Goal: Check status: Check status

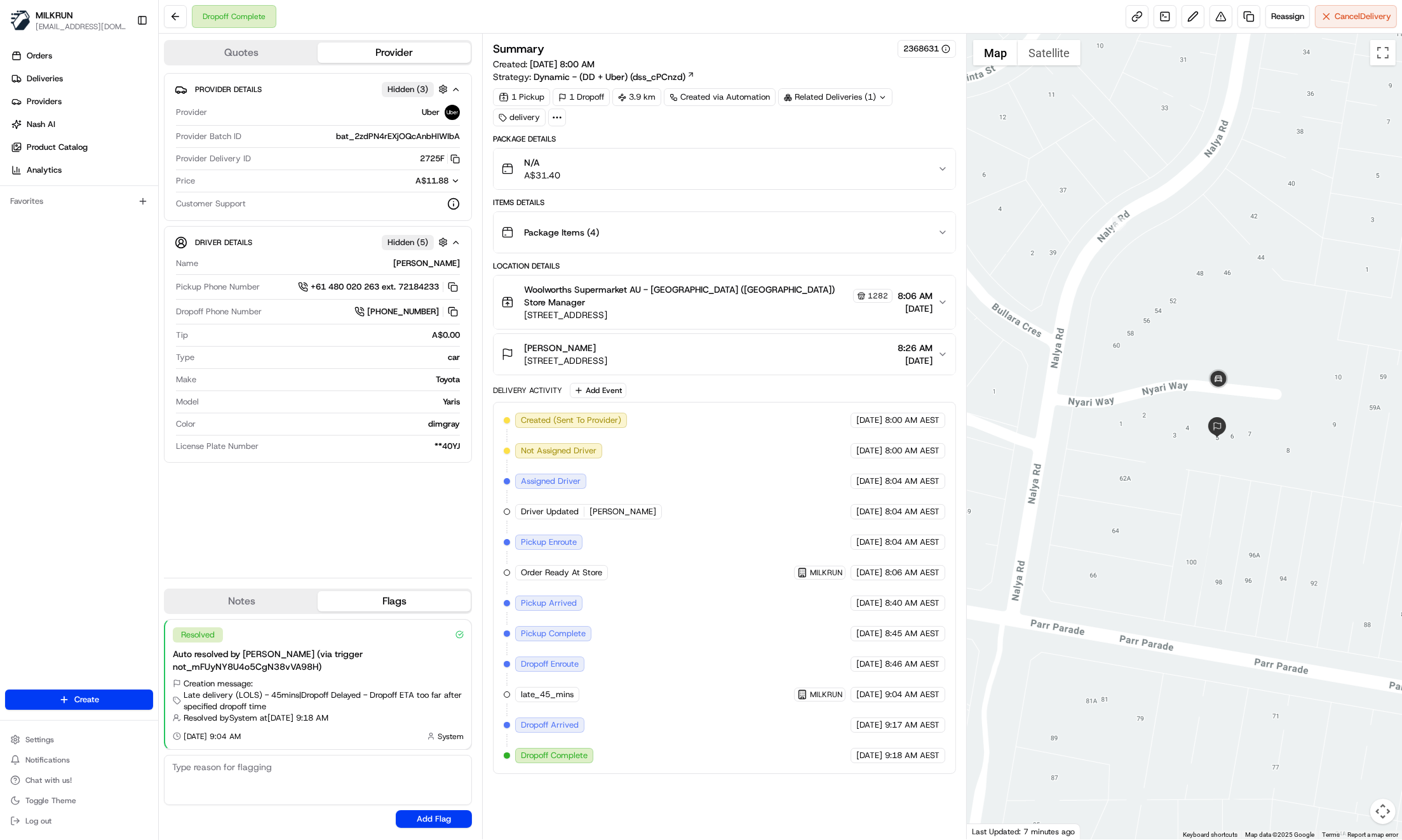
click at [941, 235] on icon "button" at bounding box center [942, 231] width 10 height 10
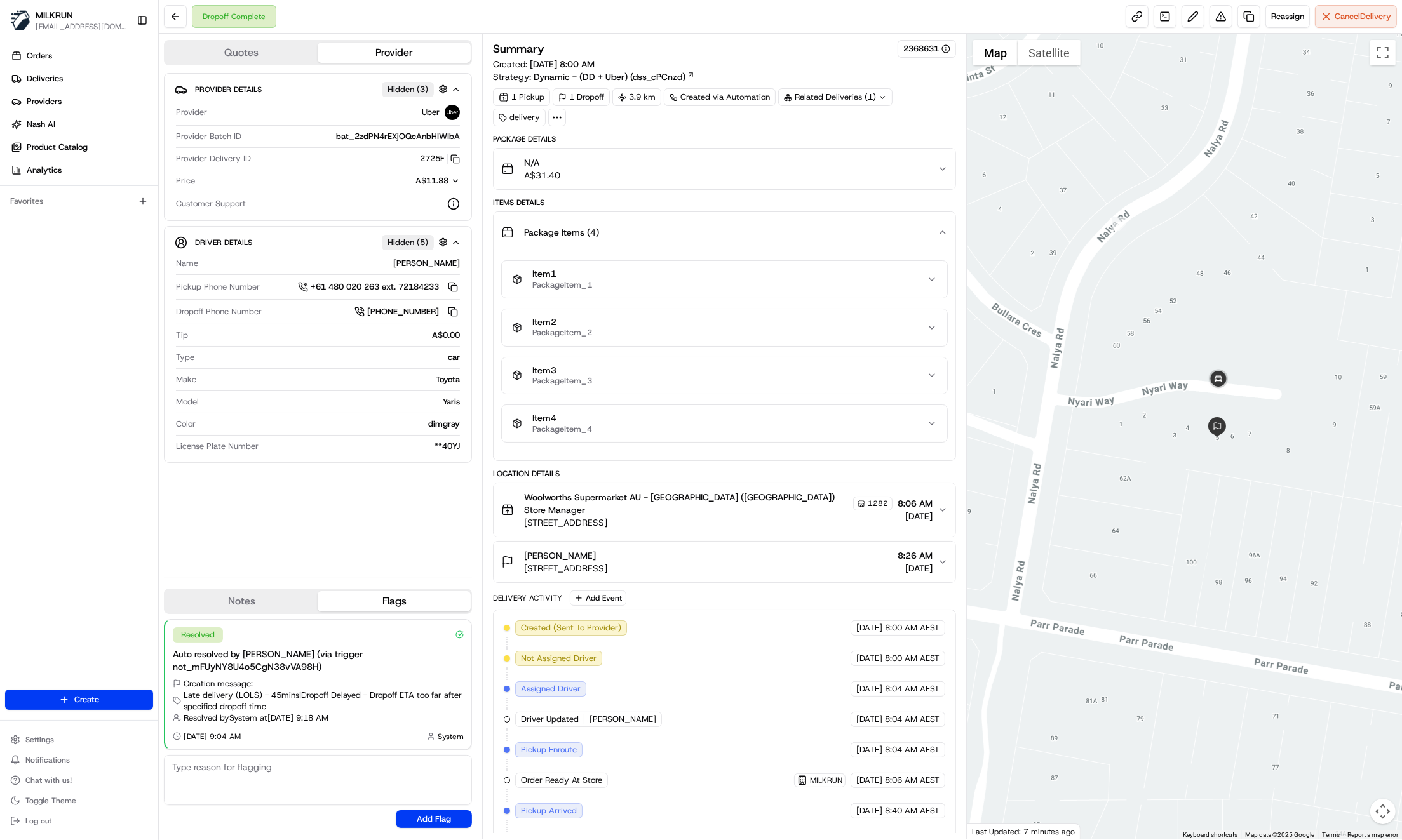
click at [936, 238] on div "Package Items ( 4 )" at bounding box center [719, 232] width 437 height 26
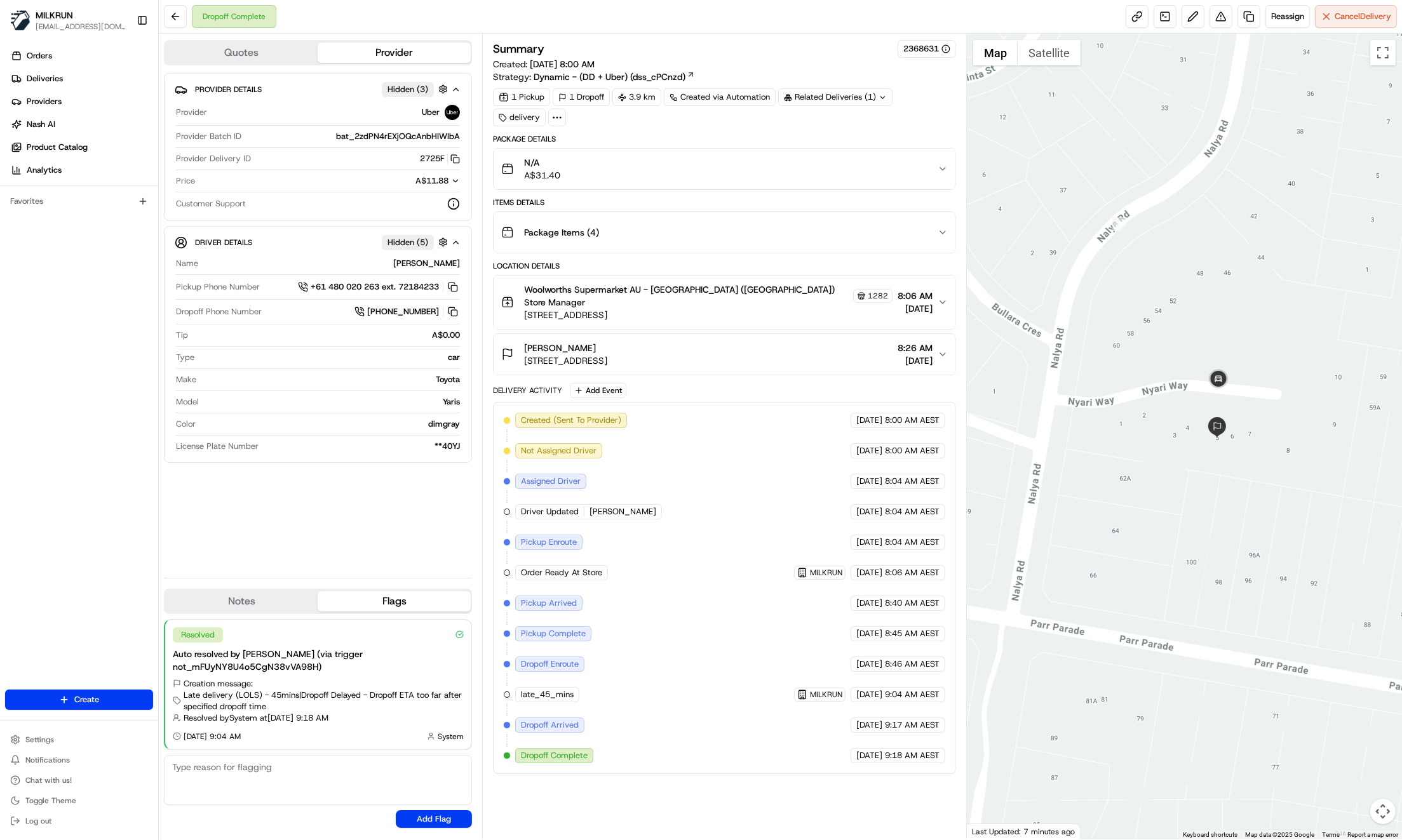
click at [939, 349] on icon "button" at bounding box center [942, 353] width 10 height 10
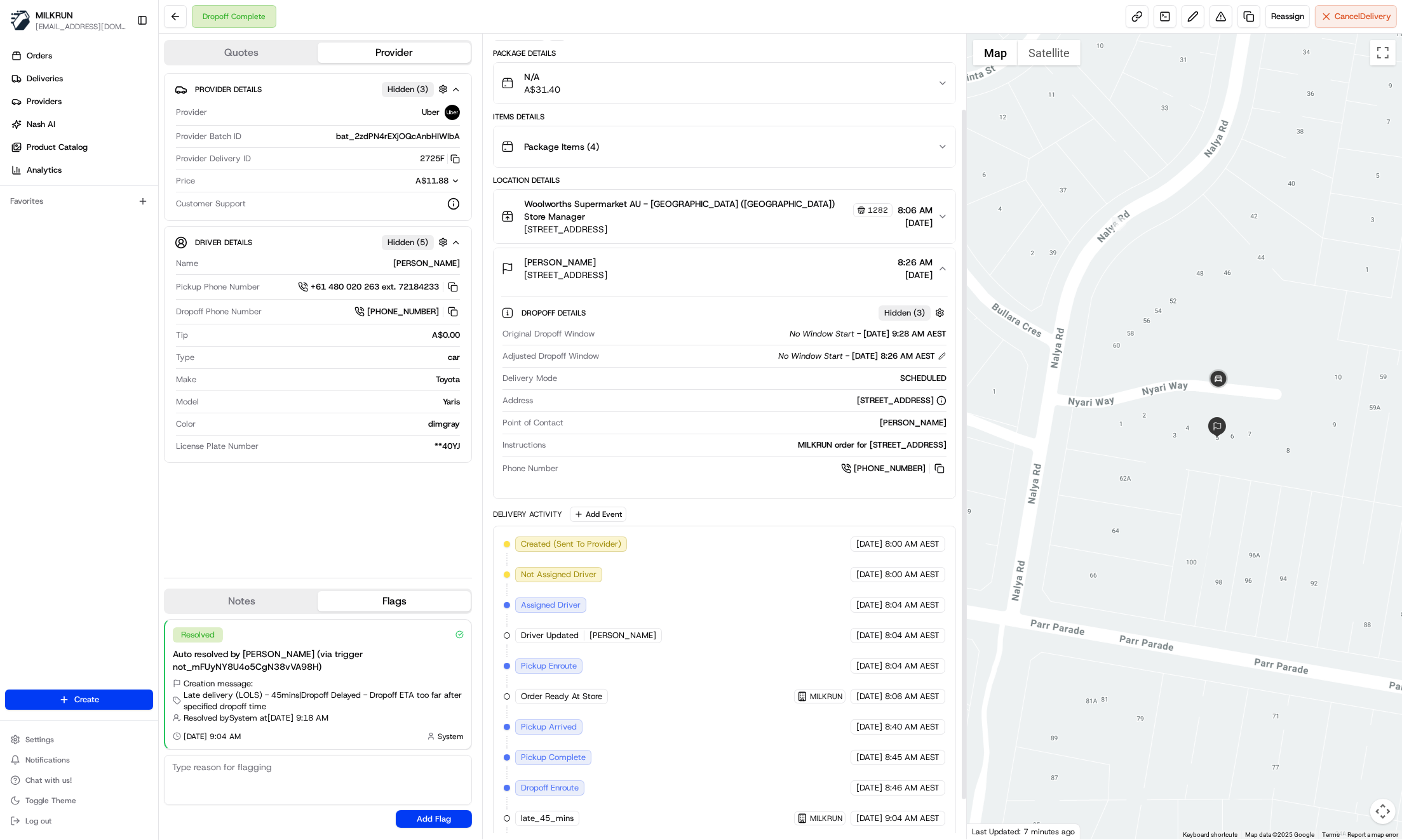
scroll to position [133, 0]
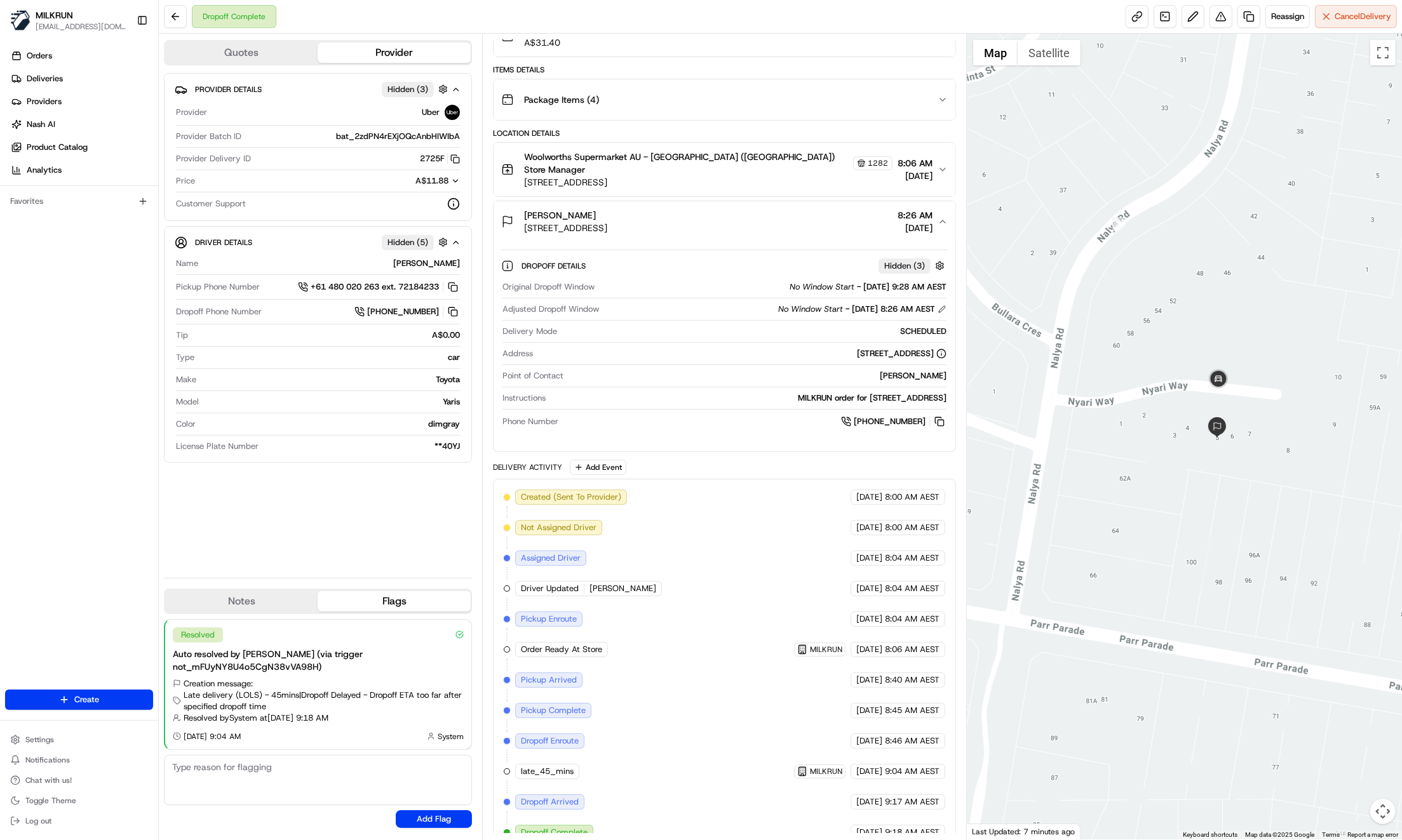
click at [361, 502] on div "Provider Details Hidden ( 3 ) Provider Uber Provider Batch ID bat_2zdPN4rEXjOQc…" at bounding box center [318, 320] width 308 height 495
click at [363, 523] on div "Provider Details Hidden ( 3 ) Provider Uber Provider Batch ID bat_2zdPN4rEXjOQc…" at bounding box center [318, 320] width 308 height 495
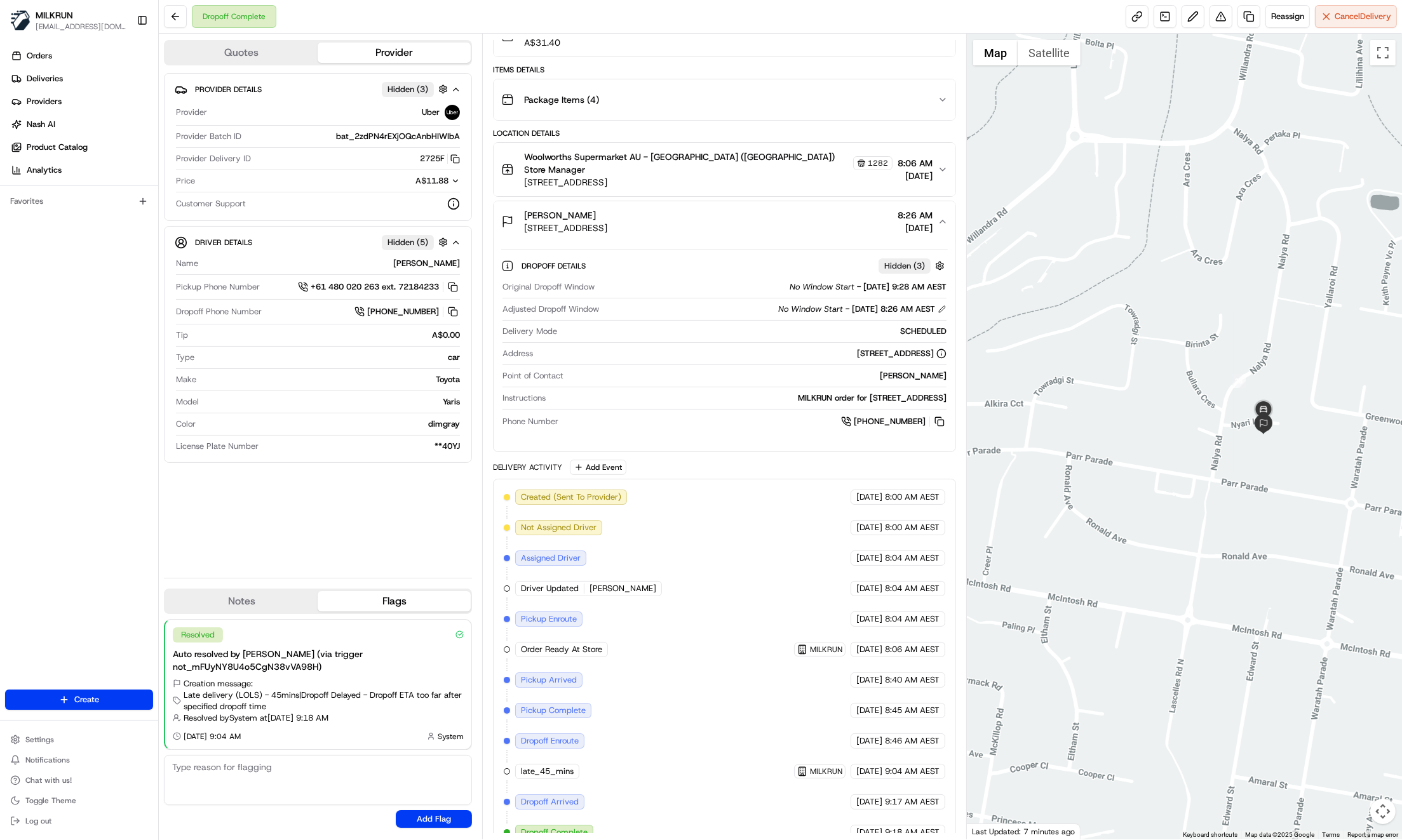
drag, startPoint x: 251, startPoint y: 493, endPoint x: 253, endPoint y: 507, distance: 14.1
click at [251, 493] on div "Provider Details Hidden ( 3 ) Provider Uber Provider Batch ID bat_2zdPN4rEXjOQc…" at bounding box center [318, 320] width 308 height 495
click at [178, 538] on div "Provider Details Hidden ( 3 ) Provider Uber Provider Batch ID bat_2zdPN4rEXjOQc…" at bounding box center [318, 320] width 308 height 495
click at [368, 547] on div "Provider Details Hidden ( 3 ) Provider Uber Provider Batch ID bat_2zdPN4rEXjOQc…" at bounding box center [318, 320] width 308 height 495
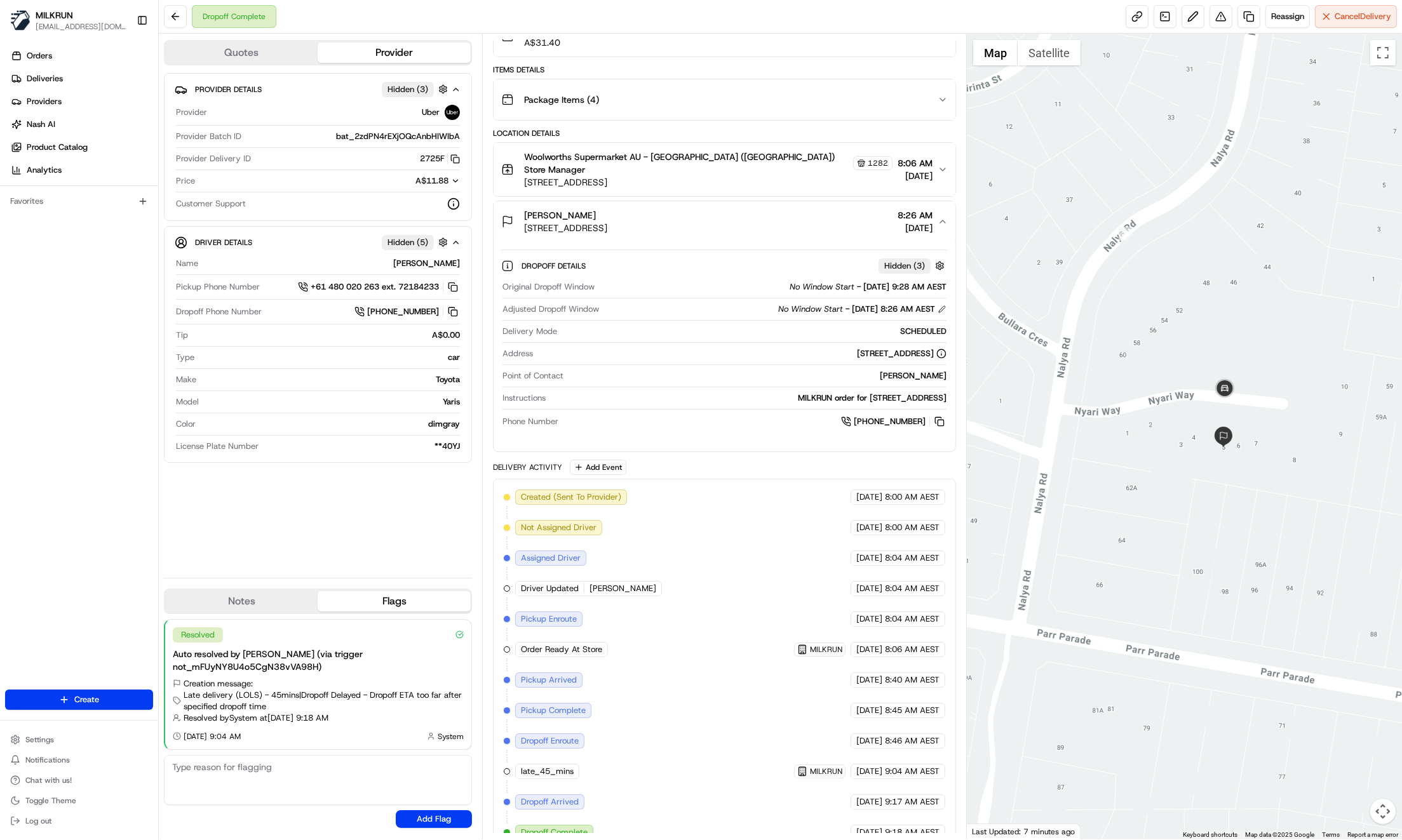
click at [1217, 504] on div at bounding box center [1183, 436] width 435 height 805
click at [80, 514] on div "Orders Deliveries Providers Nash AI Product Catalog Analytics Favorites" at bounding box center [78, 369] width 158 height 656
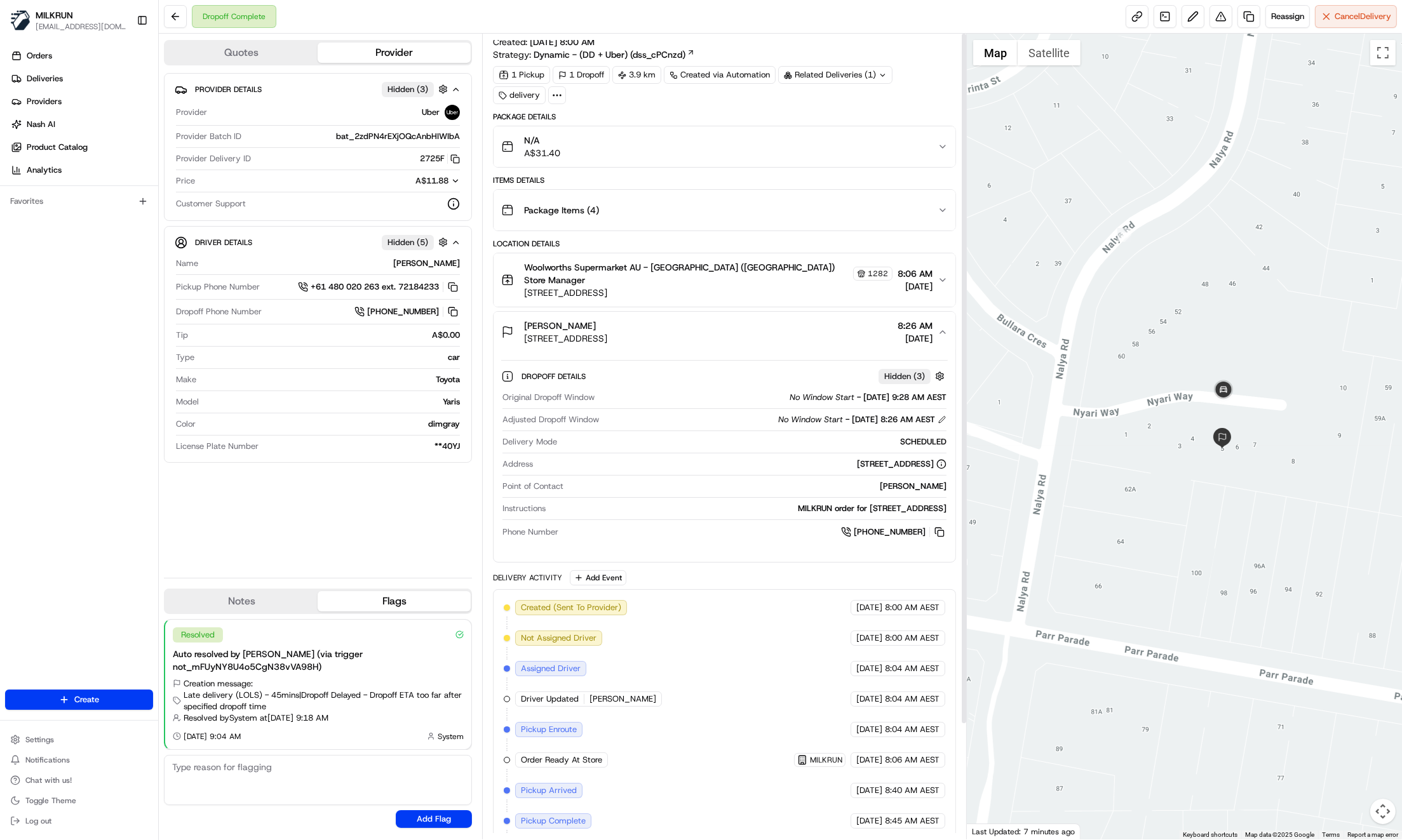
scroll to position [0, 0]
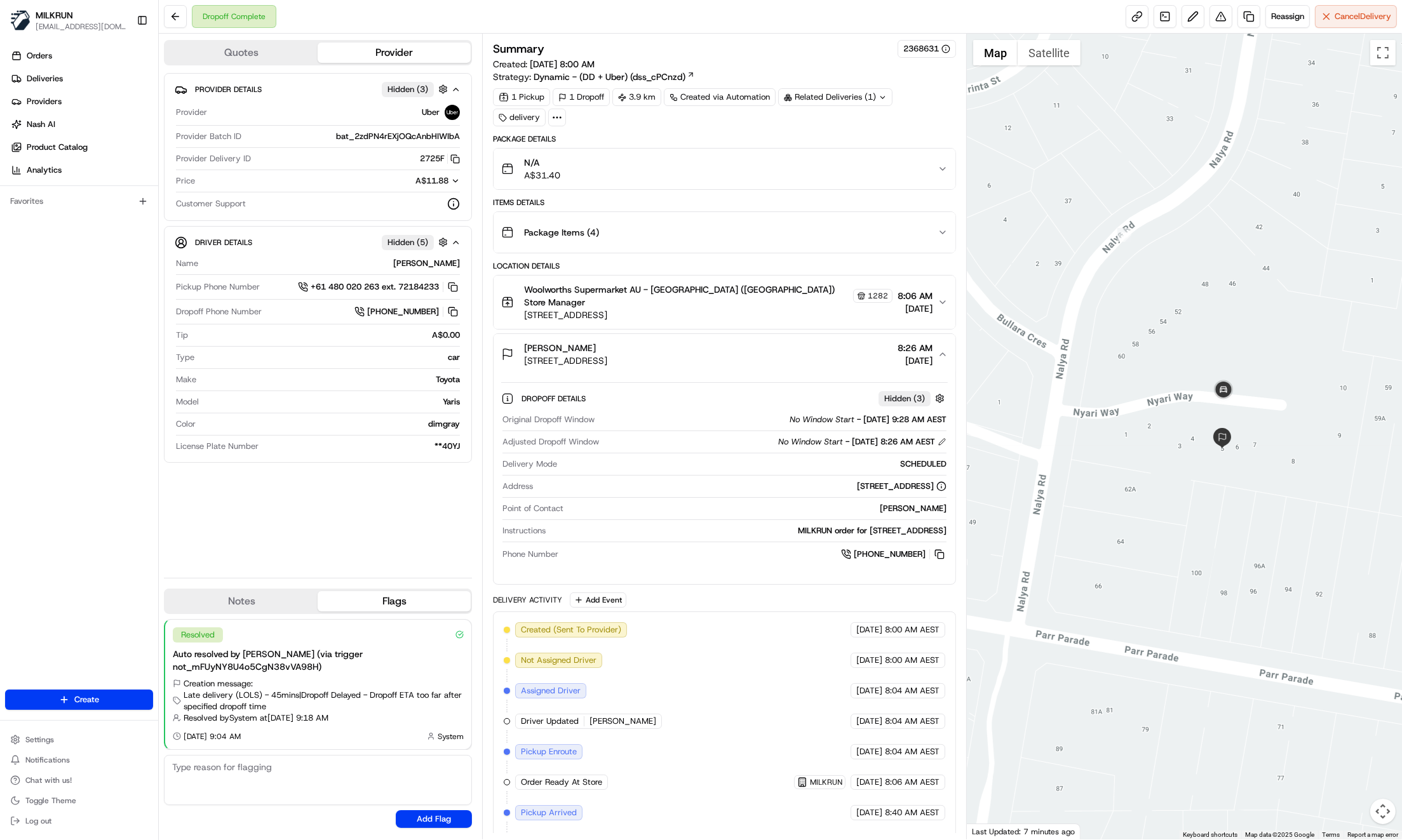
click at [235, 550] on div "Provider Details Hidden ( 3 ) Provider Uber Provider Batch ID bat_2zdPN4rEXjOQc…" at bounding box center [318, 320] width 308 height 495
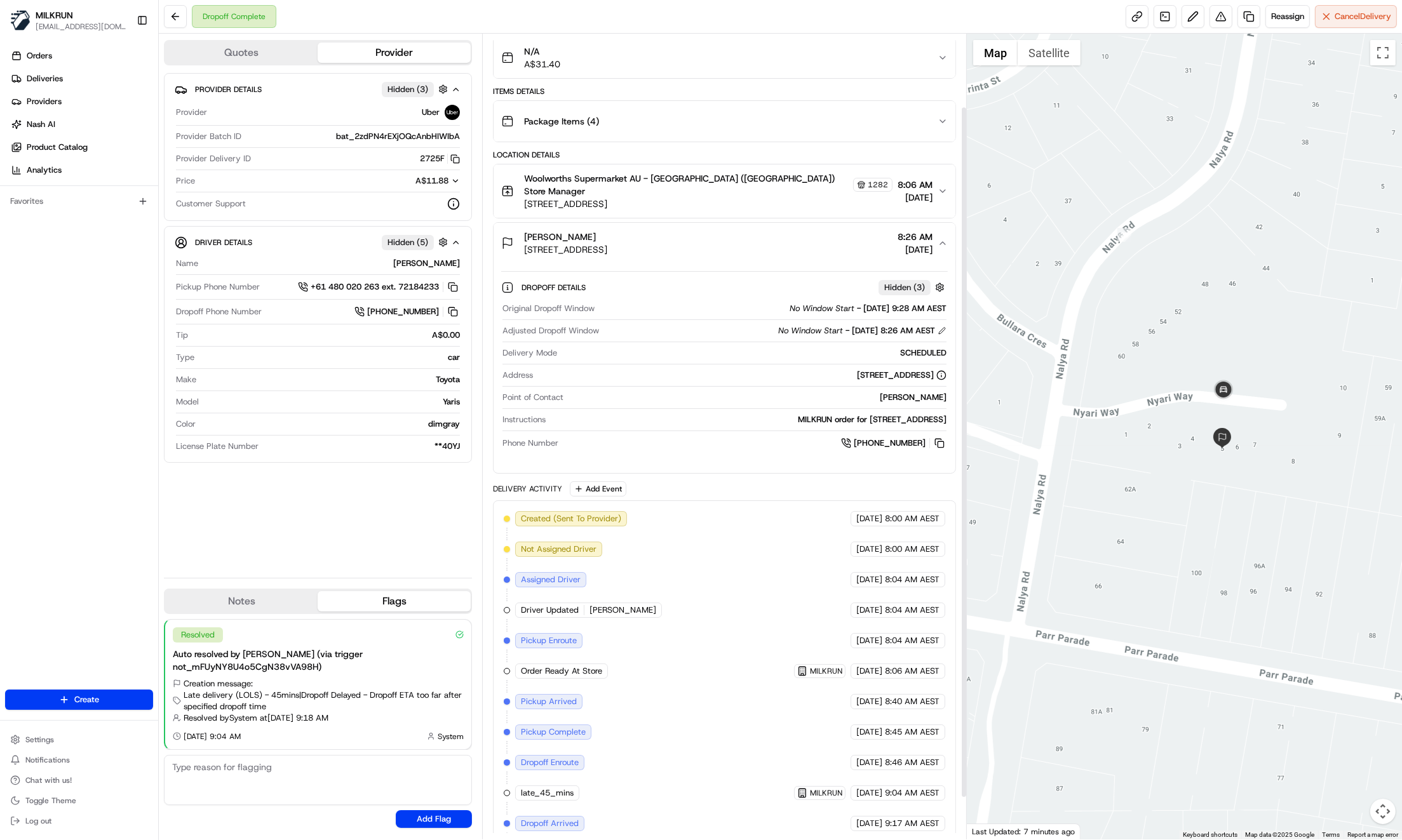
scroll to position [133, 0]
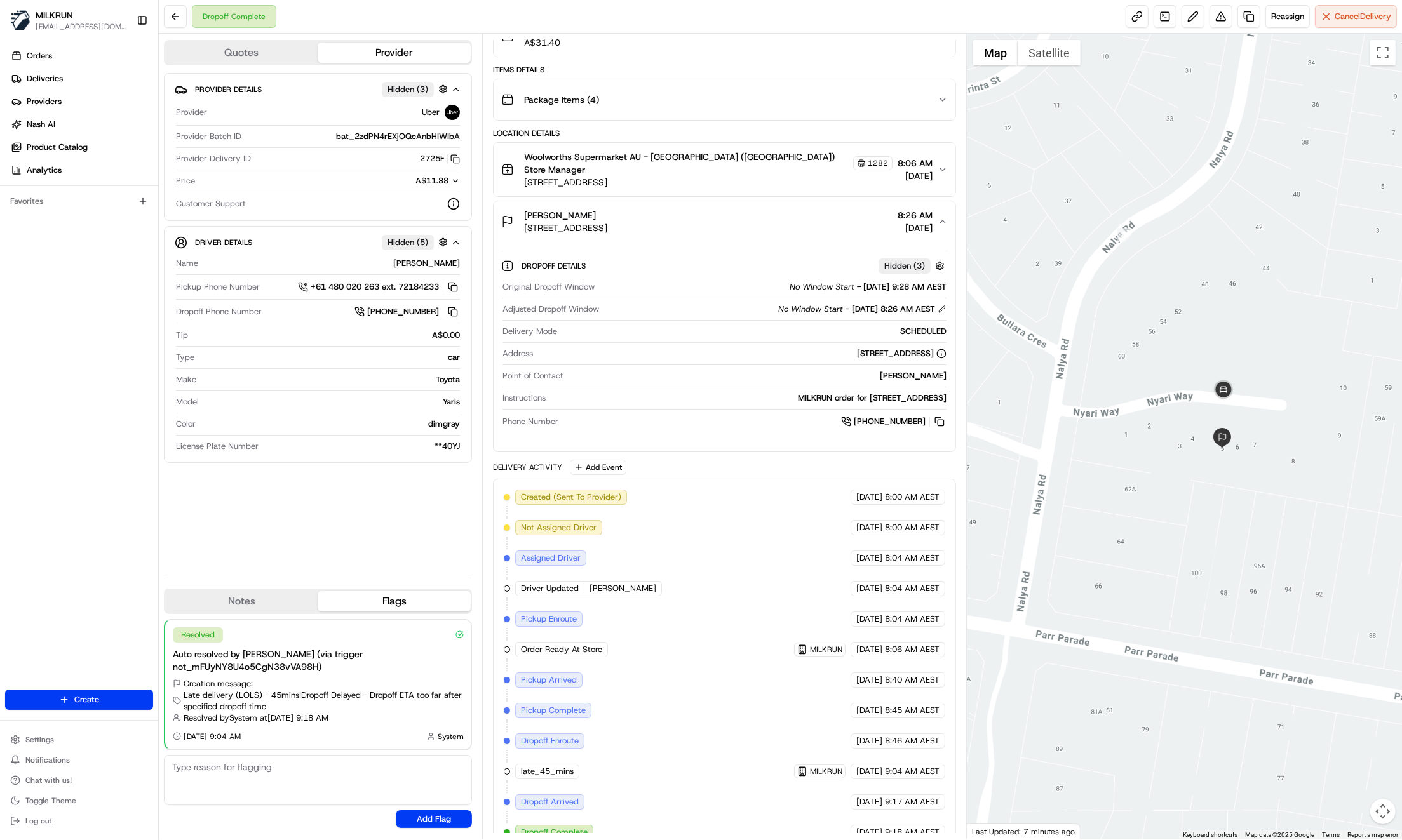
click at [282, 539] on div "Provider Details Hidden ( 3 ) Provider Uber Provider Batch ID bat_2zdPN4rEXjOQc…" at bounding box center [318, 320] width 308 height 495
click at [254, 530] on div "Provider Details Hidden ( 3 ) Provider Uber Provider Batch ID bat_2zdPN4rEXjOQc…" at bounding box center [318, 320] width 308 height 495
click at [117, 521] on div "Orders Deliveries Providers Nash AI Product Catalog Analytics Favorites" at bounding box center [78, 369] width 158 height 656
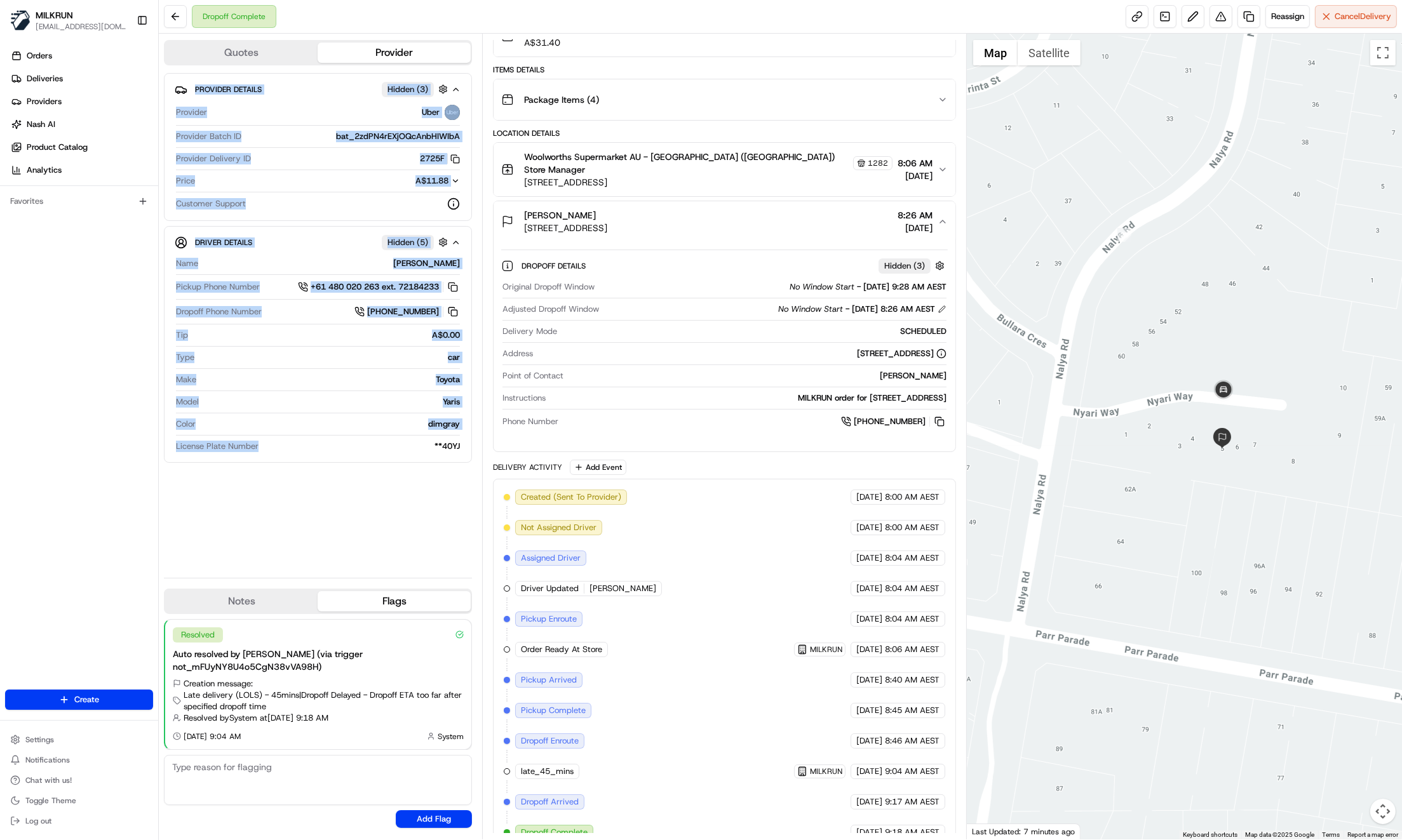
click at [251, 464] on div "Provider Details Hidden ( 3 ) Provider Uber Provider Batch ID bat_2zdPN4rEXjOQc…" at bounding box center [318, 320] width 308 height 495
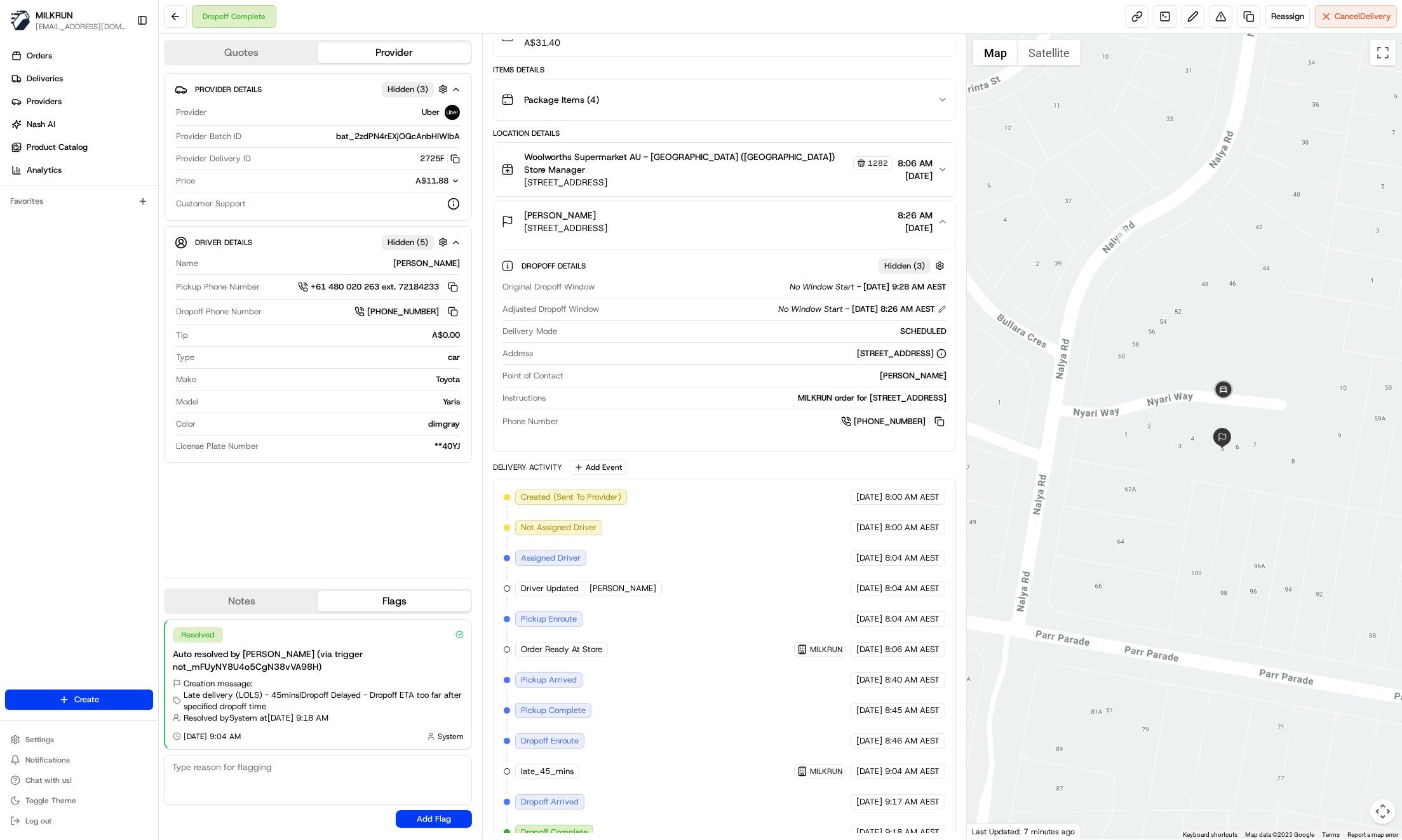
click at [389, 488] on div "Provider Details Hidden ( 3 ) Provider Uber Provider Batch ID bat_2zdPN4rEXjOQc…" at bounding box center [318, 320] width 308 height 495
click at [592, 429] on div "Dropoff Details Hidden ( 3 ) Original Dropoff Window No Window Start - 25/08/20…" at bounding box center [724, 346] width 462 height 210
click at [937, 164] on icon "button" at bounding box center [942, 169] width 10 height 10
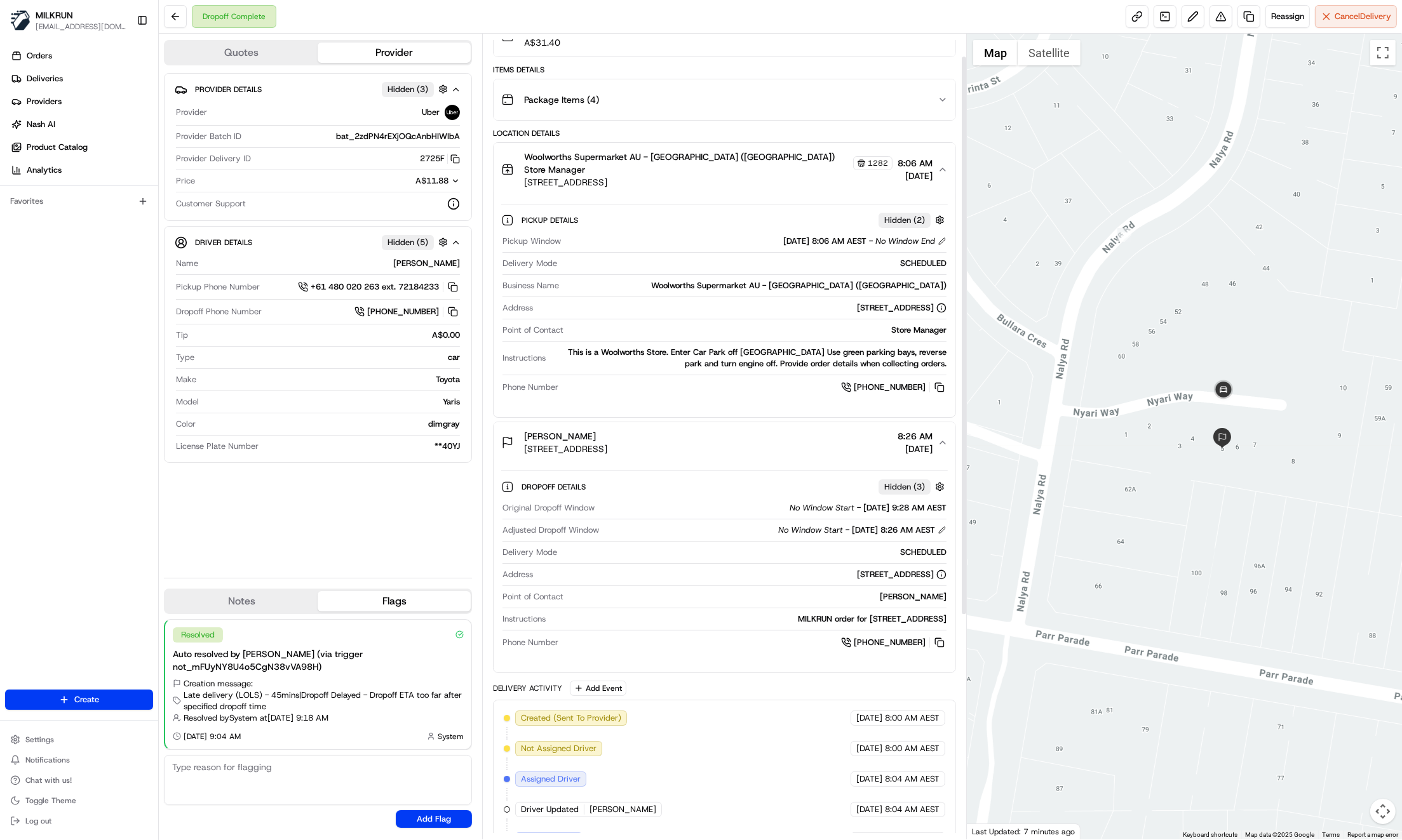
scroll to position [5, 0]
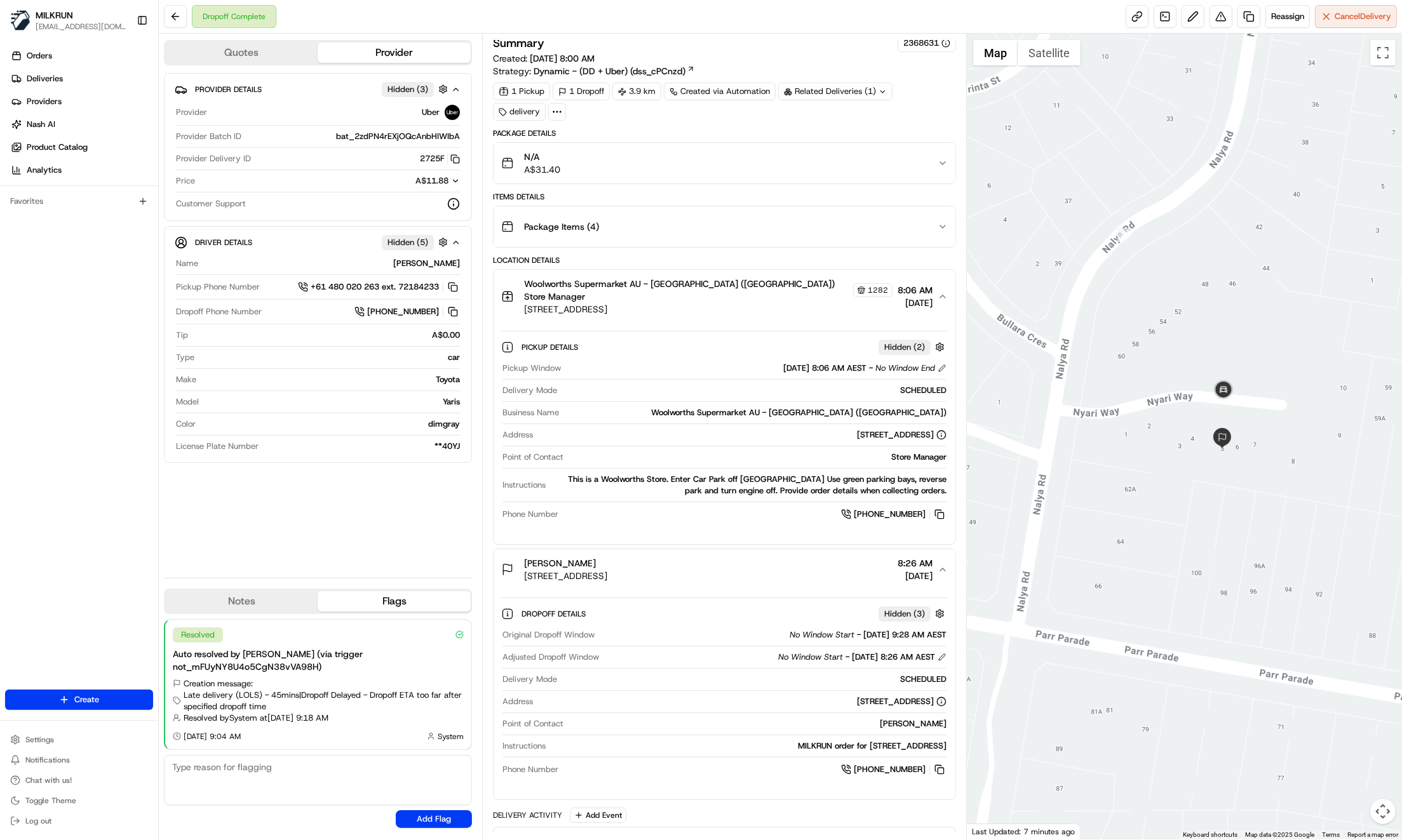
click at [933, 230] on div "Package Items ( 4 )" at bounding box center [719, 227] width 437 height 26
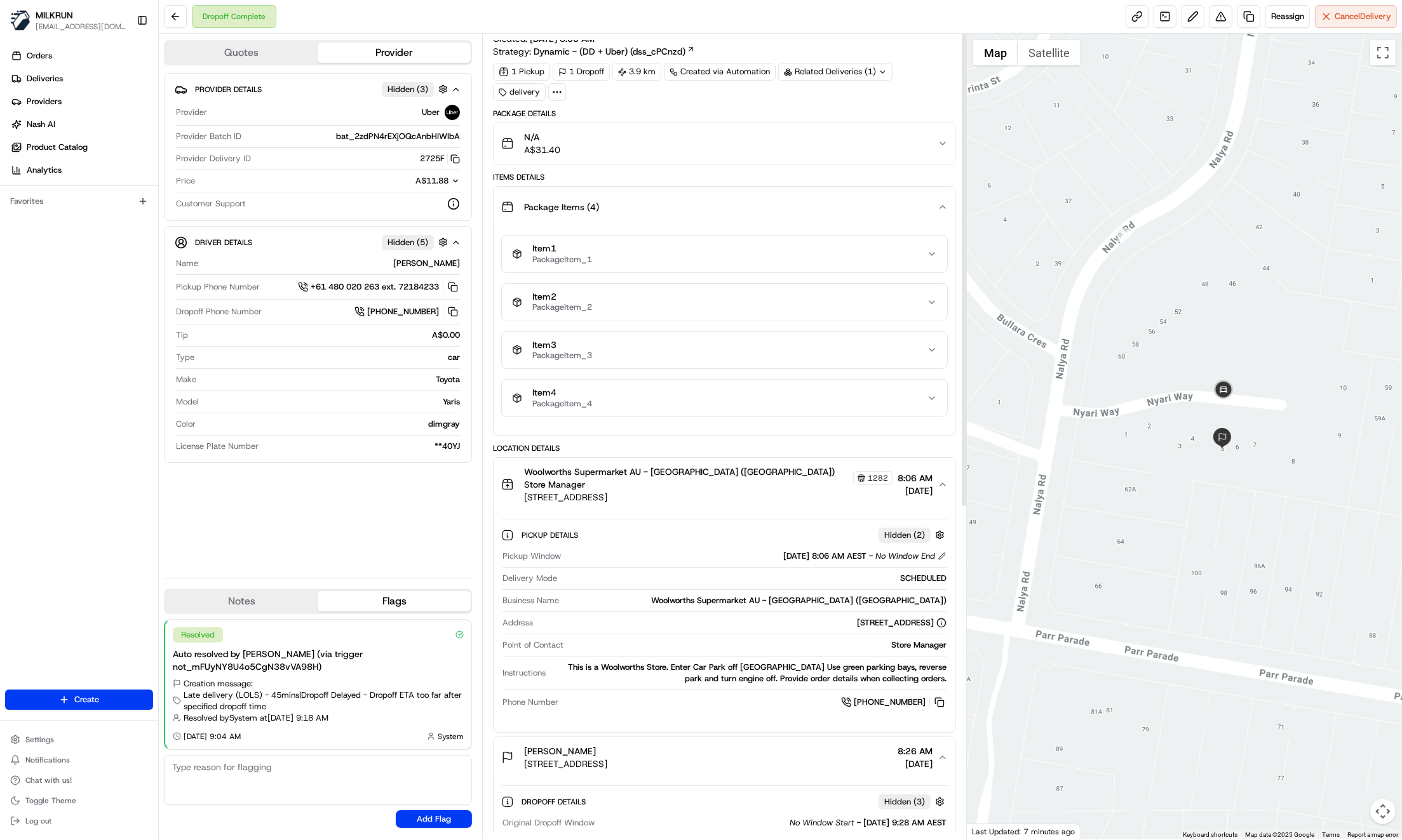
scroll to position [0, 0]
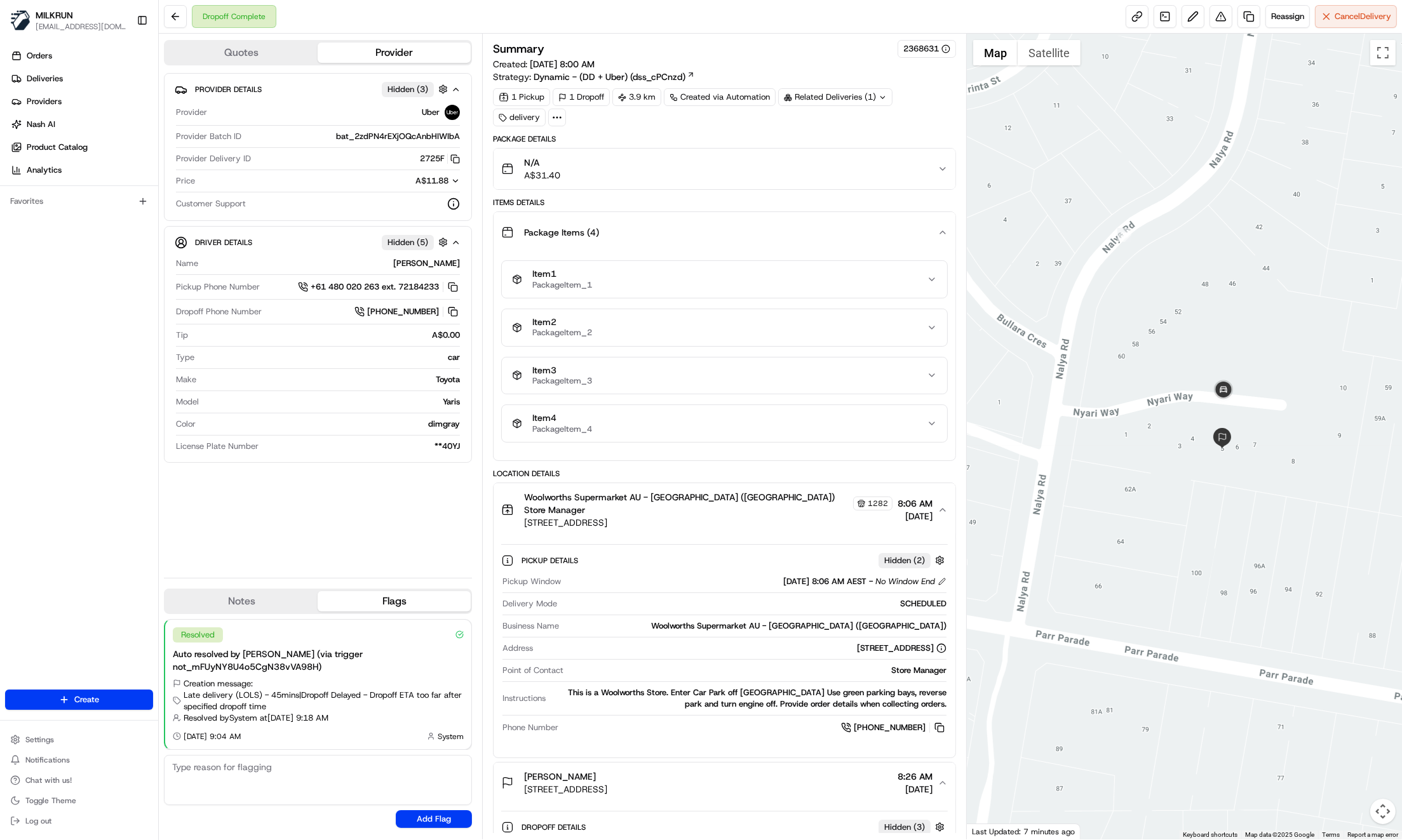
click at [937, 220] on div "Package Items ( 4 )" at bounding box center [719, 232] width 437 height 26
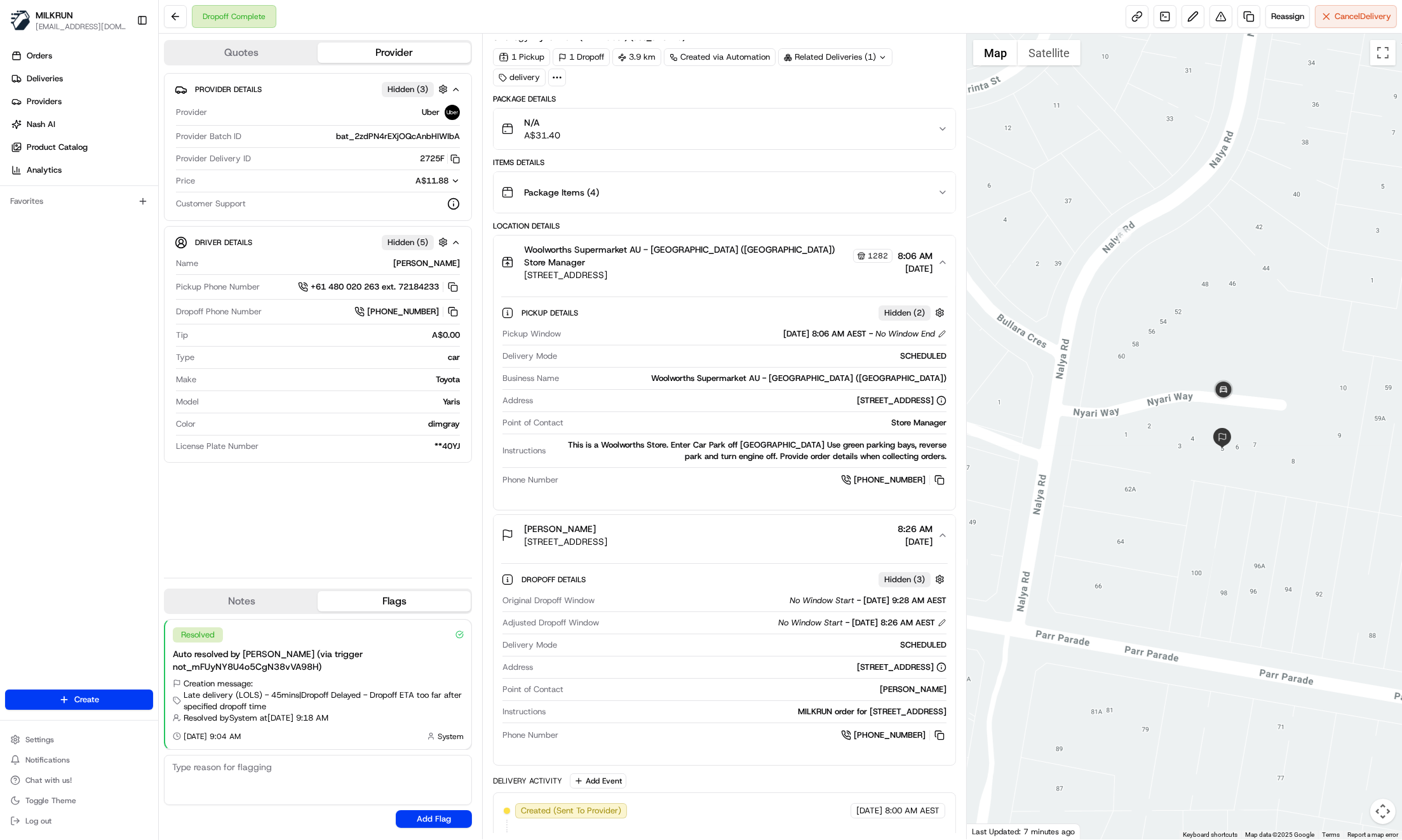
scroll to position [48, 0]
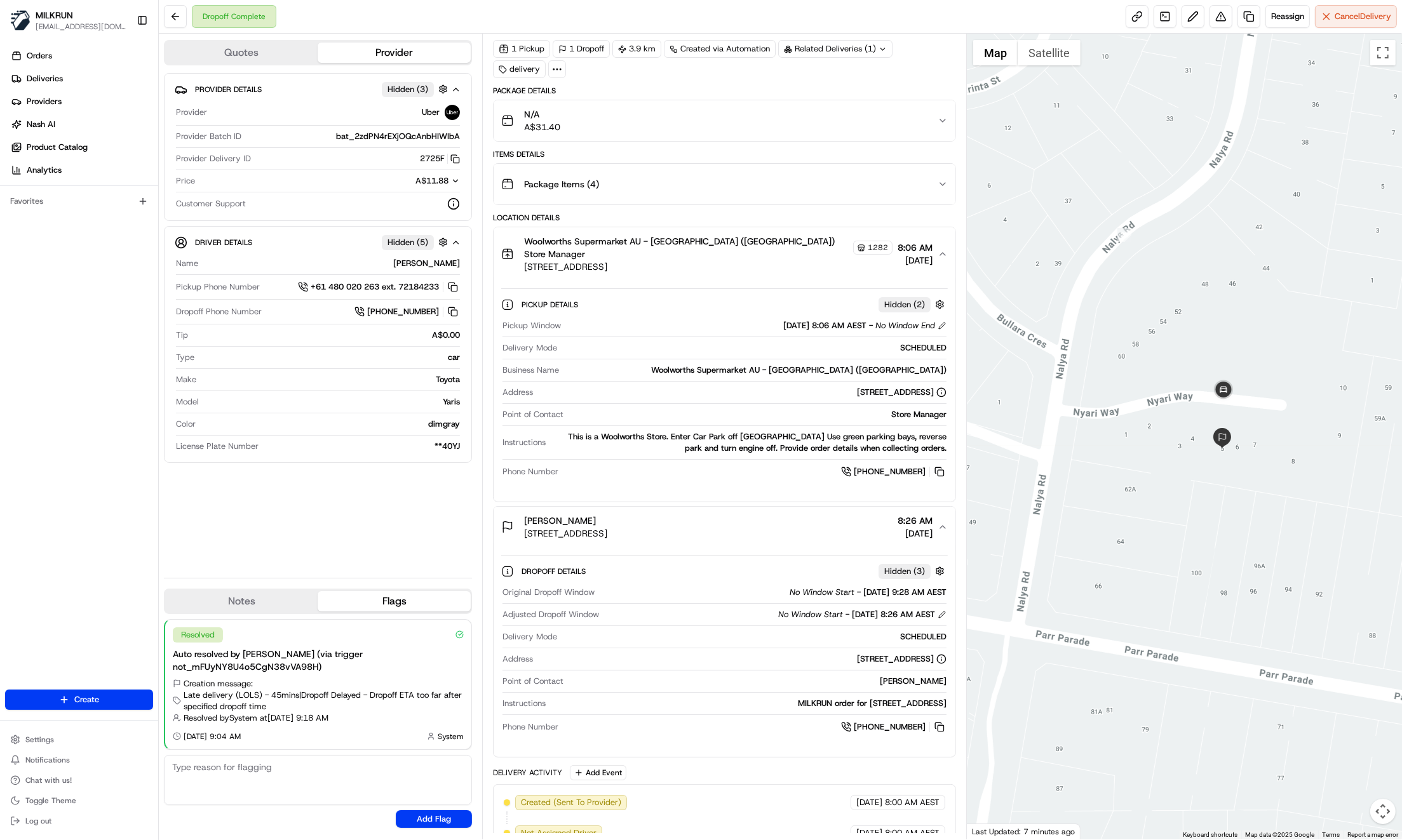
click at [943, 252] on icon "button" at bounding box center [943, 253] width 5 height 3
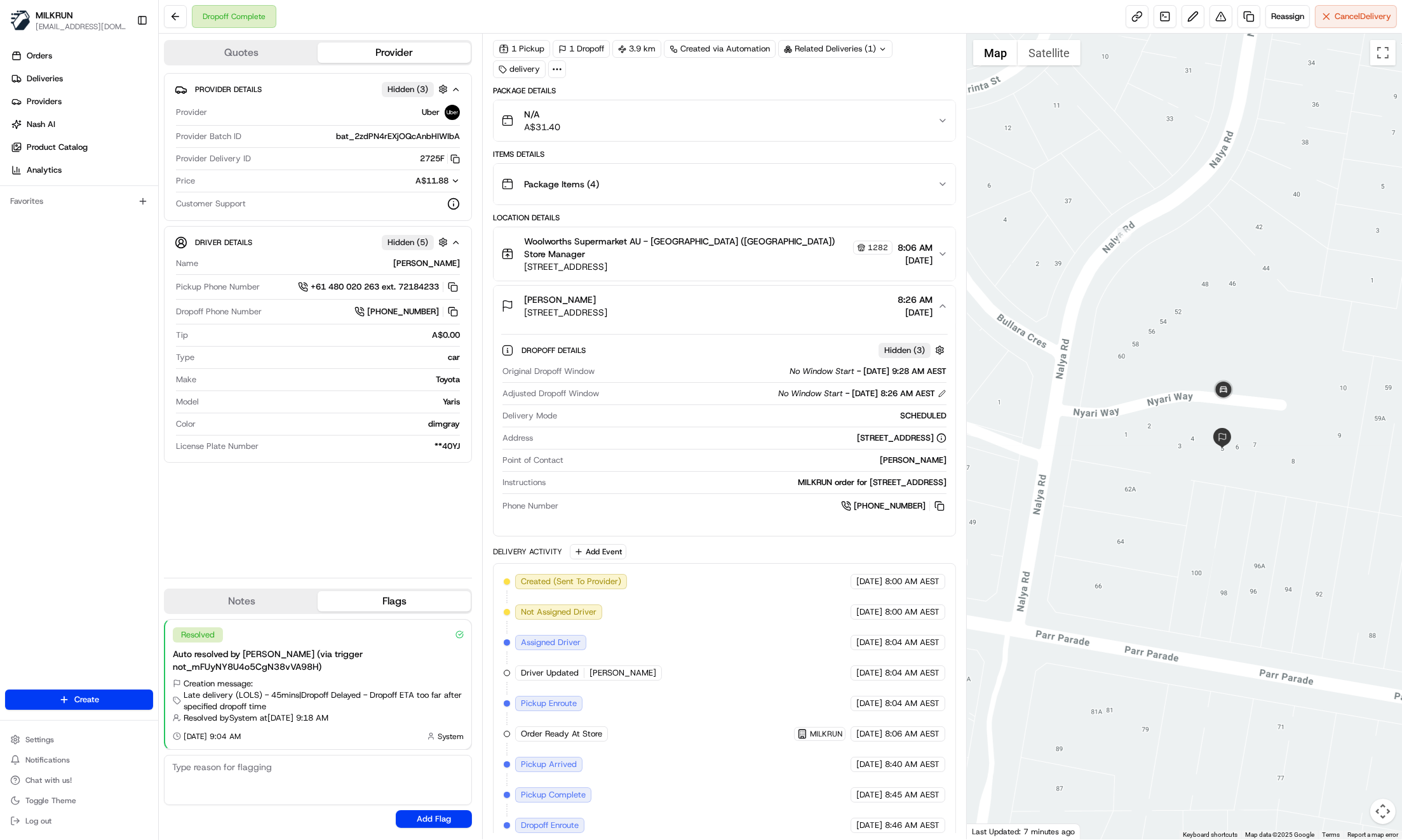
click at [941, 301] on icon "button" at bounding box center [942, 305] width 10 height 10
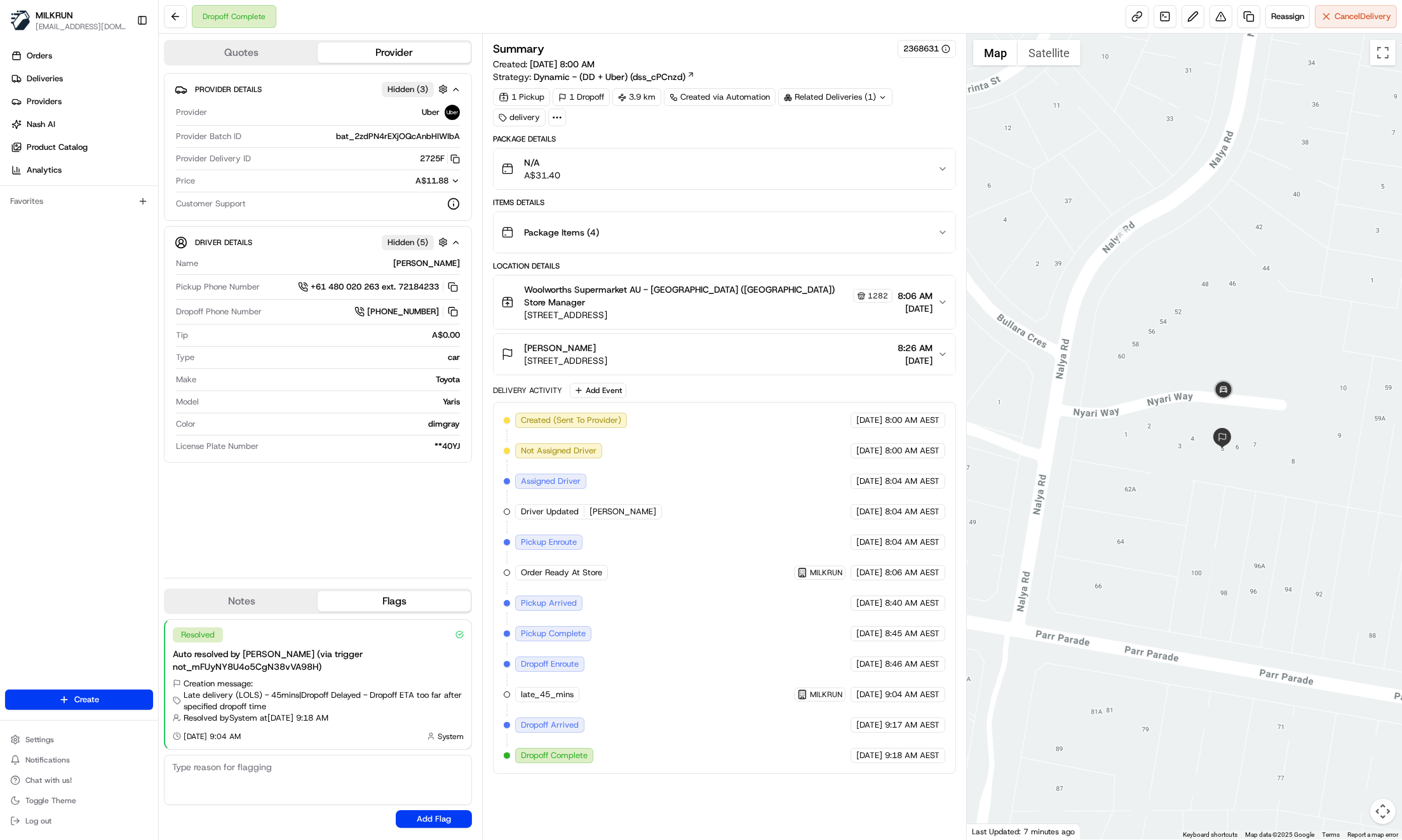
click at [946, 349] on icon "button" at bounding box center [942, 353] width 10 height 10
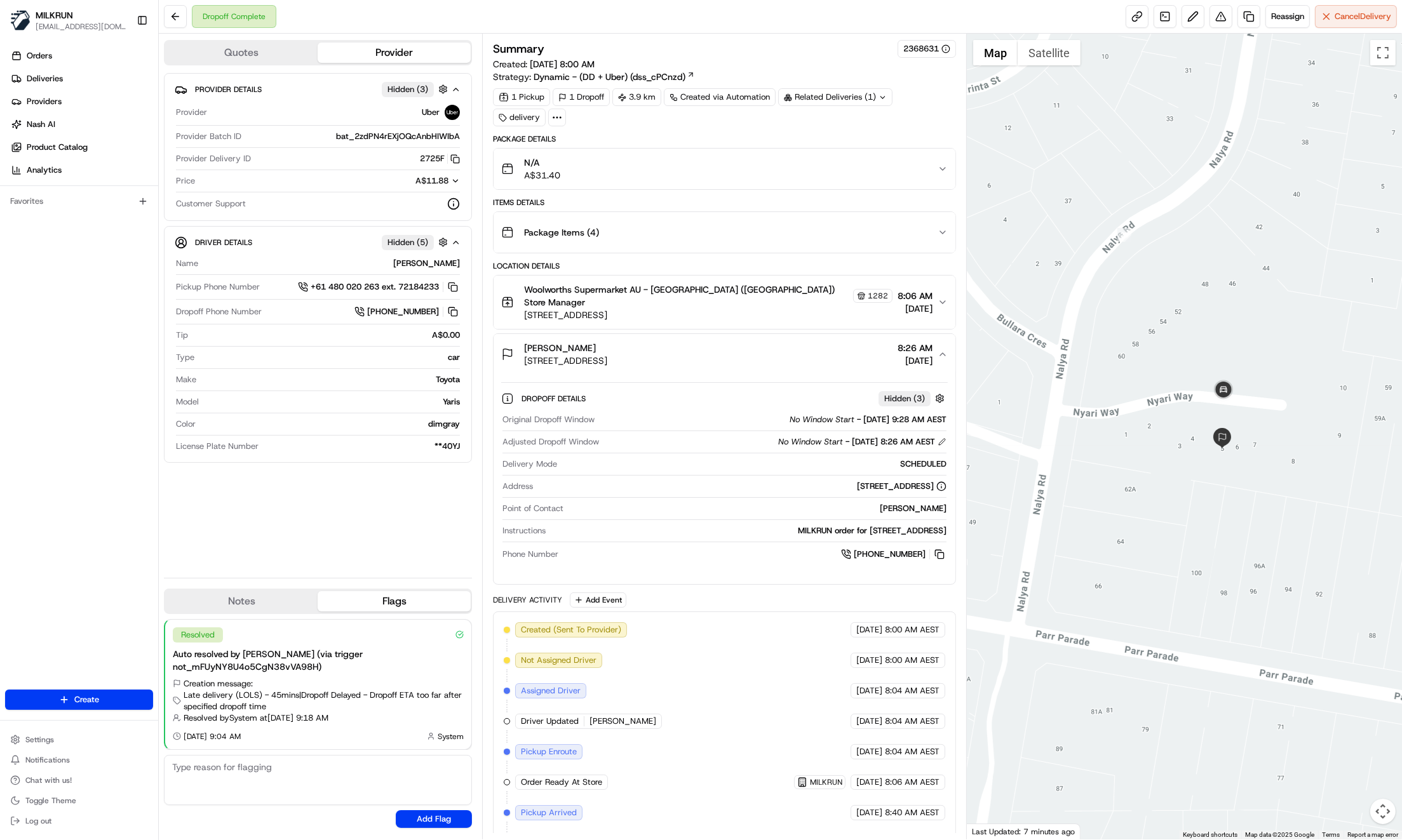
click at [799, 159] on div "N/A A$31.40" at bounding box center [719, 169] width 437 height 26
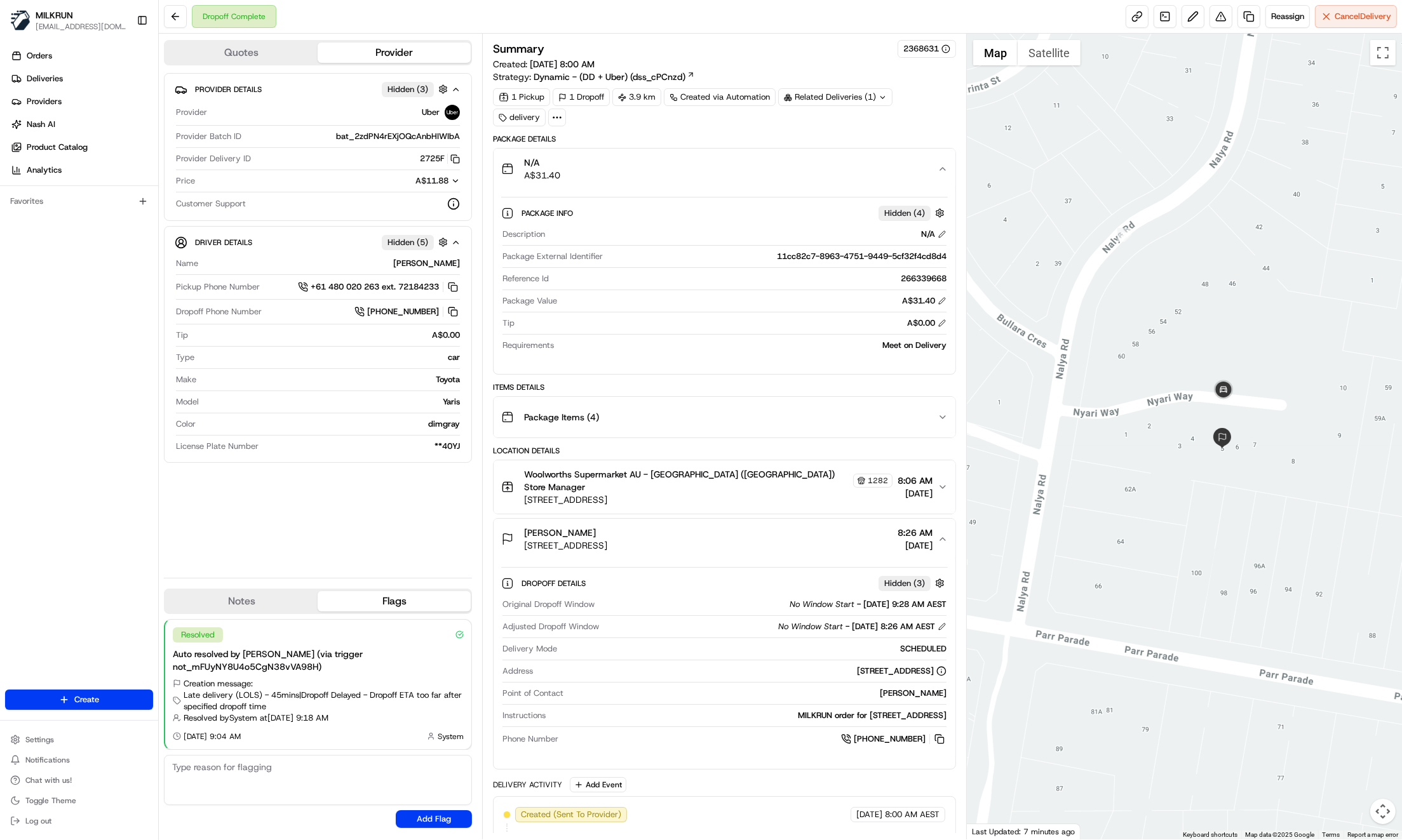
click at [925, 162] on div "N/A A$31.40" at bounding box center [719, 169] width 437 height 26
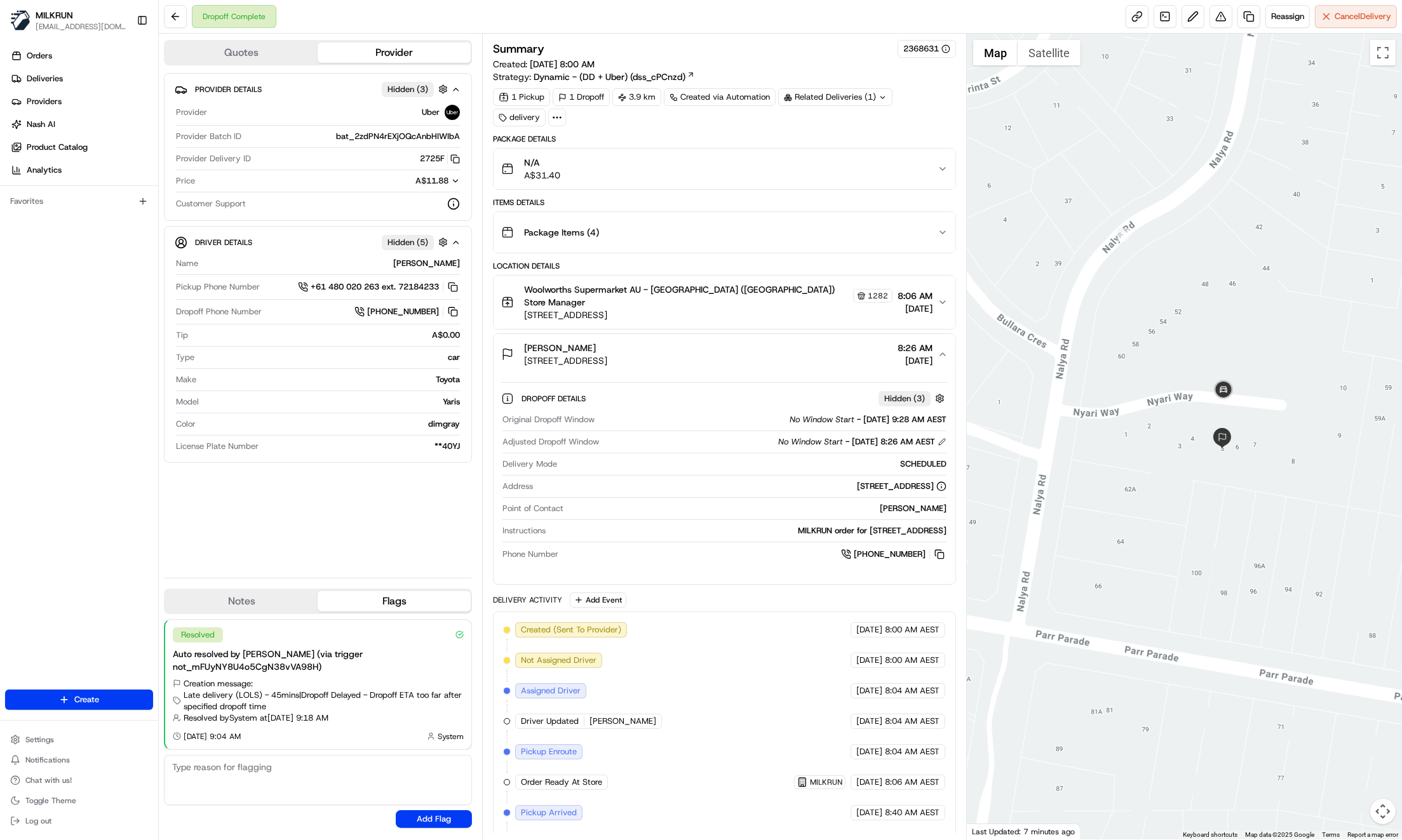
click at [924, 162] on div "N/A A$31.40" at bounding box center [719, 169] width 437 height 26
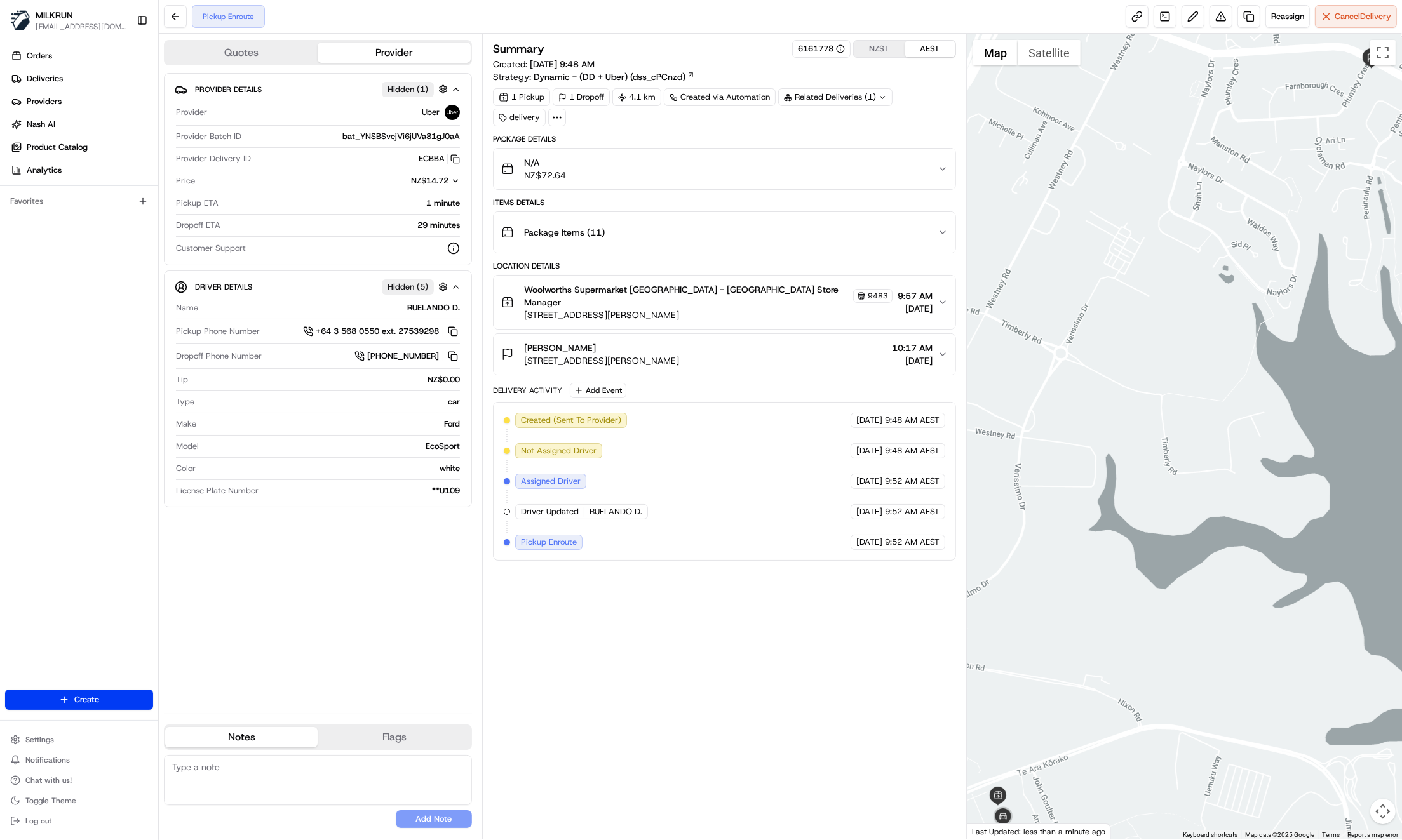
drag, startPoint x: 366, startPoint y: 611, endPoint x: 370, endPoint y: 620, distance: 9.8
click at [366, 611] on div "Provider Details Hidden ( 1 ) Provider Uber Provider Batch ID bat_YNSBSvejVi6jU…" at bounding box center [318, 388] width 308 height 630
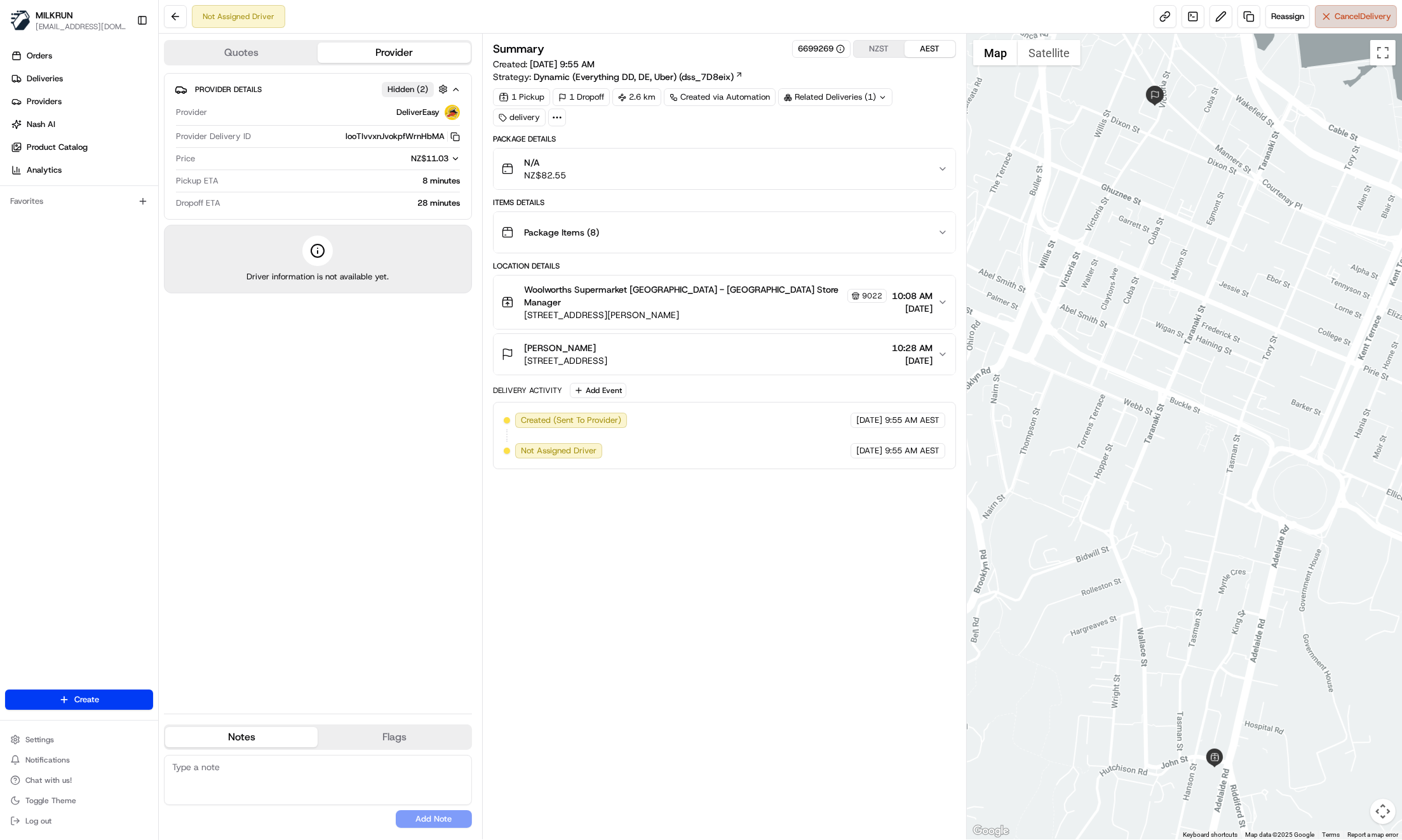
click at [1344, 12] on span "Cancel Delivery" at bounding box center [1363, 16] width 57 height 12
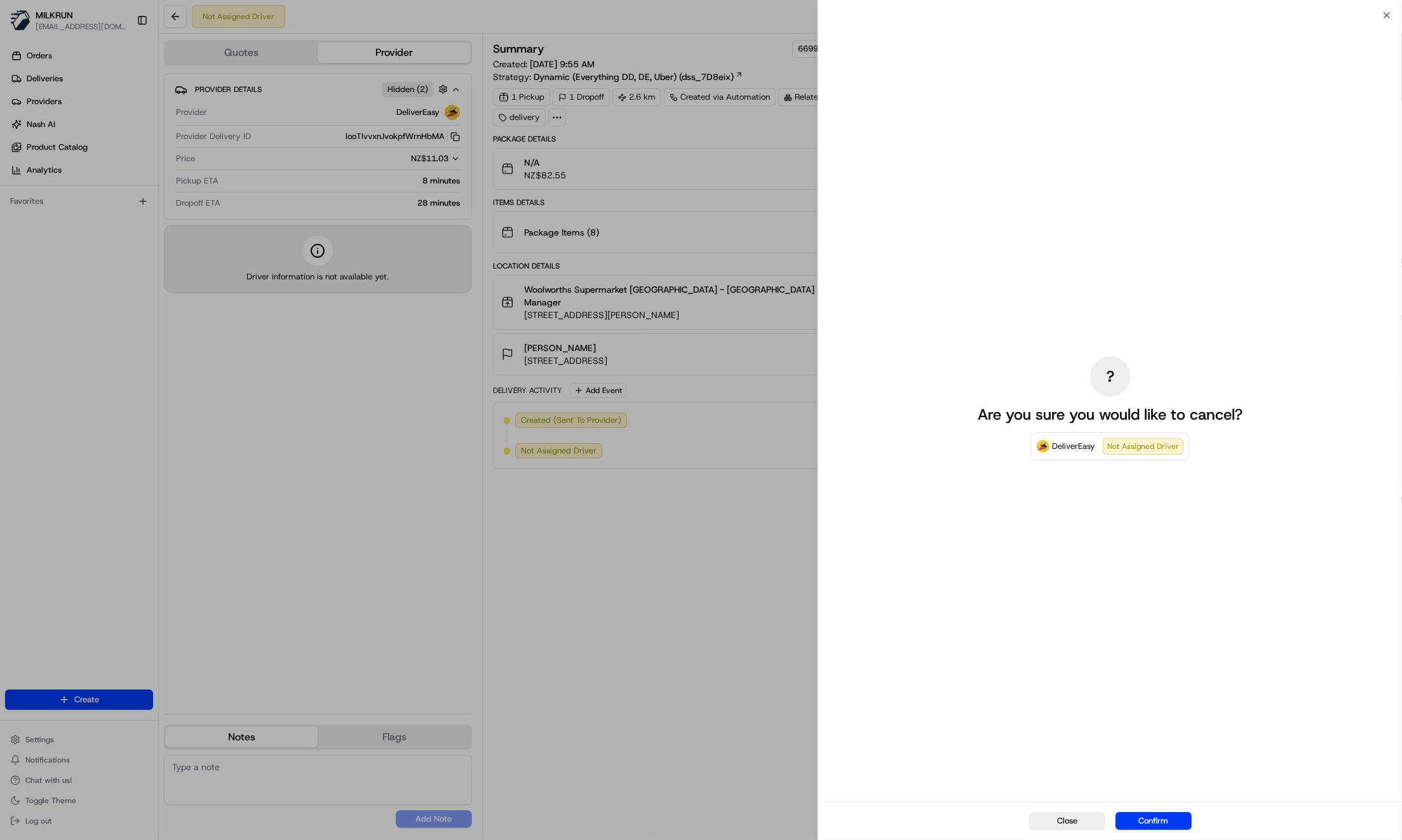
drag, startPoint x: 1160, startPoint y: 819, endPoint x: 1160, endPoint y: 827, distance: 8.0
click at [1160, 819] on button "Confirm" at bounding box center [1153, 821] width 77 height 18
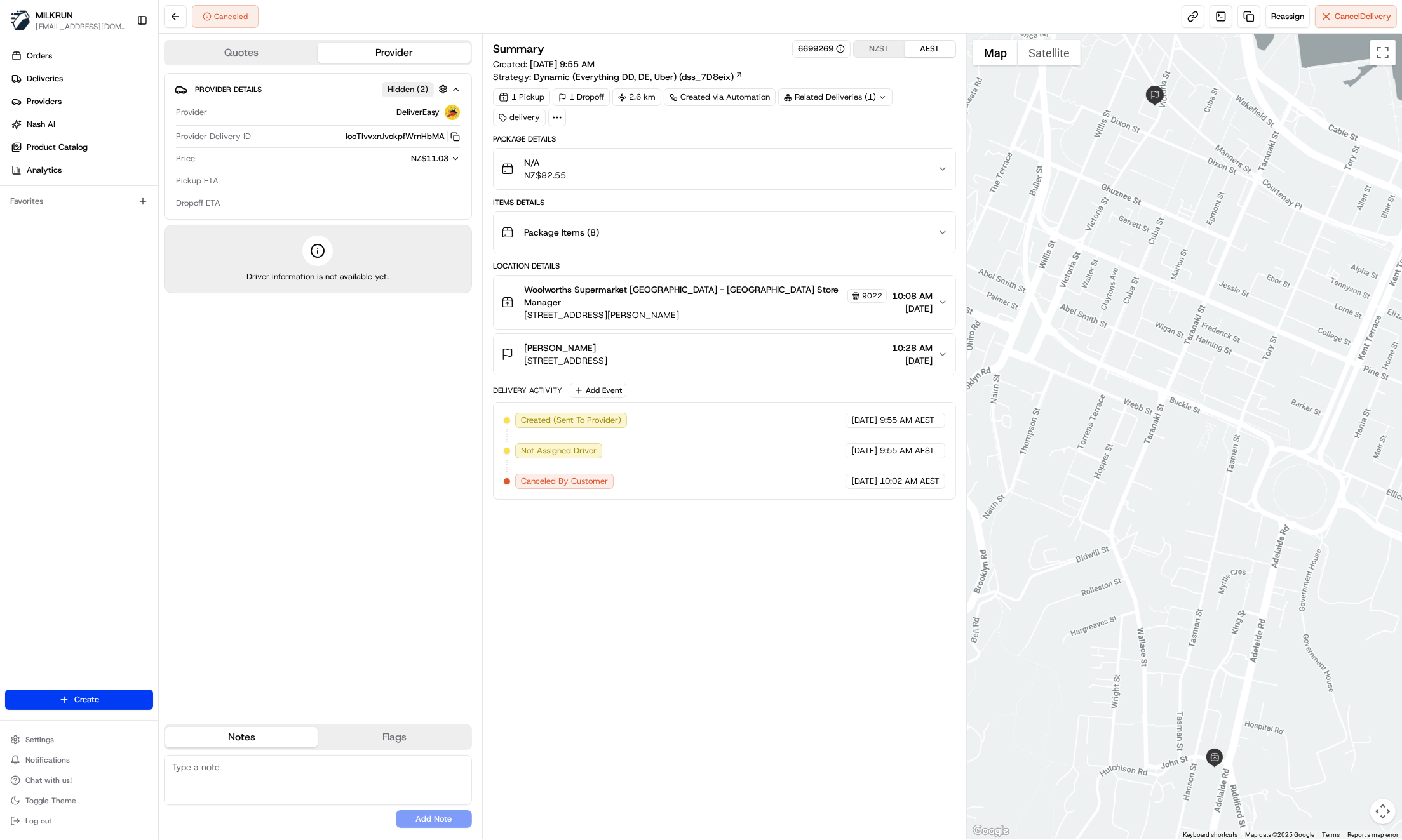
click at [640, 593] on div "Summary 6699269 NZST AEST Created: 25/08/2025 9:55 AM Strategy: Dynamic (Everyt…" at bounding box center [725, 436] width 463 height 793
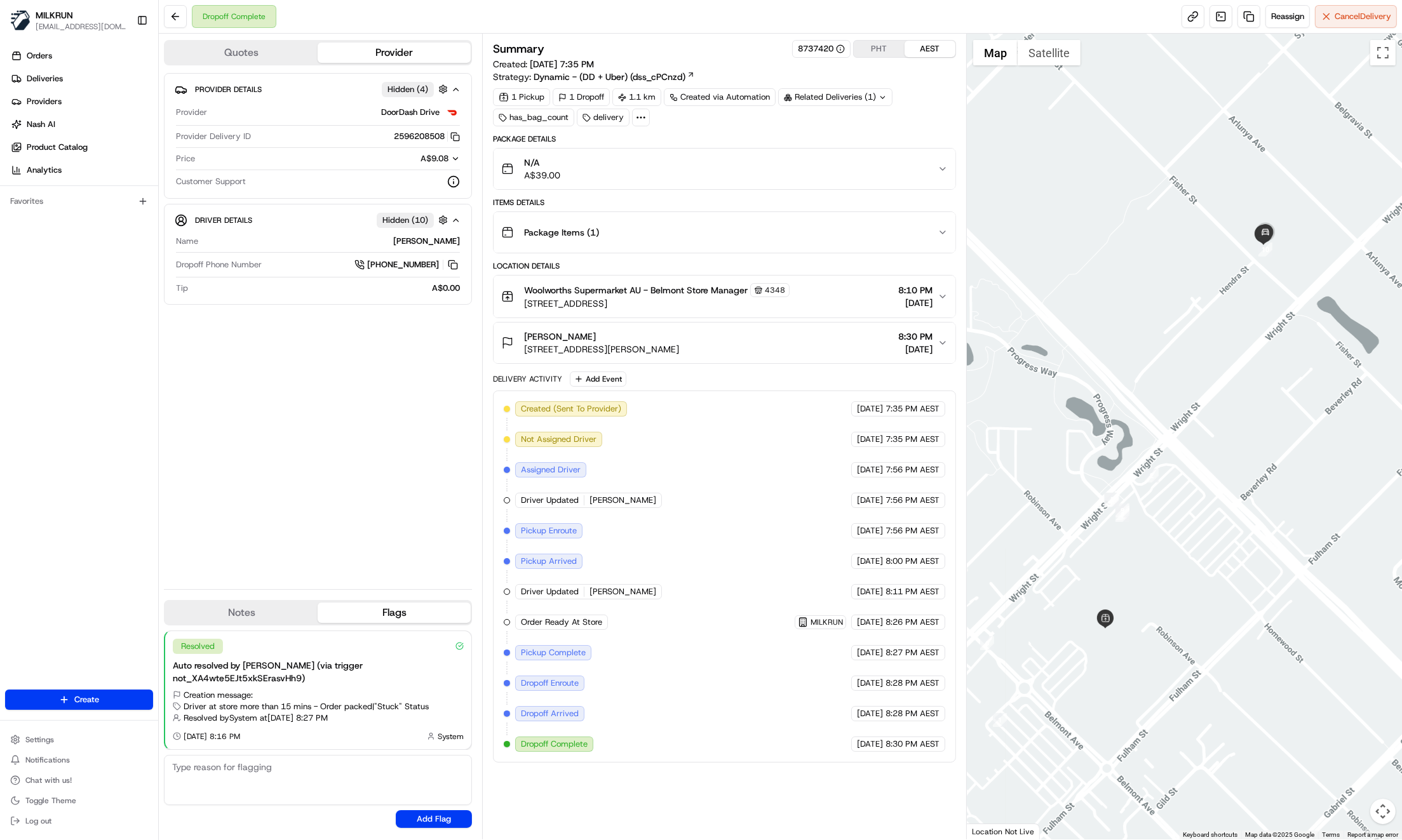
click at [304, 402] on div "Provider Details Hidden ( 4 ) Provider DoorDash Drive Provider Delivery ID 2596…" at bounding box center [318, 325] width 308 height 506
drag, startPoint x: 314, startPoint y: 367, endPoint x: 311, endPoint y: 400, distance: 33.1
click at [314, 367] on div "Provider Details Hidden ( 4 ) Provider DoorDash Drive Provider Delivery ID 2596…" at bounding box center [318, 325] width 308 height 506
drag, startPoint x: 650, startPoint y: 288, endPoint x: 686, endPoint y: 290, distance: 36.1
click at [686, 290] on span "Woolworths Supermarket AU - Belmont Store Manager" at bounding box center [635, 290] width 223 height 13
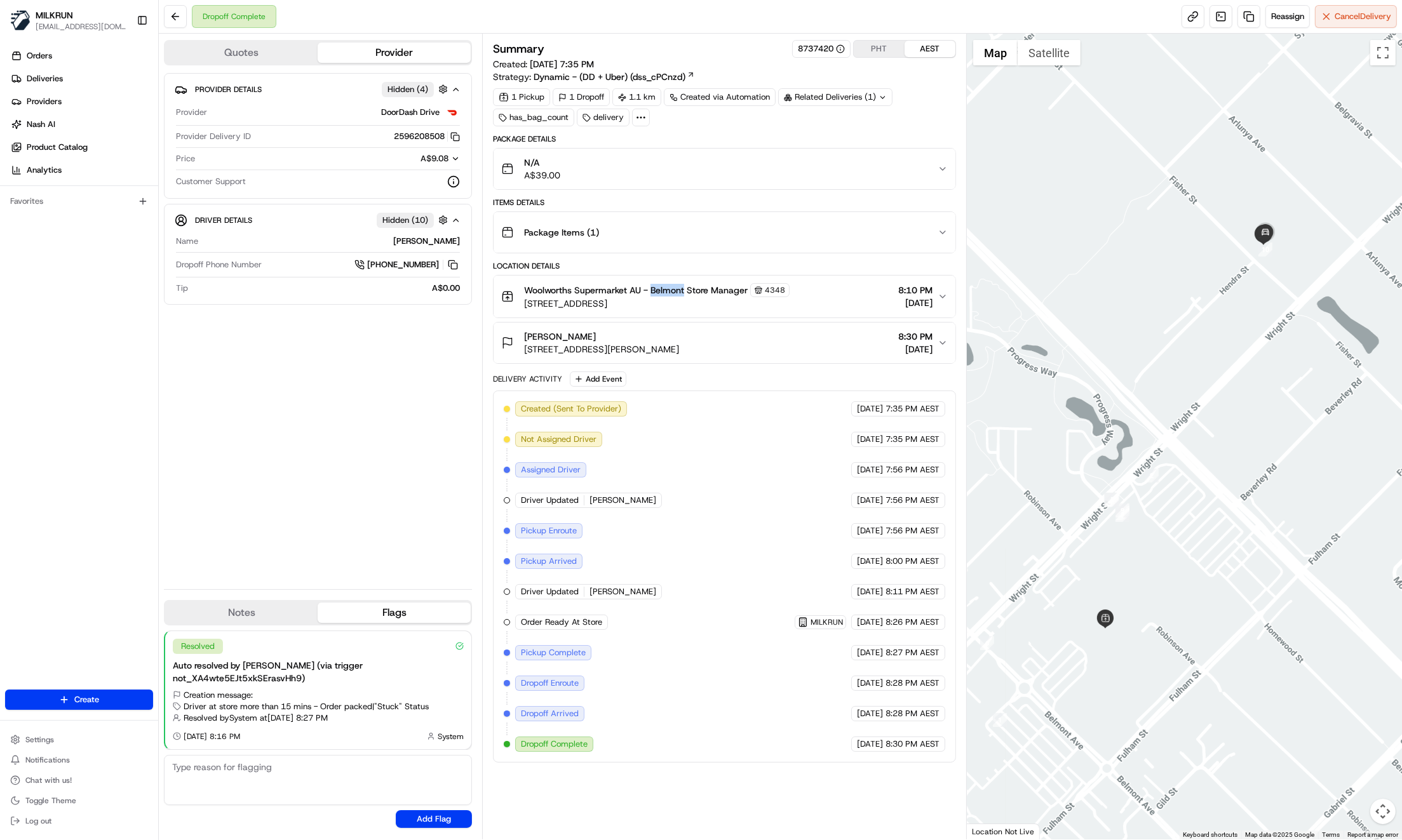
copy span "Belmont"
click at [345, 505] on div "Provider Details Hidden ( 4 ) Provider DoorDash Drive Provider Delivery ID 2596…" at bounding box center [318, 325] width 308 height 506
click at [290, 449] on div "Provider Details Hidden ( 4 ) Provider DoorDash Drive Provider Delivery ID 2596…" at bounding box center [318, 325] width 308 height 506
drag, startPoint x: 525, startPoint y: 332, endPoint x: 585, endPoint y: 335, distance: 60.1
click at [585, 335] on div "Rosie Leopardi" at bounding box center [602, 336] width 155 height 13
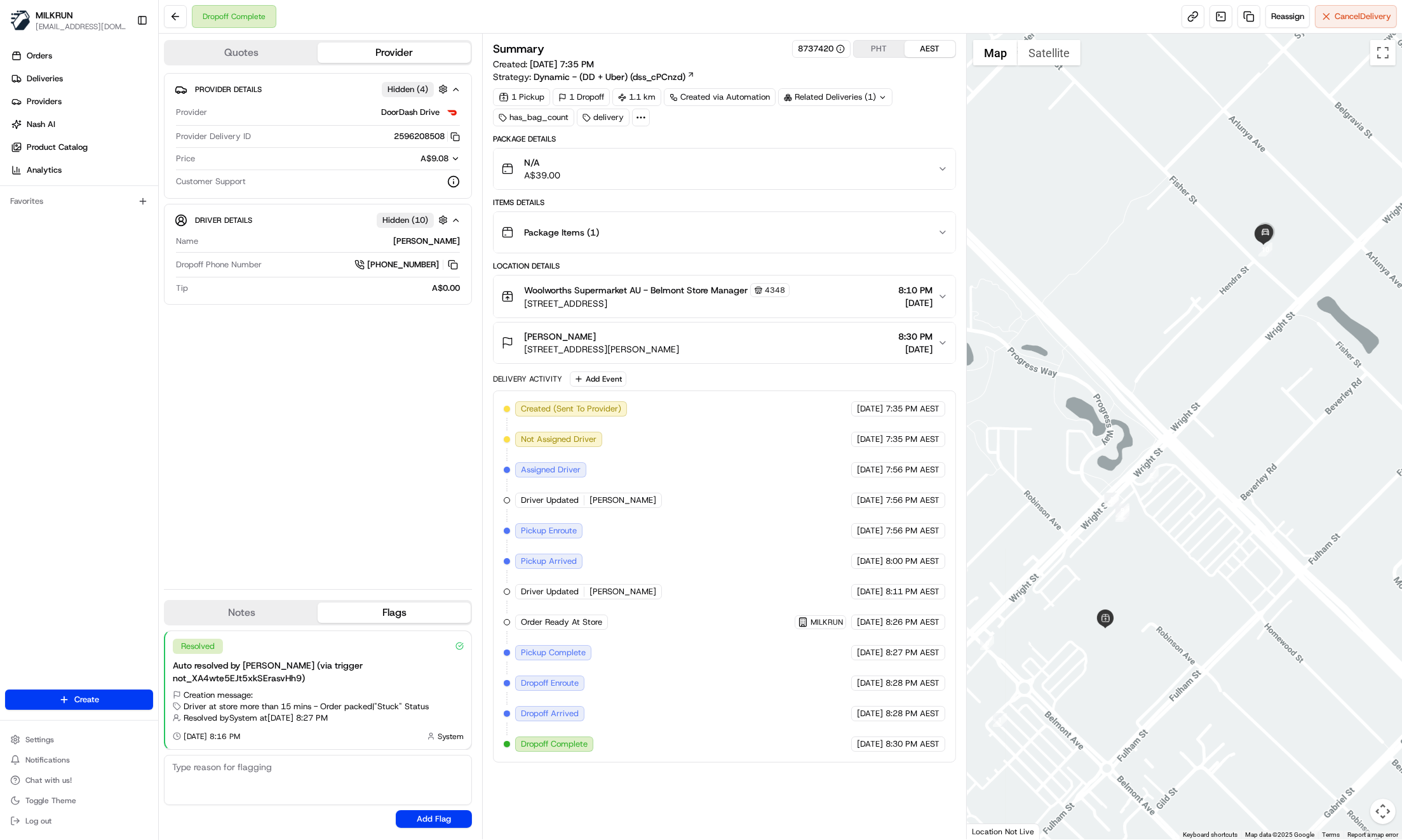
copy span "Rosie Leopardi"
click at [320, 404] on div "Provider Details Hidden ( 4 ) Provider DoorDash Drive Provider Delivery ID 2596…" at bounding box center [318, 325] width 308 height 506
click at [299, 433] on div "Provider Details Hidden ( 4 ) Provider DoorDash Drive Provider Delivery ID 2596…" at bounding box center [318, 325] width 308 height 506
click at [269, 407] on div "Provider Details Hidden ( 4 ) Provider DoorDash Drive Provider Delivery ID 2596…" at bounding box center [318, 325] width 308 height 506
click at [929, 164] on div "N/A A$39.00" at bounding box center [719, 169] width 437 height 26
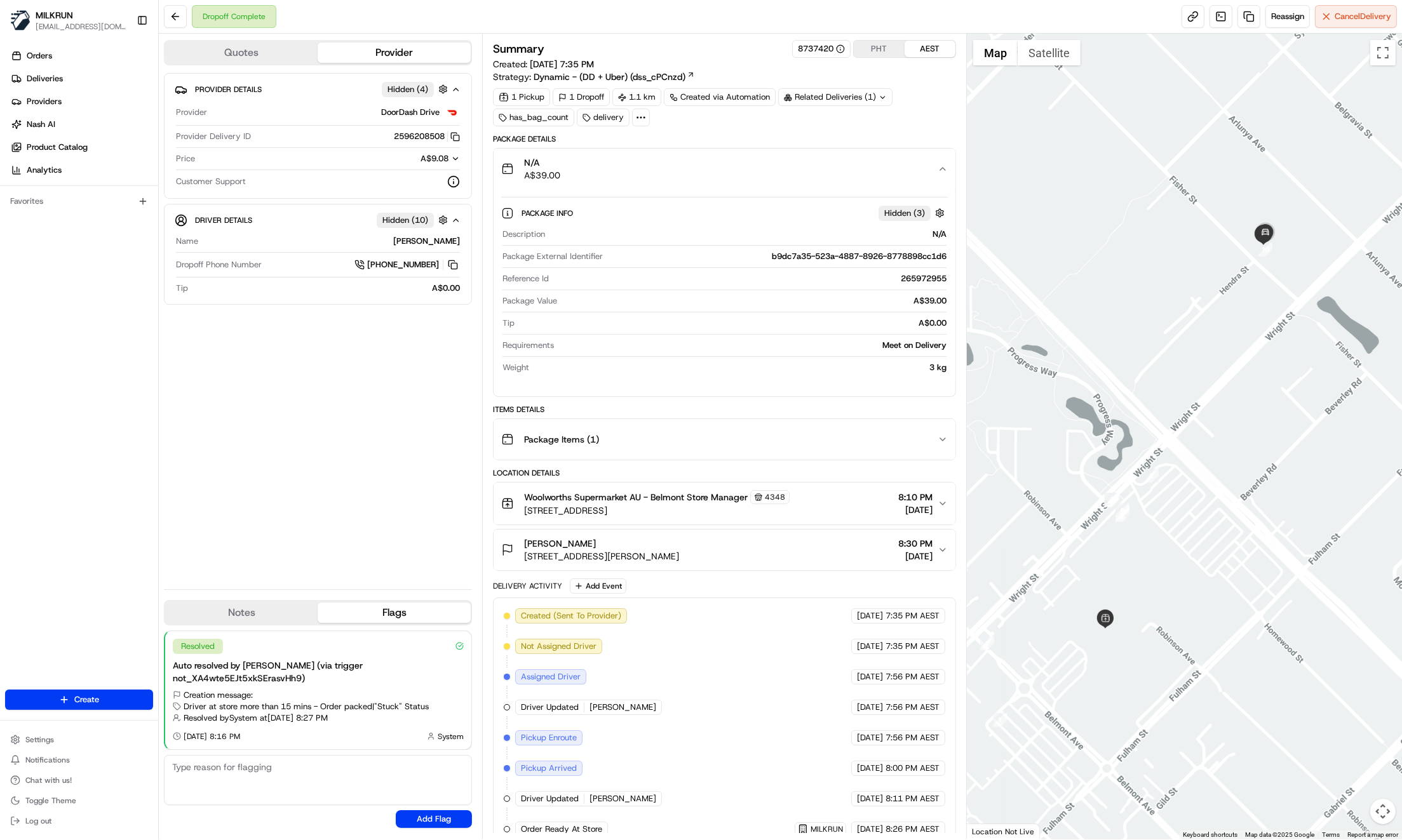
click at [260, 445] on div "Provider Details Hidden ( 4 ) Provider DoorDash Drive Provider Delivery ID 2596…" at bounding box center [318, 325] width 308 height 506
click at [416, 368] on div "Provider Details Hidden ( 4 ) Provider DoorDash Drive Provider Delivery ID 2596…" at bounding box center [318, 325] width 308 height 506
click at [376, 523] on div "Provider Details Hidden ( 4 ) Provider DoorDash Drive Provider Delivery ID 2596…" at bounding box center [318, 325] width 308 height 506
drag, startPoint x: 651, startPoint y: 495, endPoint x: 684, endPoint y: 496, distance: 33.0
click at [684, 496] on span "Woolworths Supermarket AU - Belmont Store Manager" at bounding box center [635, 497] width 223 height 13
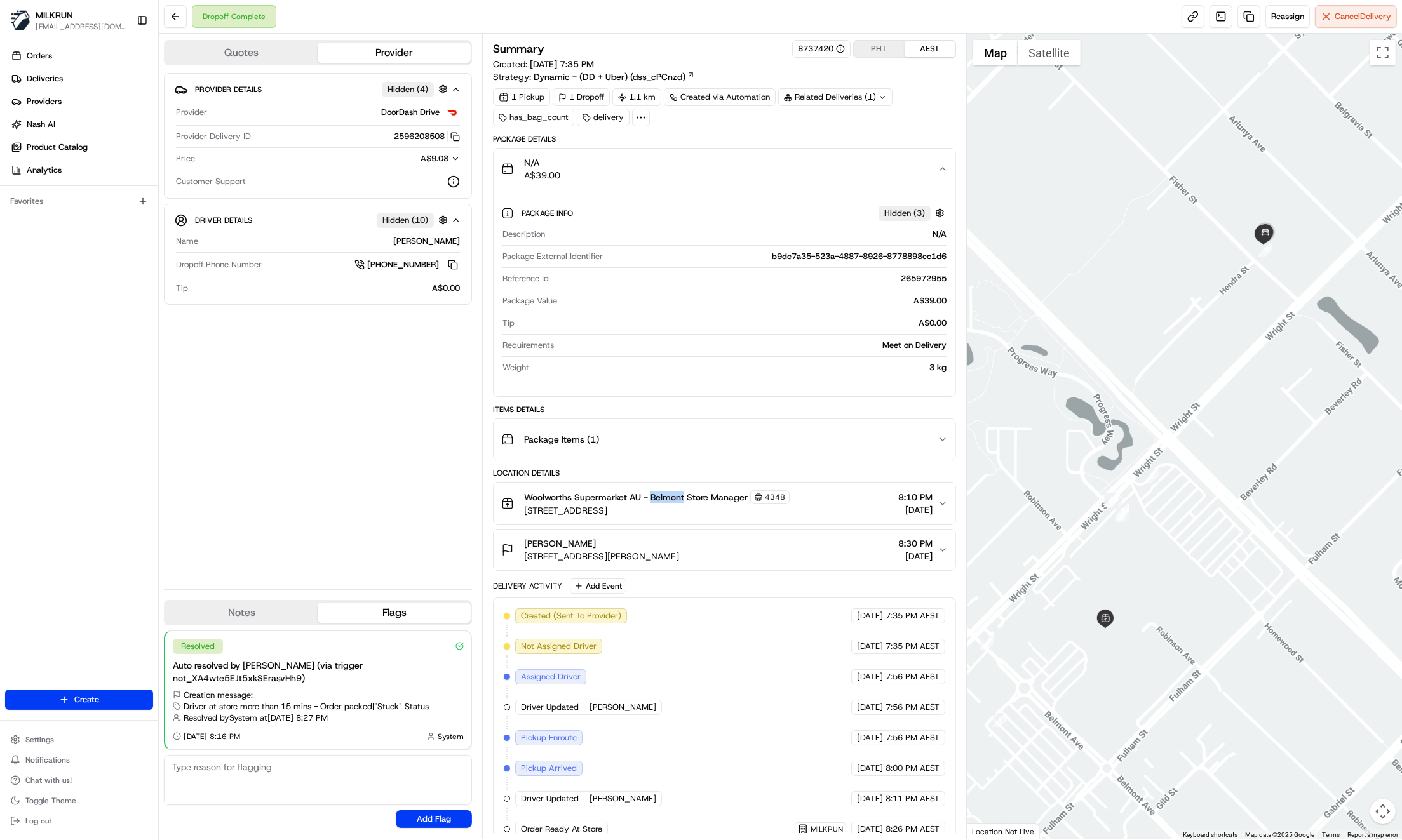
copy span "Belmont"
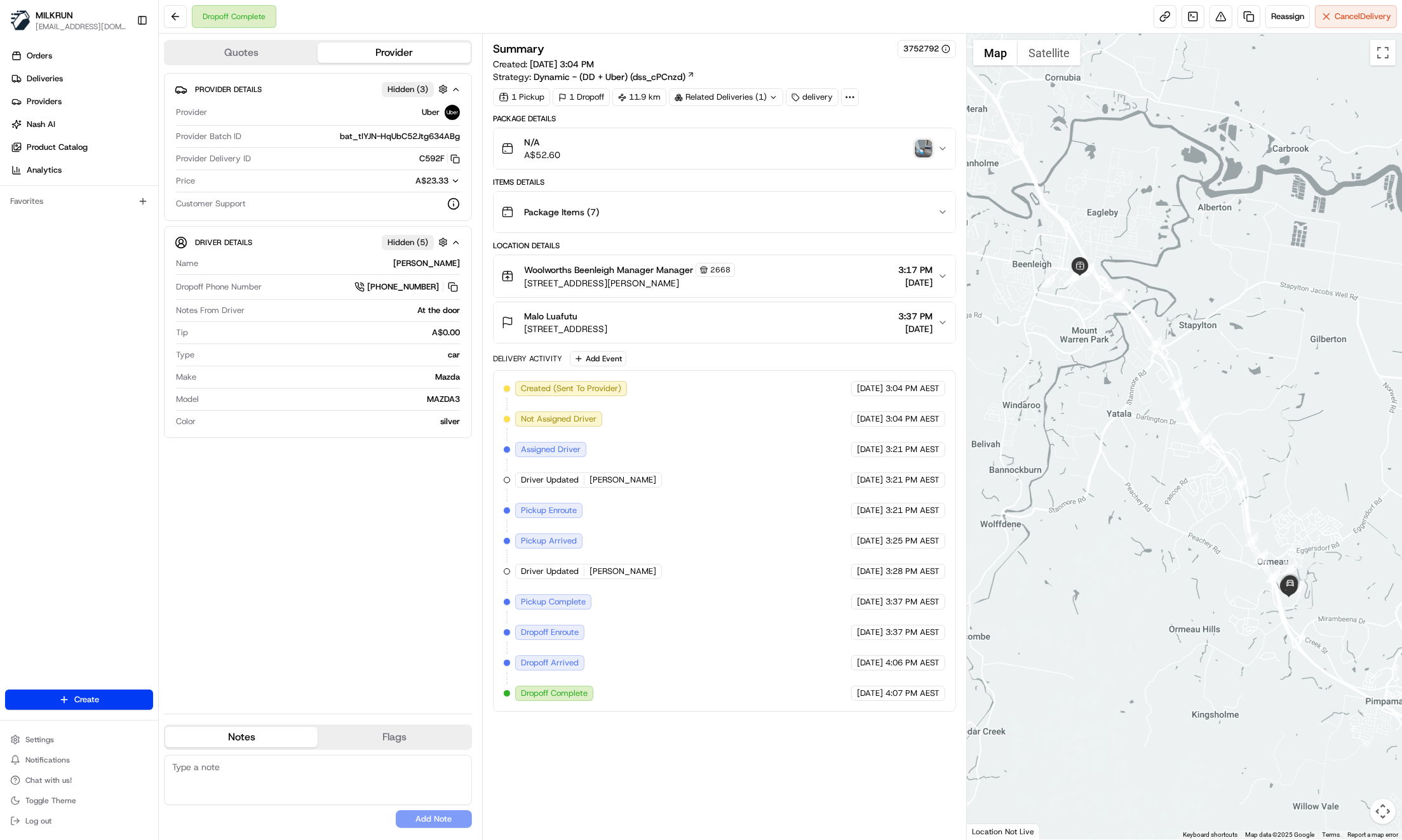
drag, startPoint x: 337, startPoint y: 507, endPoint x: 346, endPoint y: 516, distance: 12.7
click at [340, 511] on div "Provider Details Hidden ( 3 ) Provider Uber Provider Batch ID bat_tIYJN-HqUbC52…" at bounding box center [318, 388] width 308 height 630
drag, startPoint x: 827, startPoint y: 151, endPoint x: 860, endPoint y: 151, distance: 33.0
click at [827, 151] on div "N/A A$52.60" at bounding box center [719, 149] width 437 height 26
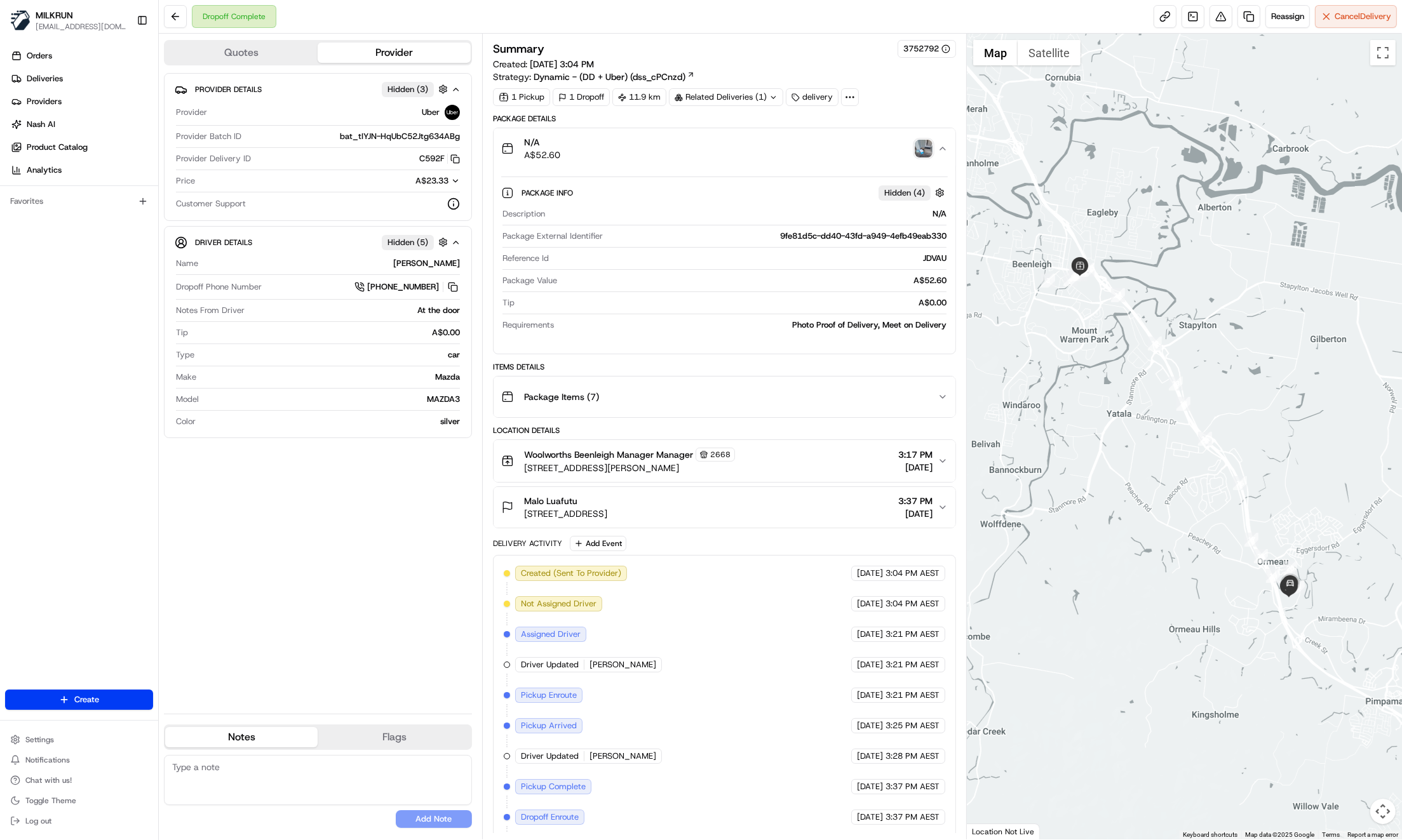
click at [928, 149] on img "button" at bounding box center [923, 149] width 18 height 18
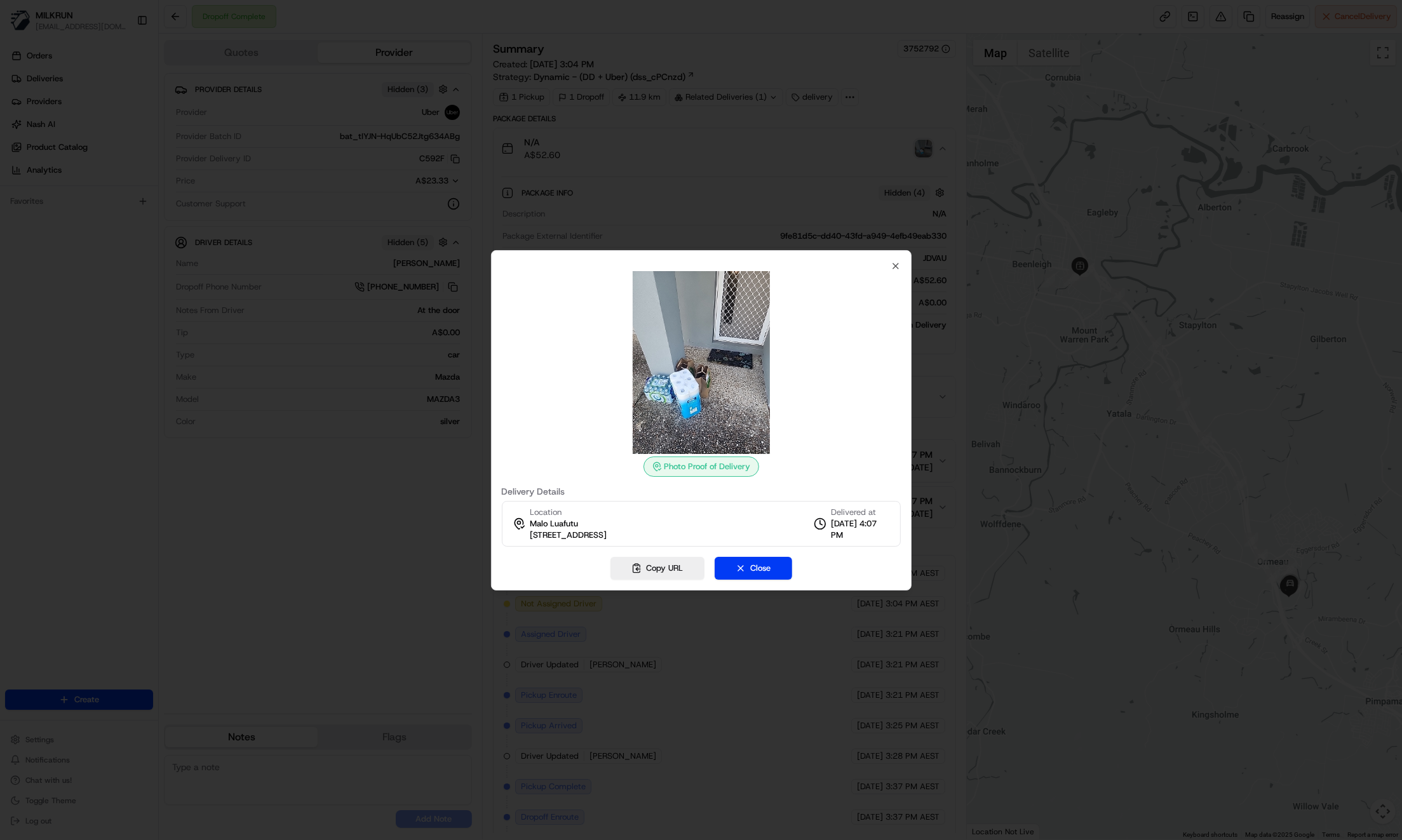
click at [892, 259] on div "Photo Proof of Delivery Delivery Details Location Malo Luafutu 40 Milly Cct, Or…" at bounding box center [700, 420] width 420 height 340
click at [893, 267] on icon "button" at bounding box center [896, 266] width 5 height 5
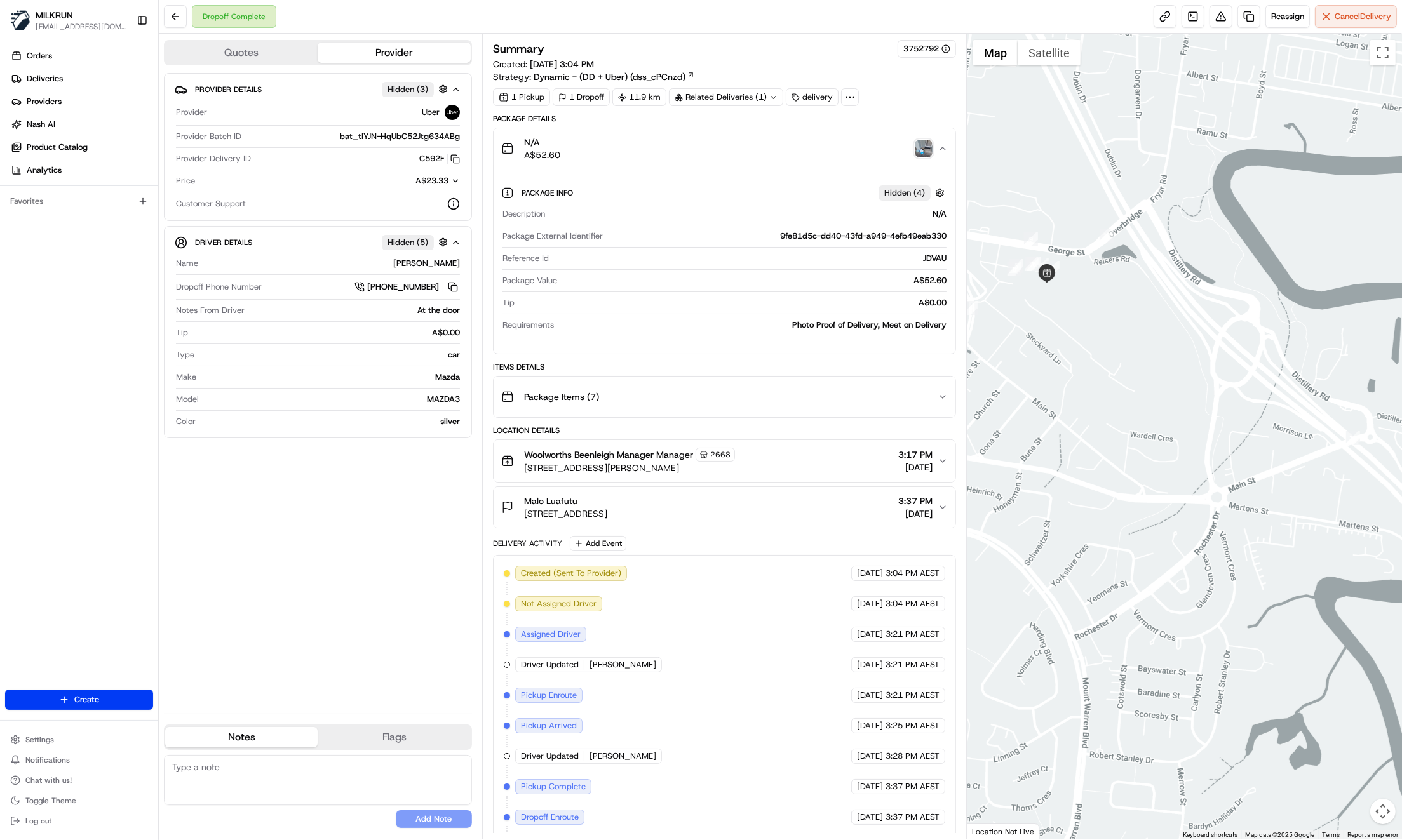
click at [370, 532] on div "Provider Details Hidden ( 3 ) Provider Uber Provider Batch ID bat_tIYJN-HqUbC52…" at bounding box center [318, 388] width 308 height 630
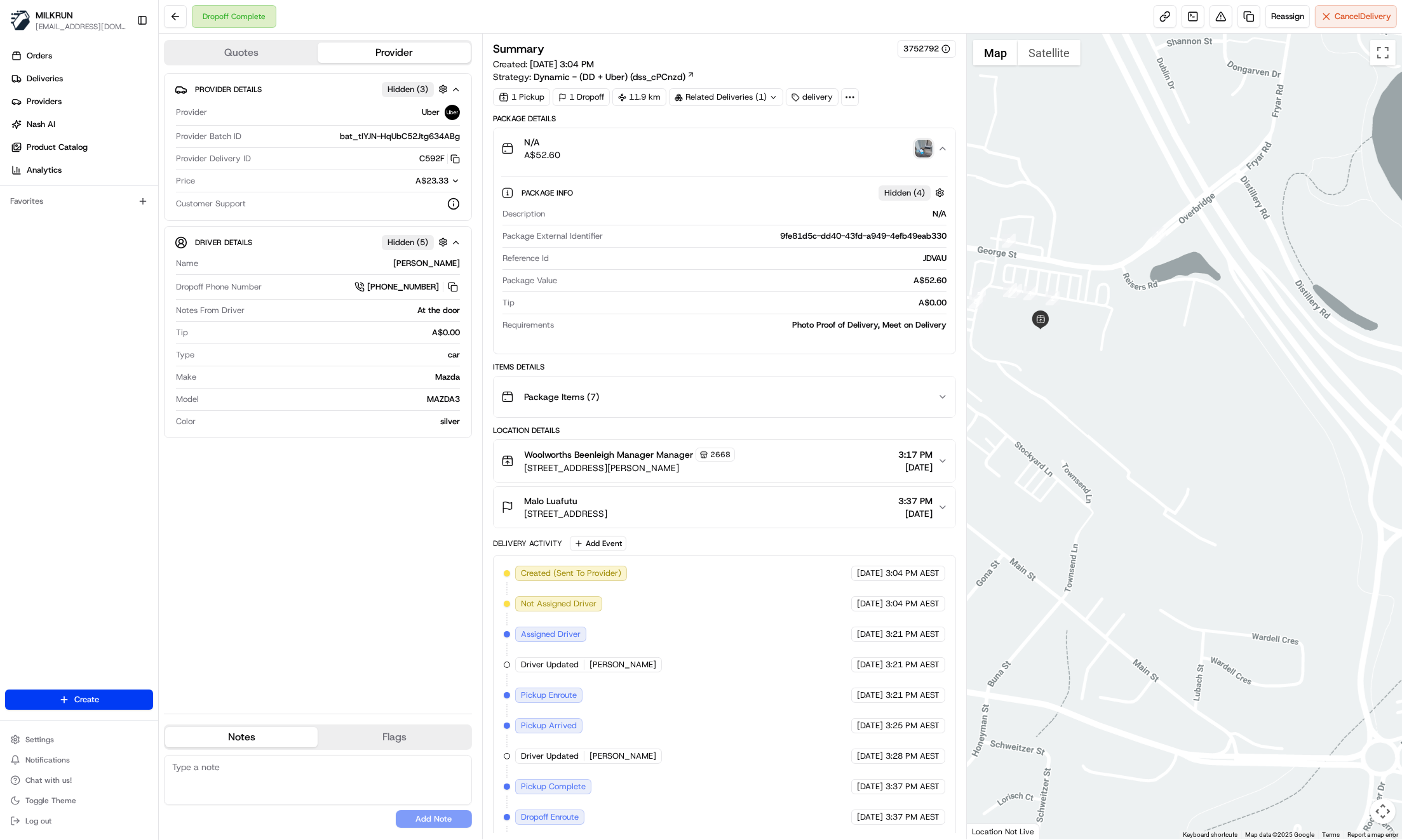
click at [1161, 319] on div at bounding box center [1183, 436] width 435 height 805
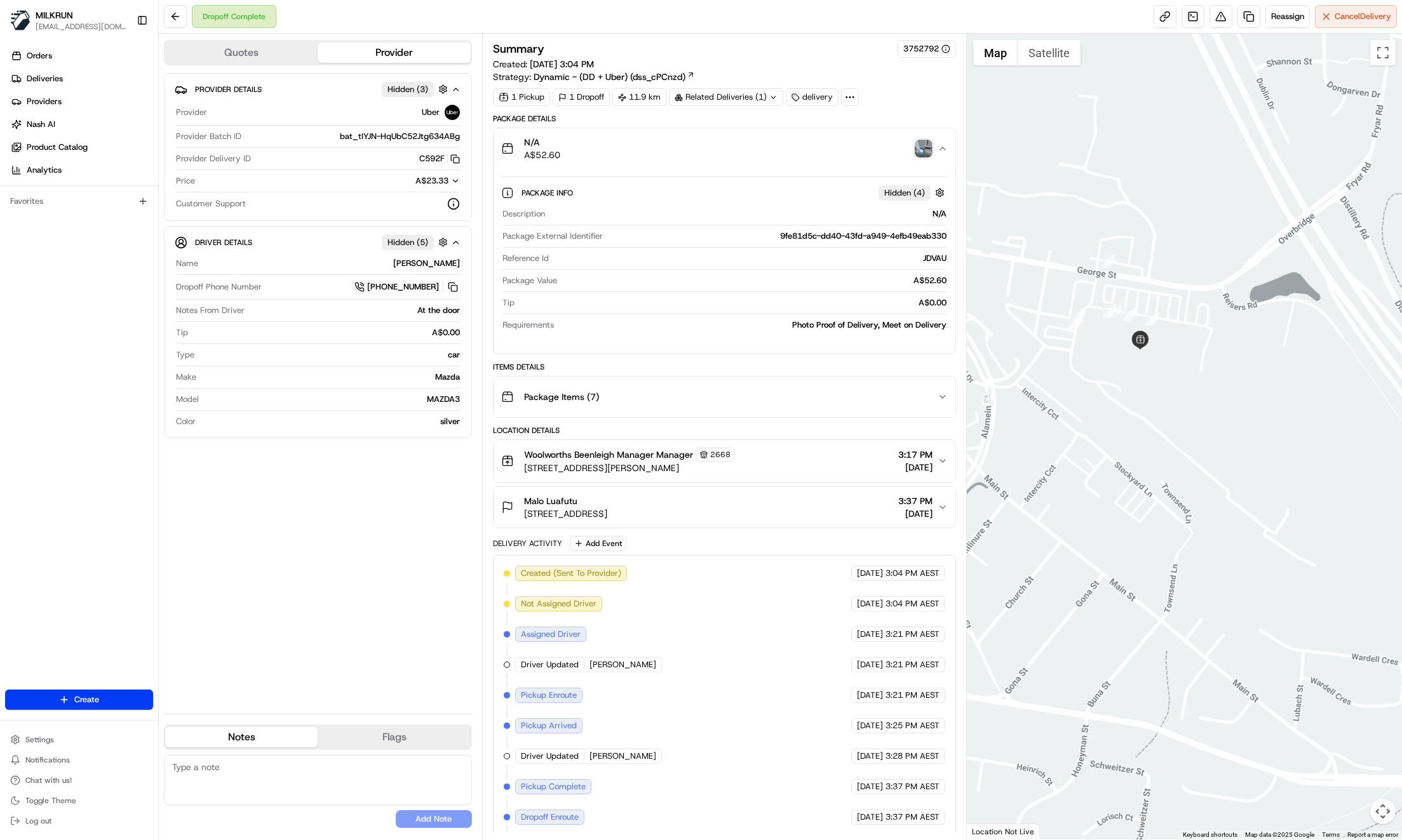
drag, startPoint x: 365, startPoint y: 526, endPoint x: 519, endPoint y: 485, distance: 159.4
click at [364, 518] on div "Provider Details Hidden ( 3 ) Provider Uber Provider Batch ID bat_tIYJN-HqUbC52…" at bounding box center [318, 388] width 308 height 630
click at [918, 149] on img "button" at bounding box center [923, 149] width 18 height 18
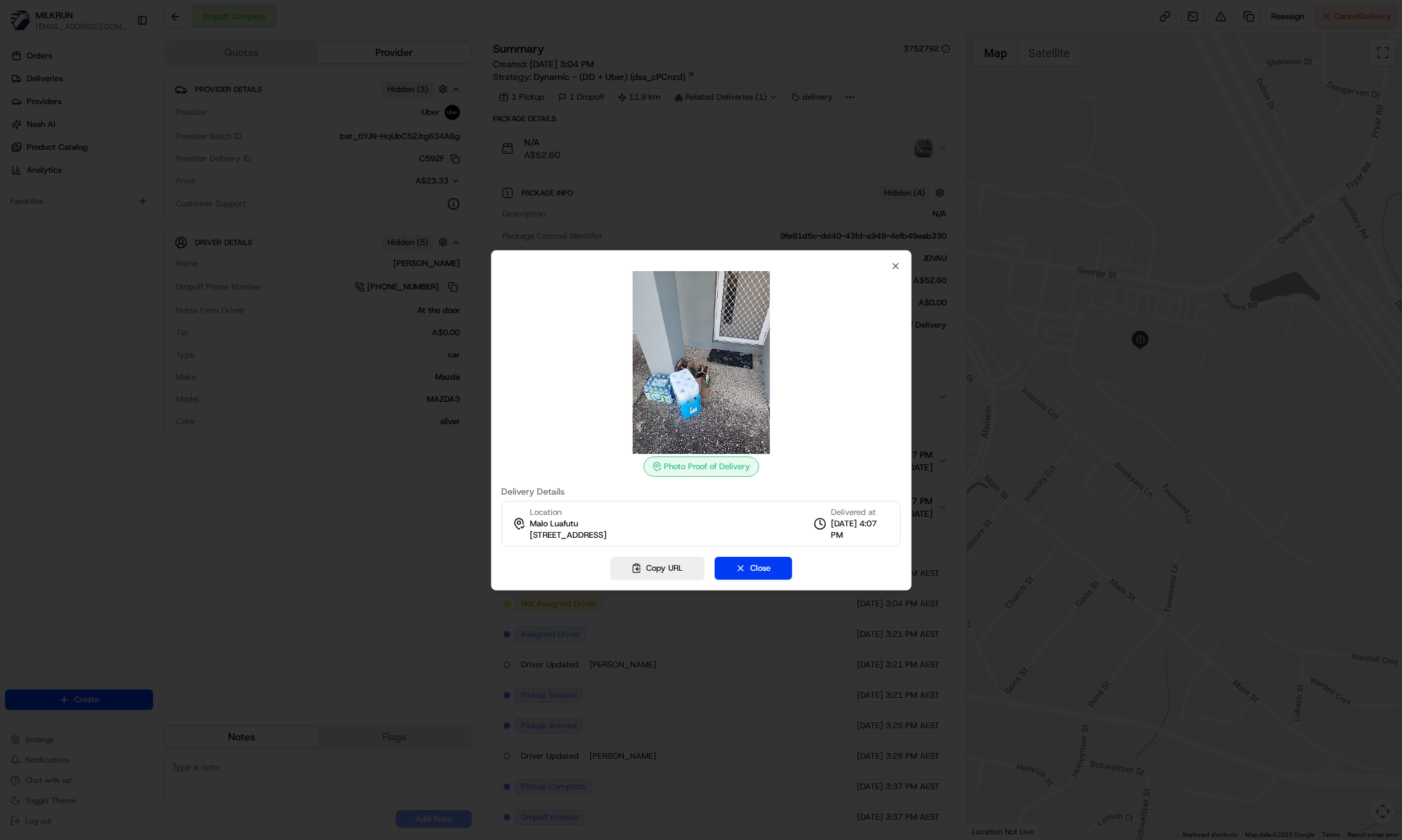
click at [277, 576] on div at bounding box center [701, 420] width 1402 height 840
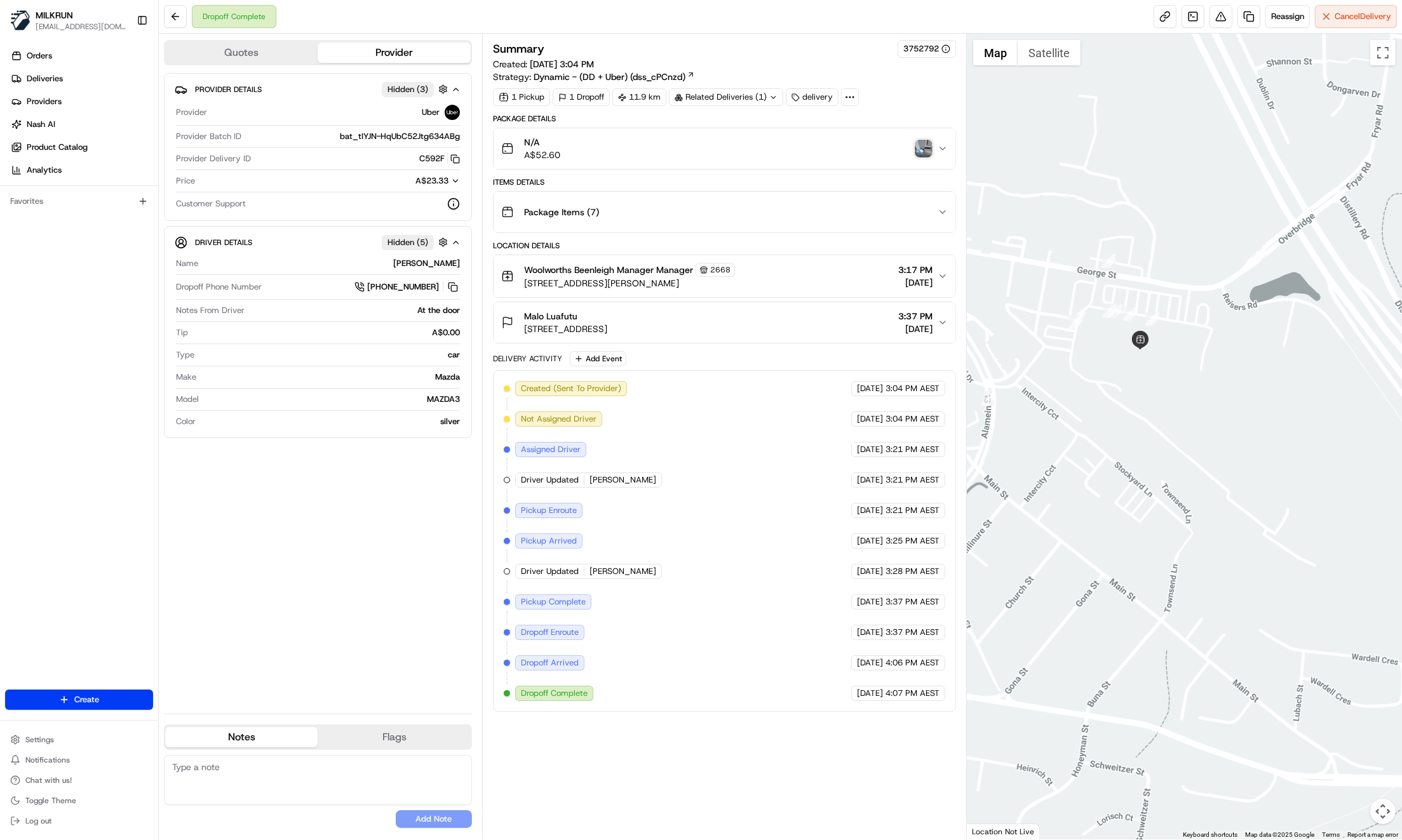
click at [295, 572] on div "Provider Details Hidden ( 3 ) Provider Uber Provider Batch ID bat_tIYJN-HqUbC52…" at bounding box center [318, 388] width 308 height 630
click at [940, 149] on icon "button" at bounding box center [942, 148] width 10 height 10
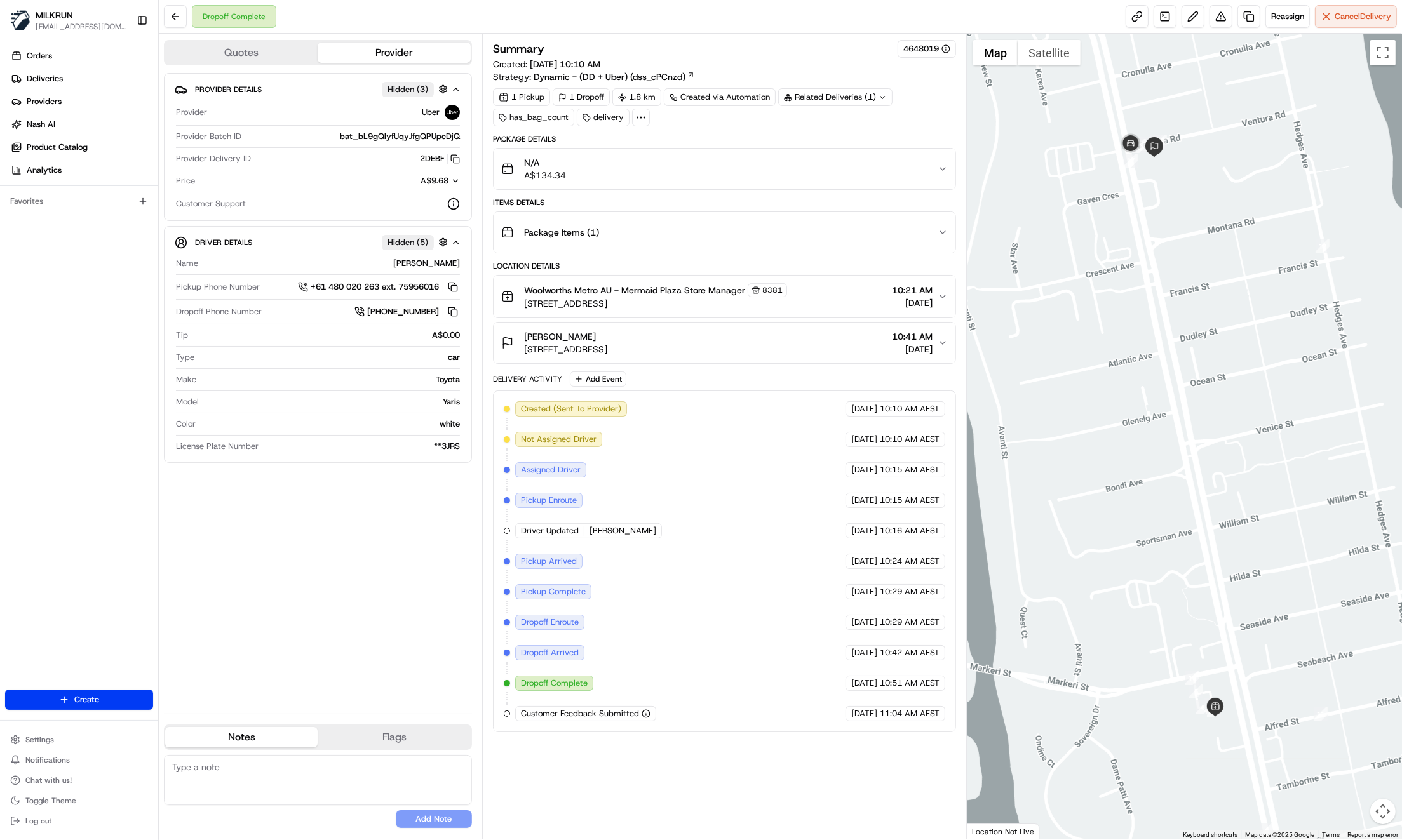
click at [929, 158] on div "N/A A$134.34" at bounding box center [719, 169] width 437 height 26
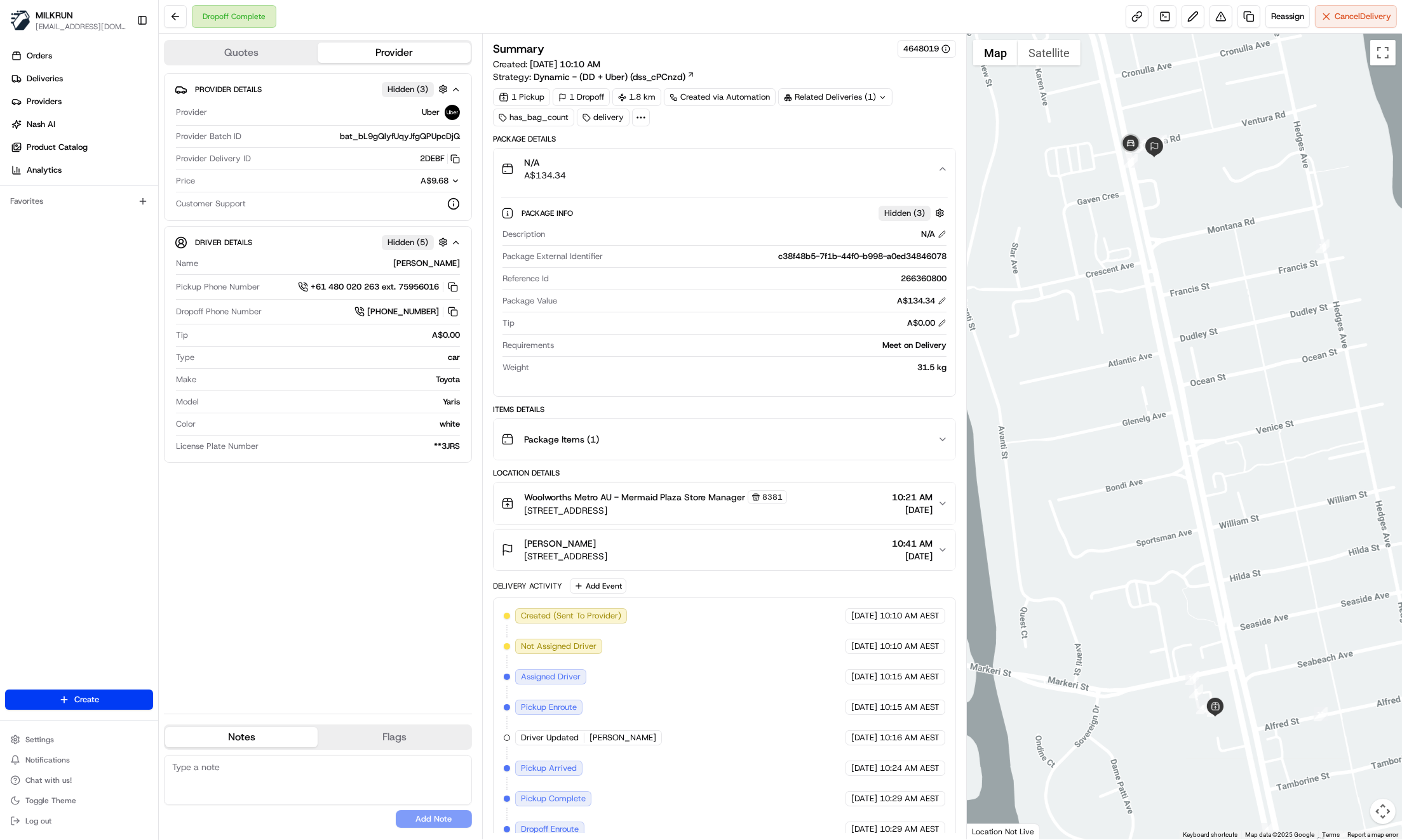
click at [304, 608] on div "Provider Details Hidden ( 3 ) Provider Uber Provider Batch ID bat_bL9gQlyfUqyJf…" at bounding box center [318, 388] width 308 height 630
click at [944, 176] on button "N/A A$134.34" at bounding box center [724, 169] width 462 height 41
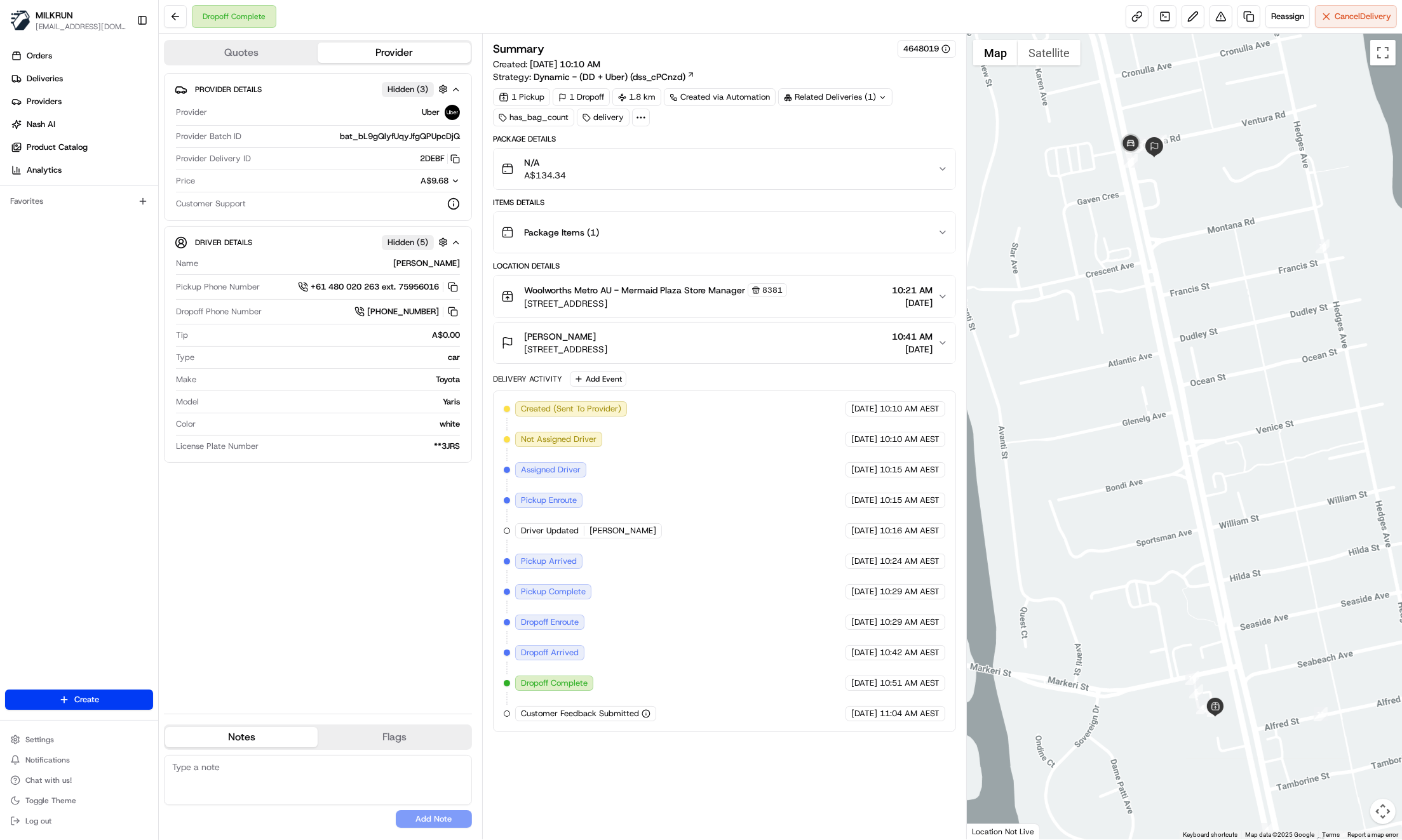
click at [944, 175] on button "N/A A$134.34" at bounding box center [724, 169] width 462 height 41
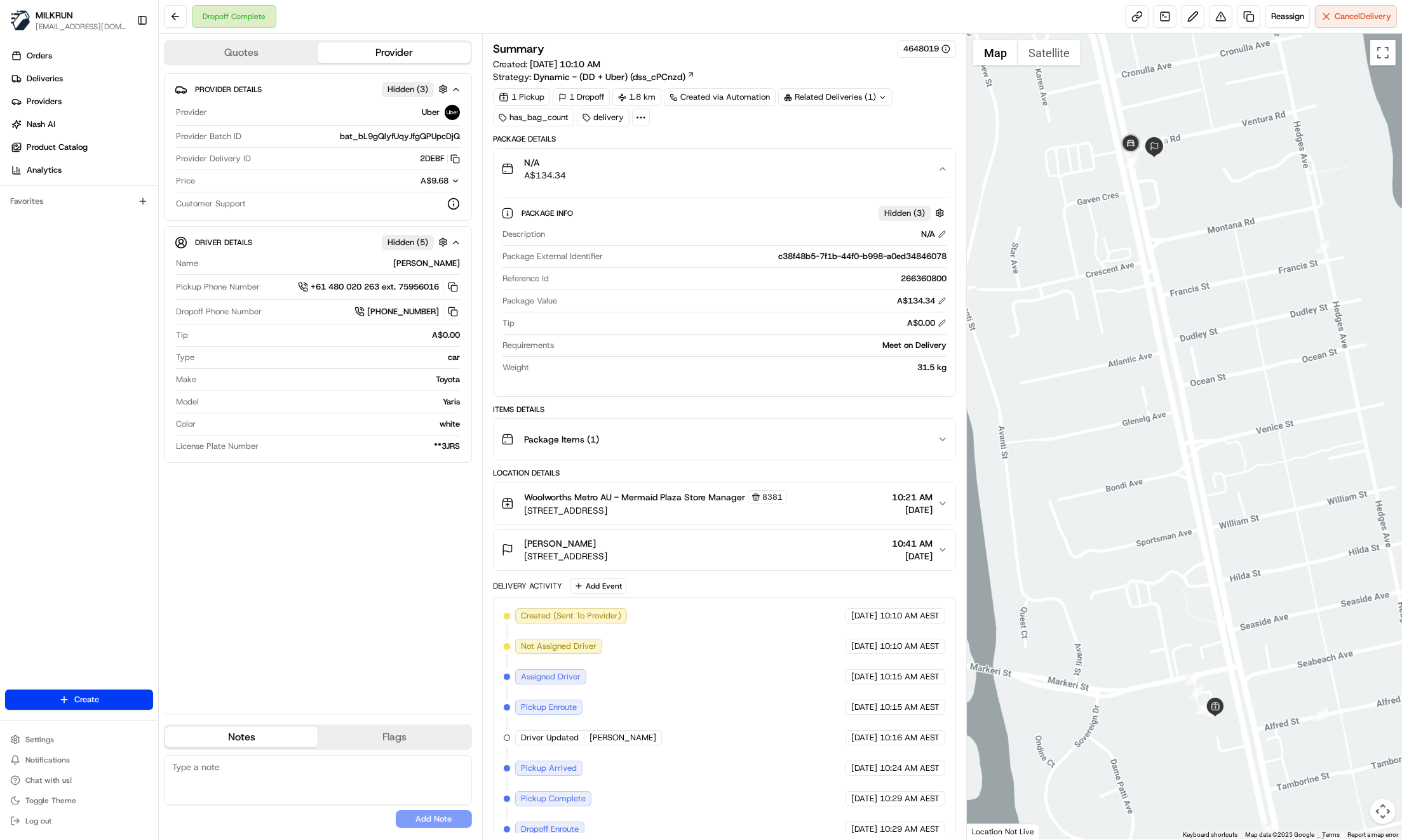
click at [937, 441] on icon "button" at bounding box center [942, 439] width 10 height 10
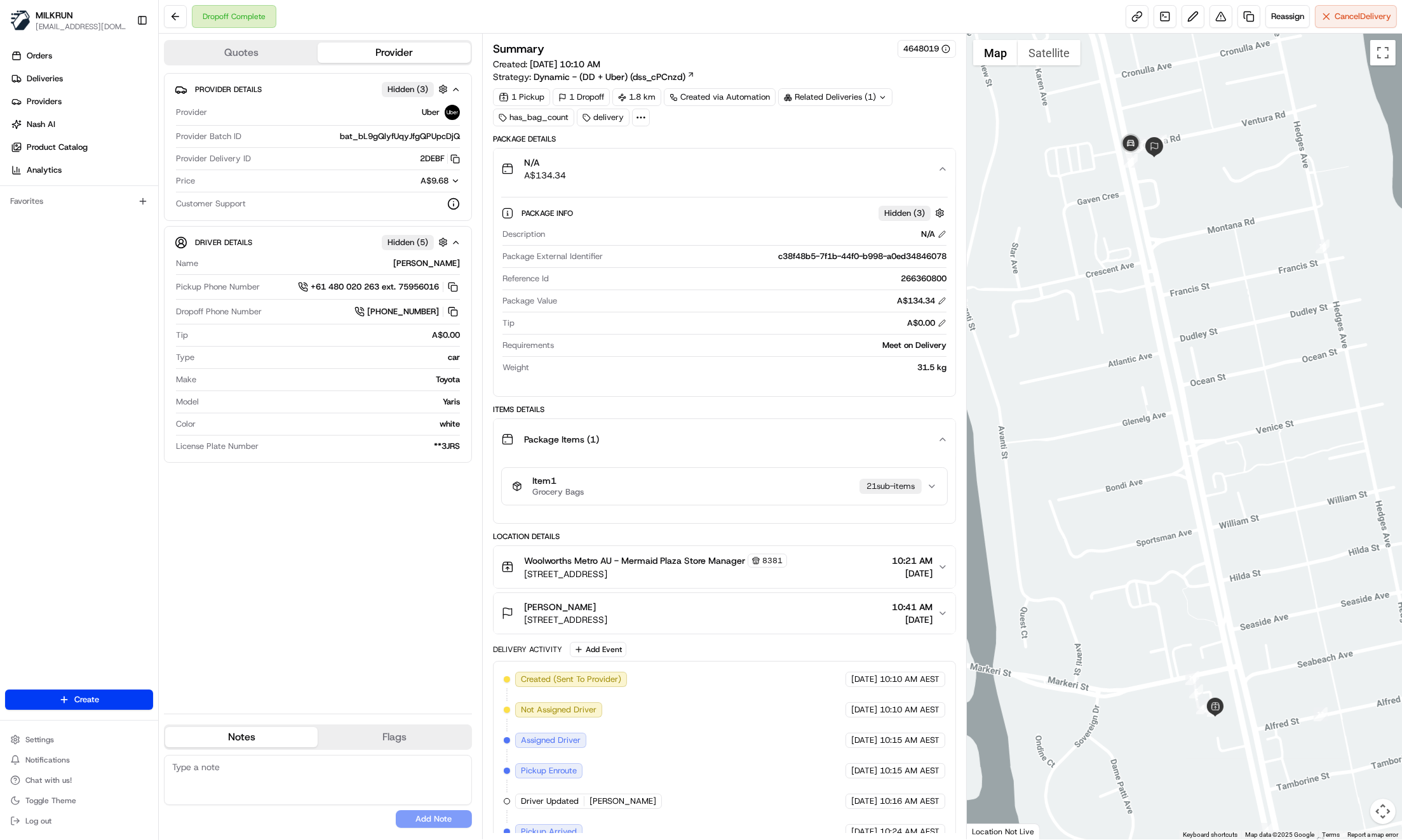
click at [937, 441] on icon "button" at bounding box center [942, 439] width 10 height 10
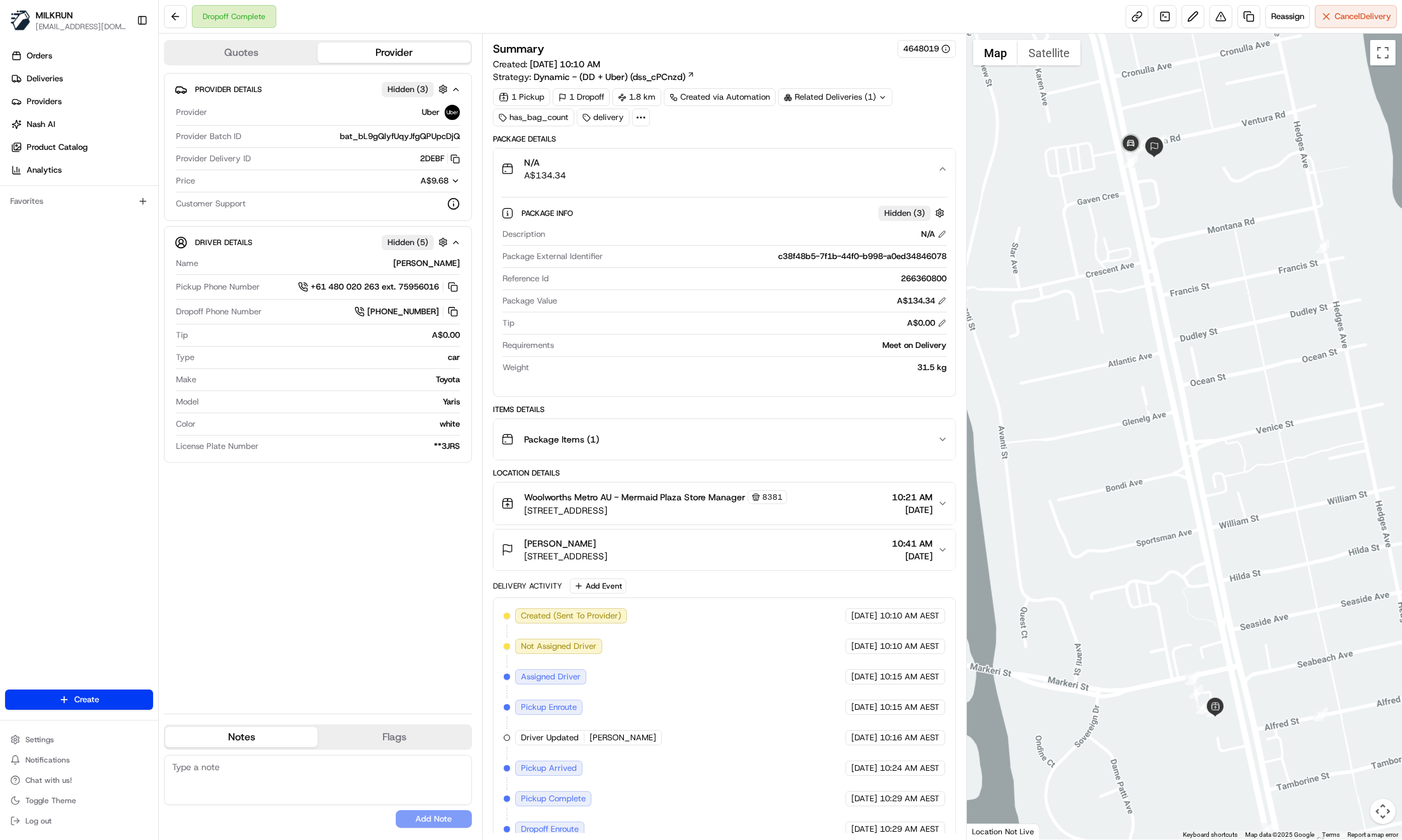
click at [943, 160] on button "N/A A$134.34" at bounding box center [724, 169] width 462 height 41
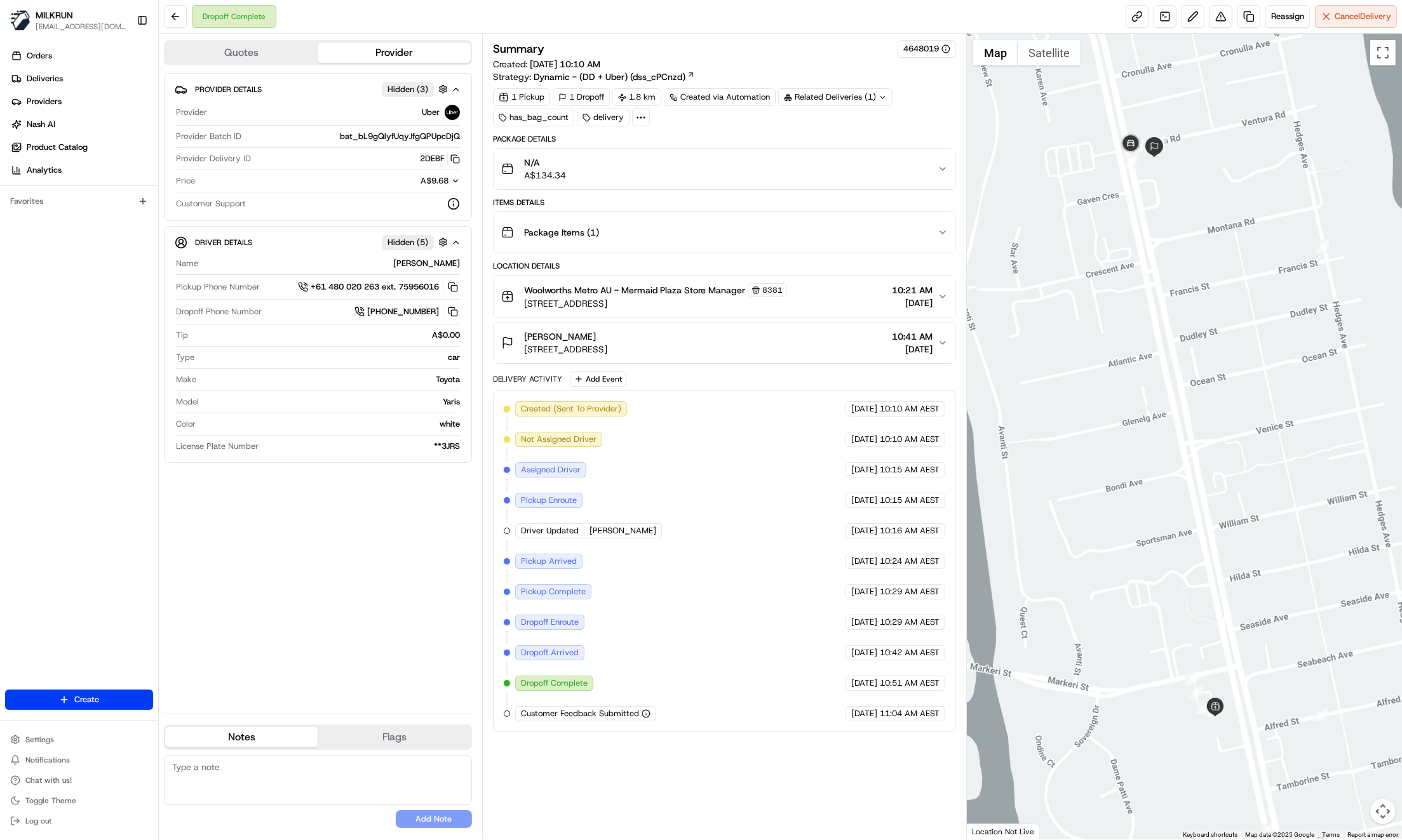
click at [939, 165] on icon "button" at bounding box center [942, 169] width 10 height 10
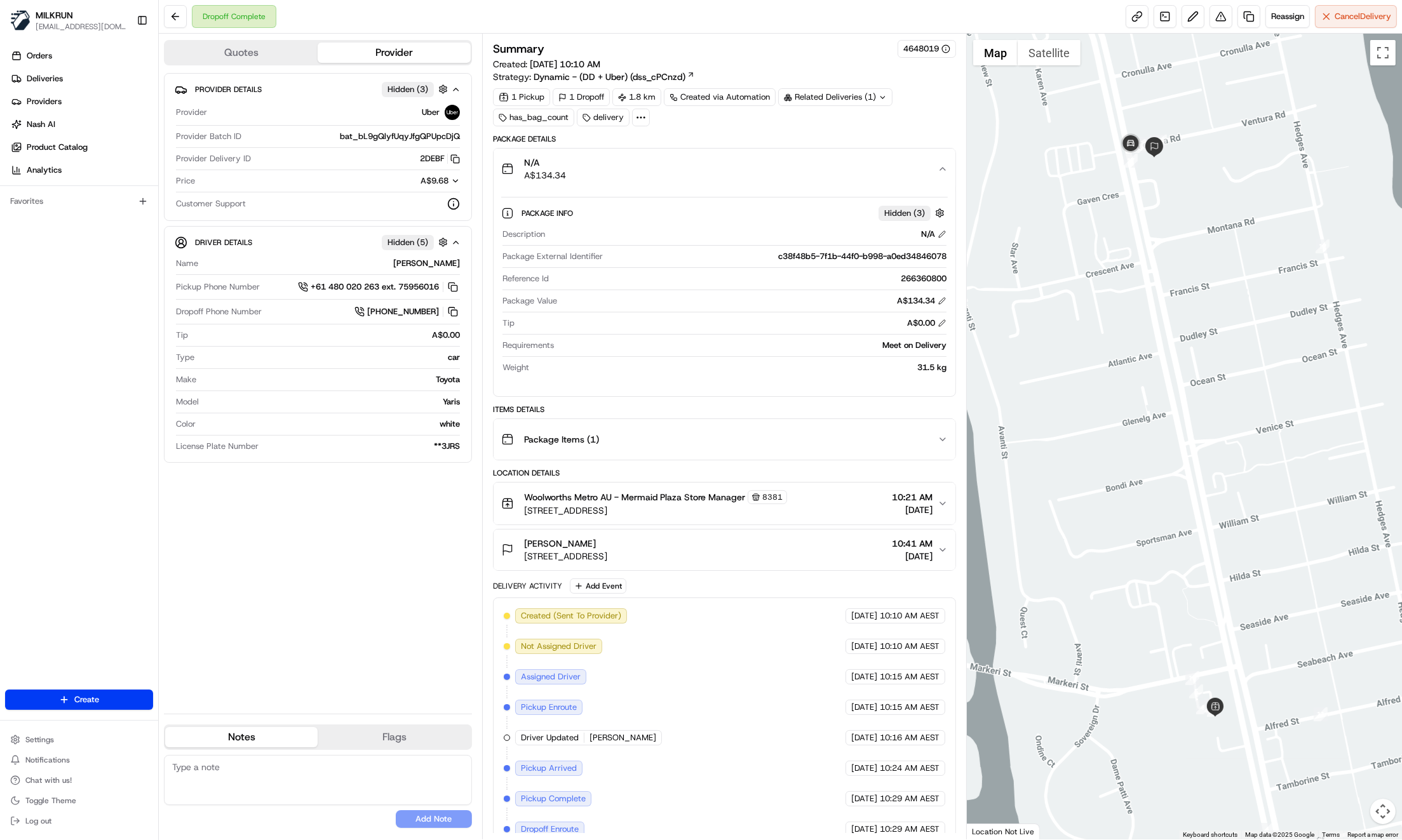
click at [313, 565] on div "Provider Details Hidden ( 3 ) Provider Uber Provider Batch ID bat_bL9gQlyfUqyJf…" at bounding box center [318, 388] width 308 height 630
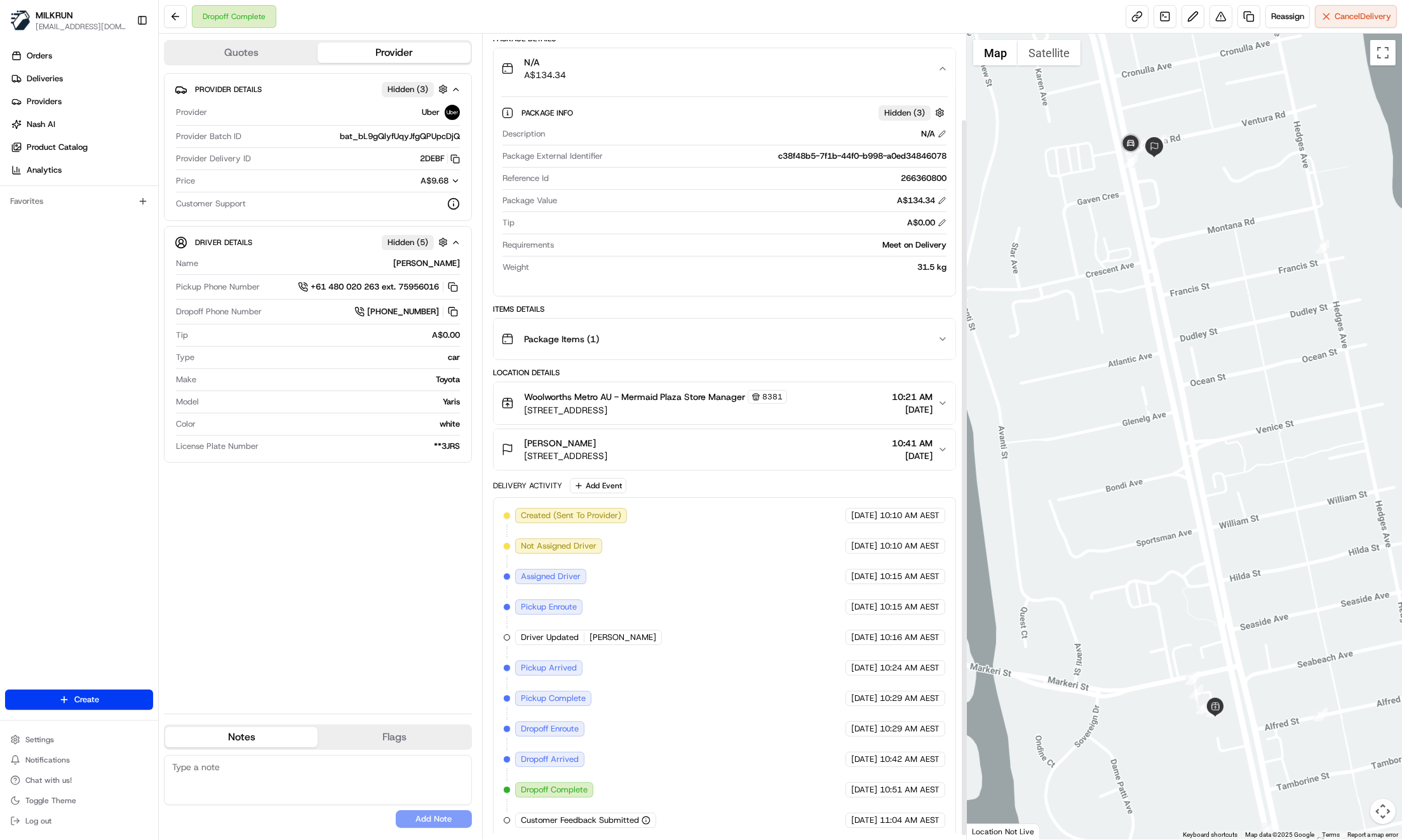
scroll to position [96, 0]
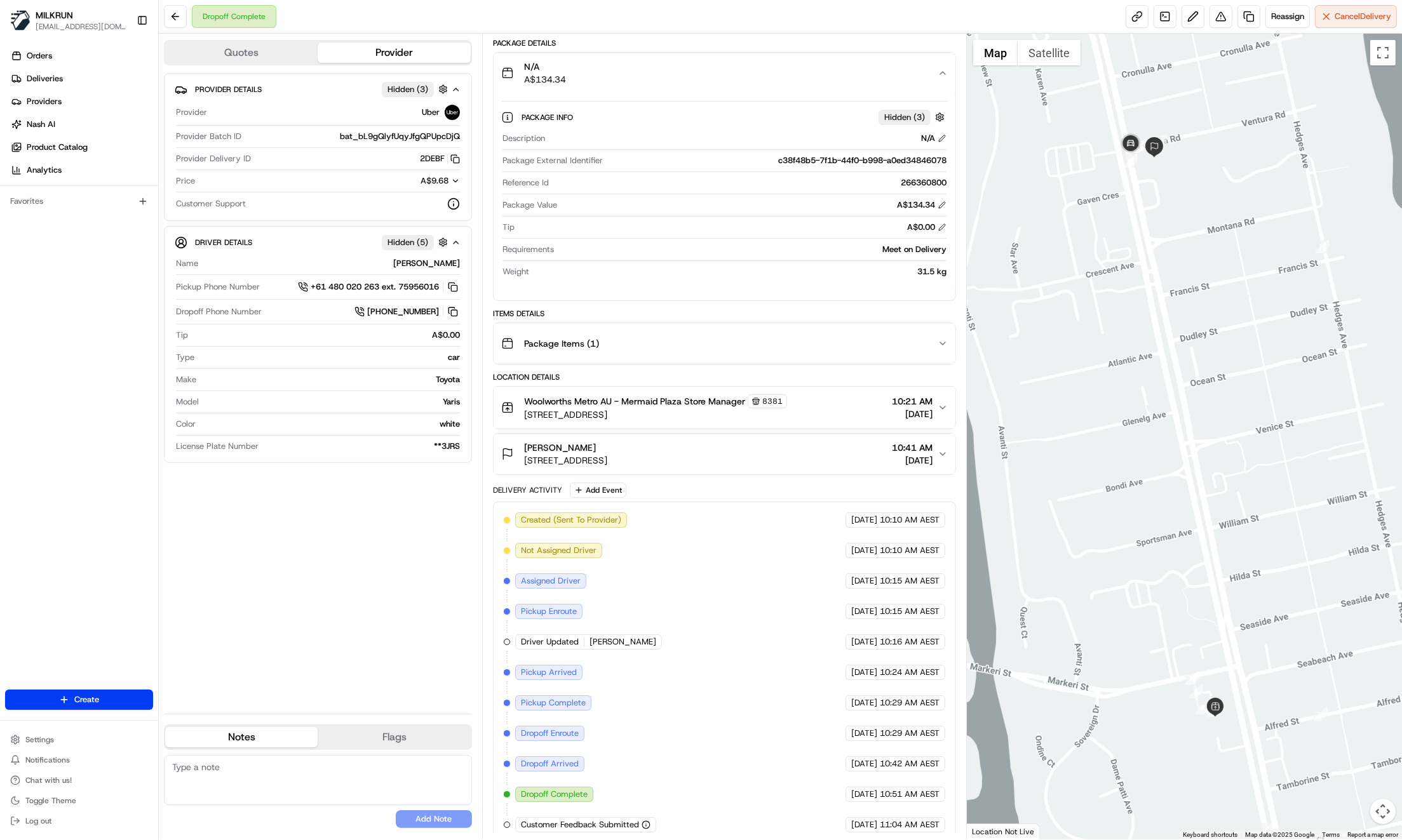
click at [940, 405] on icon "button" at bounding box center [942, 407] width 10 height 10
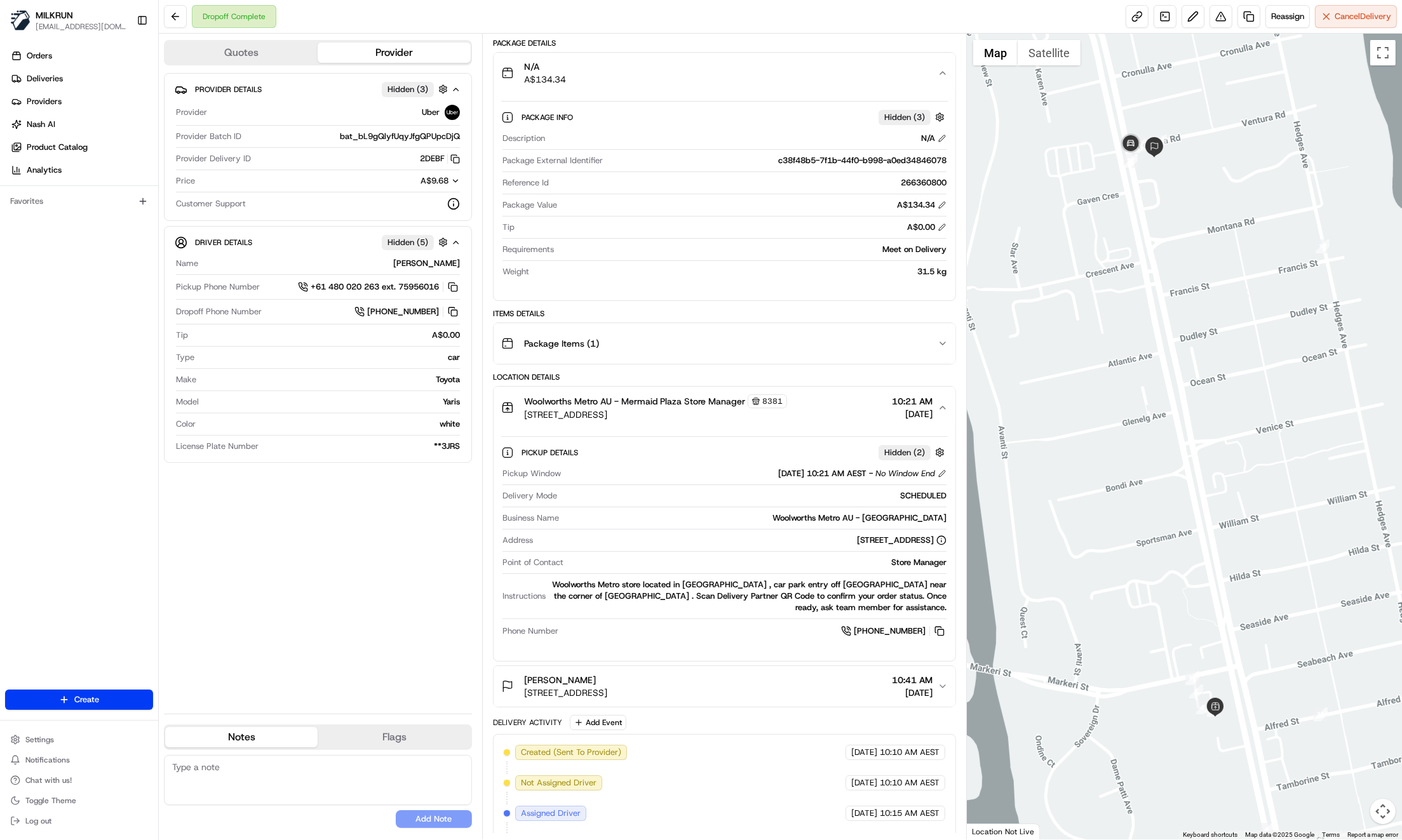
click at [256, 551] on div "Provider Details Hidden ( 3 ) Provider Uber Provider Batch ID bat_bL9gQlyfUqyJf…" at bounding box center [318, 388] width 308 height 630
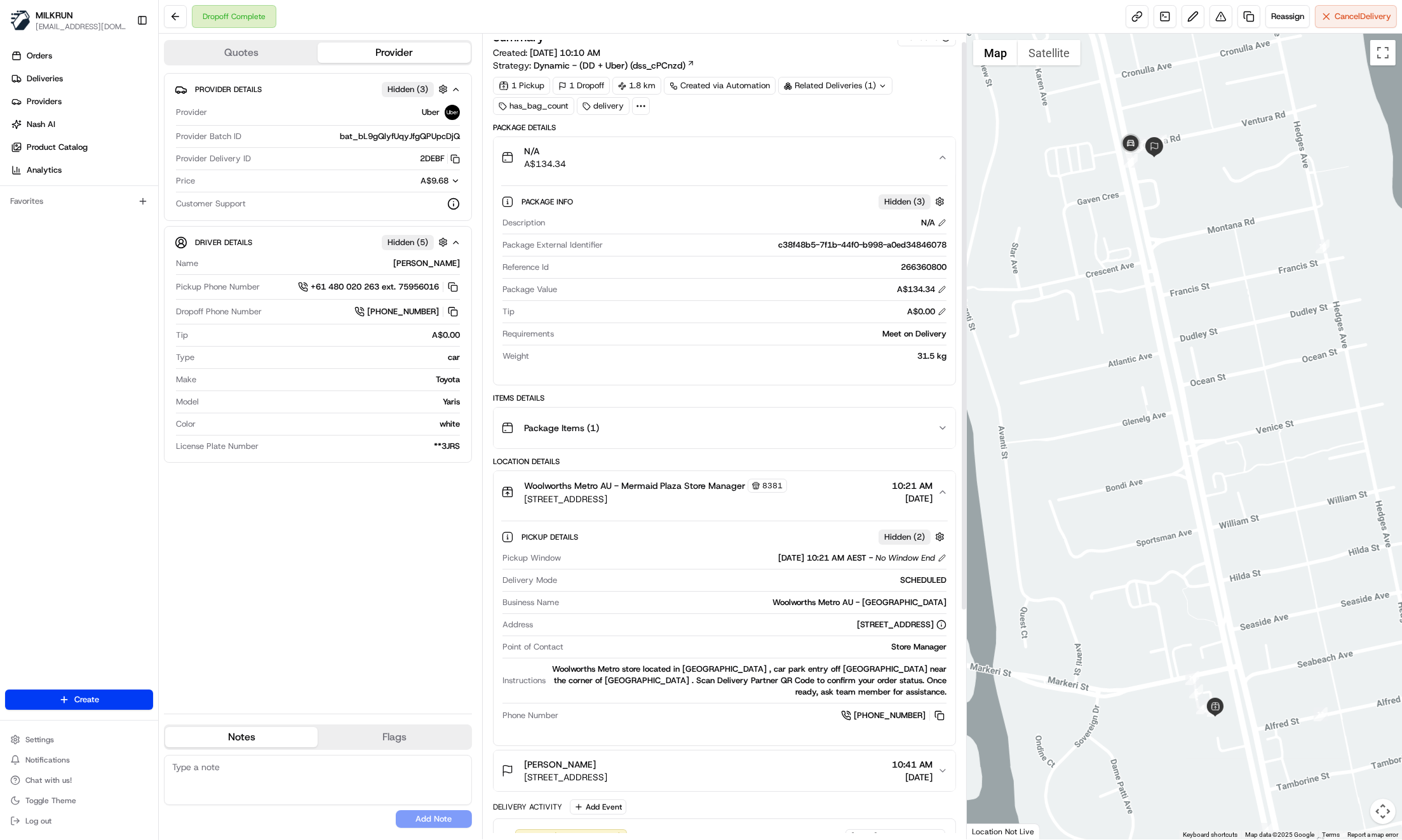
scroll to position [13, 0]
click at [89, 456] on div "Orders Deliveries Providers Nash AI Product Catalog Analytics Favorites" at bounding box center [78, 369] width 158 height 656
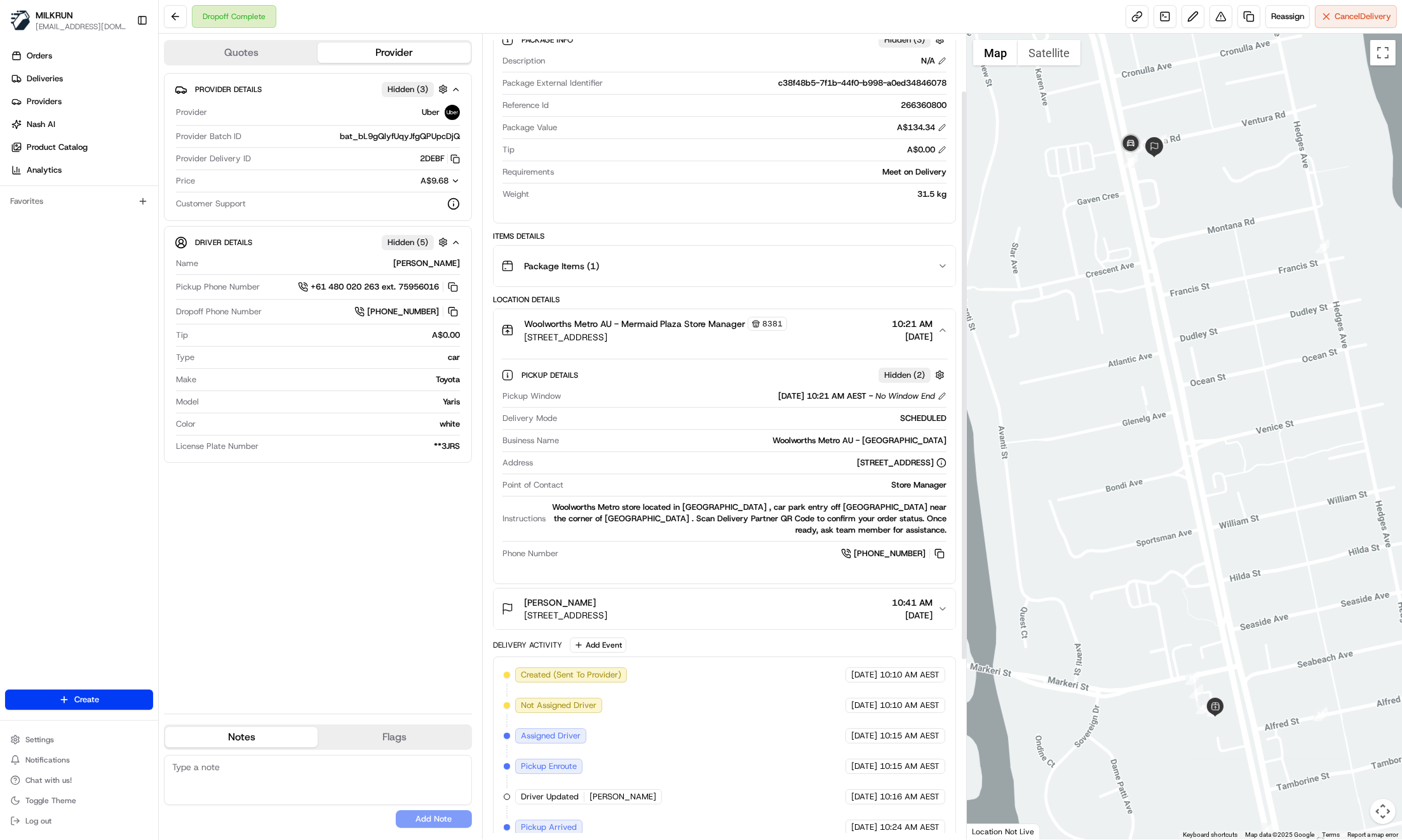
scroll to position [191, 0]
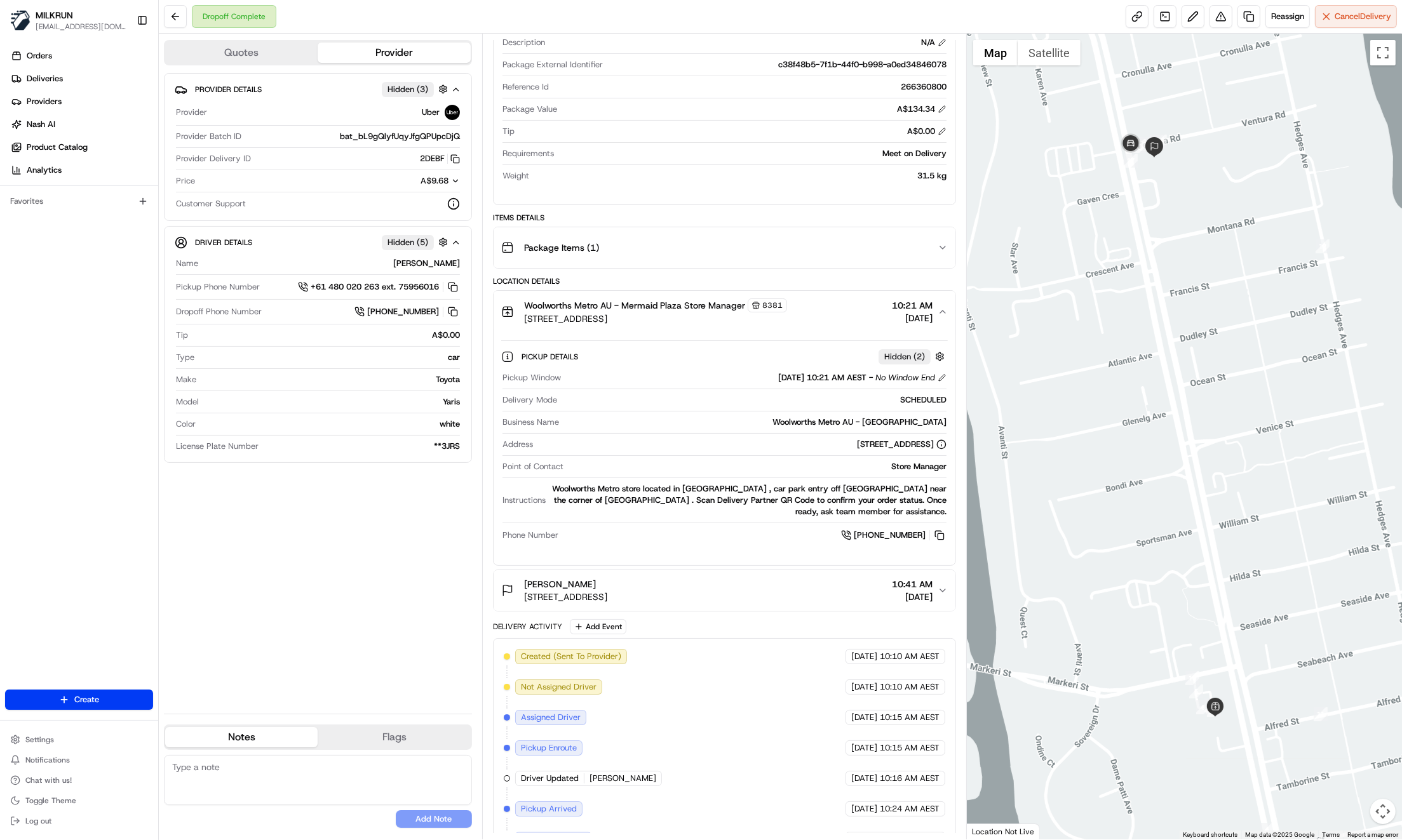
drag, startPoint x: 963, startPoint y: 583, endPoint x: 956, endPoint y: 587, distance: 8.1
click at [963, 583] on div "Summary 4648019 Created: 25/08/2025 10:10 AM Strategy: Dynamic - (DD + Uber) (d…" at bounding box center [725, 436] width 485 height 805
click at [945, 589] on icon "button" at bounding box center [942, 589] width 10 height 10
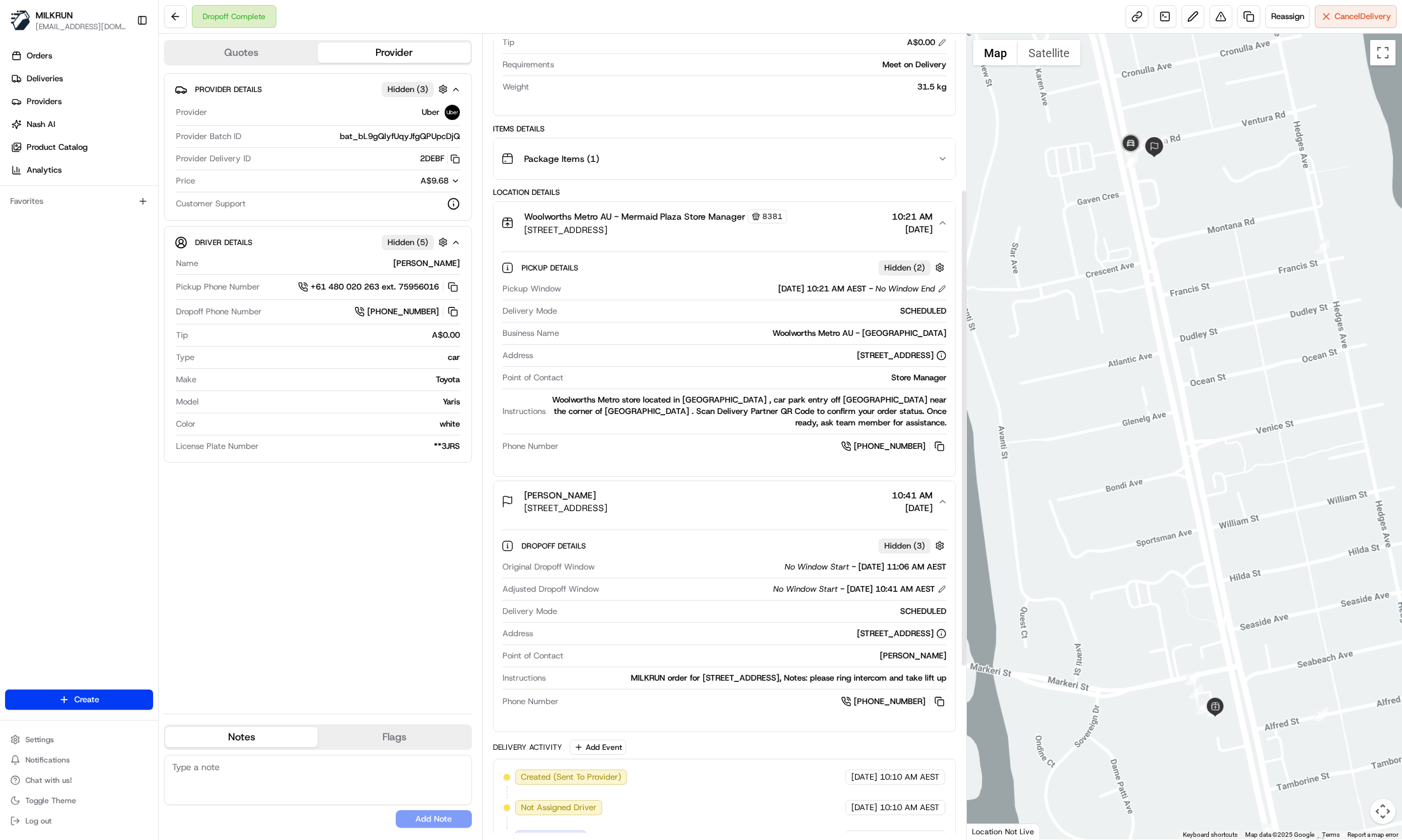
scroll to position [336, 0]
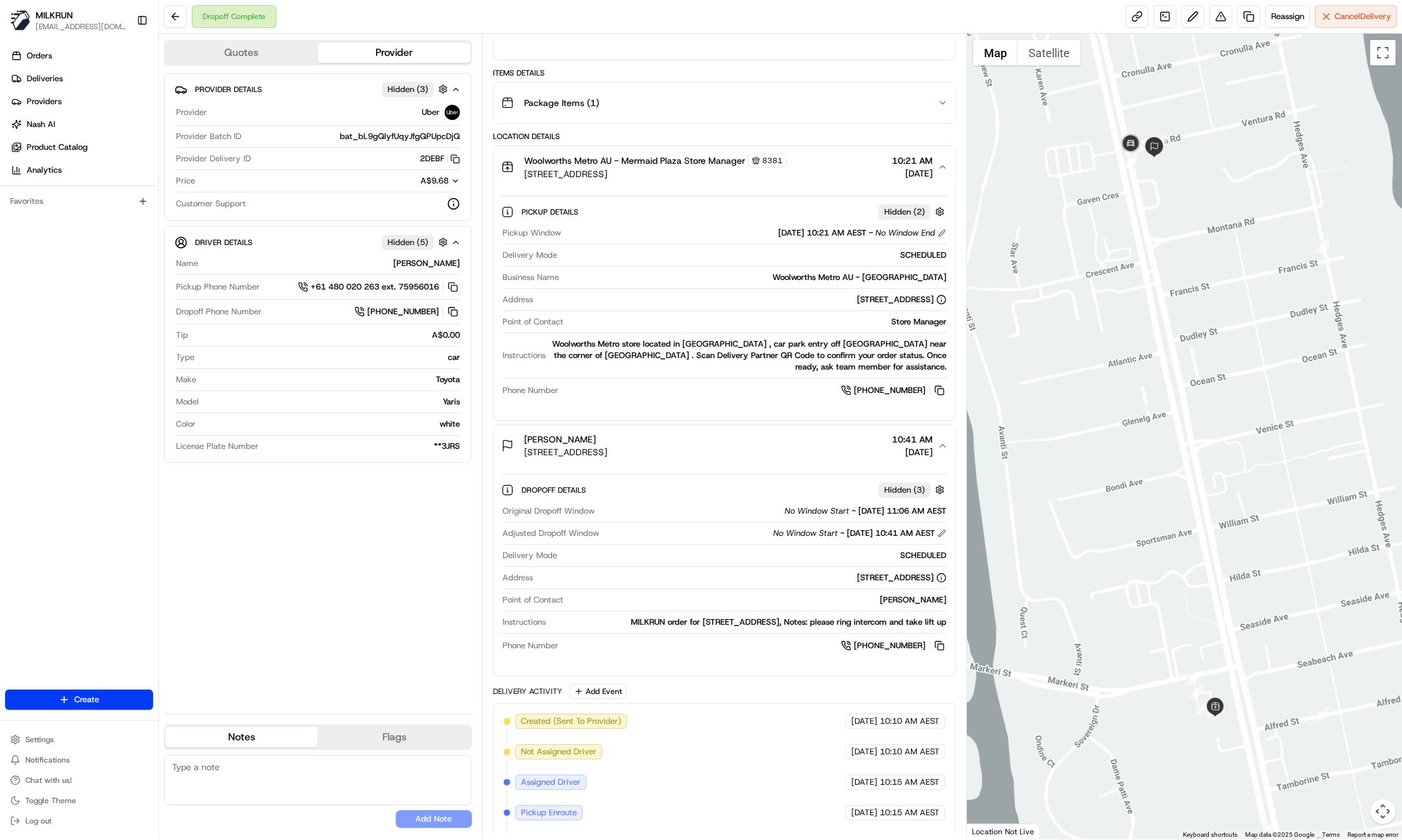
click at [939, 441] on icon "button" at bounding box center [942, 446] width 10 height 10
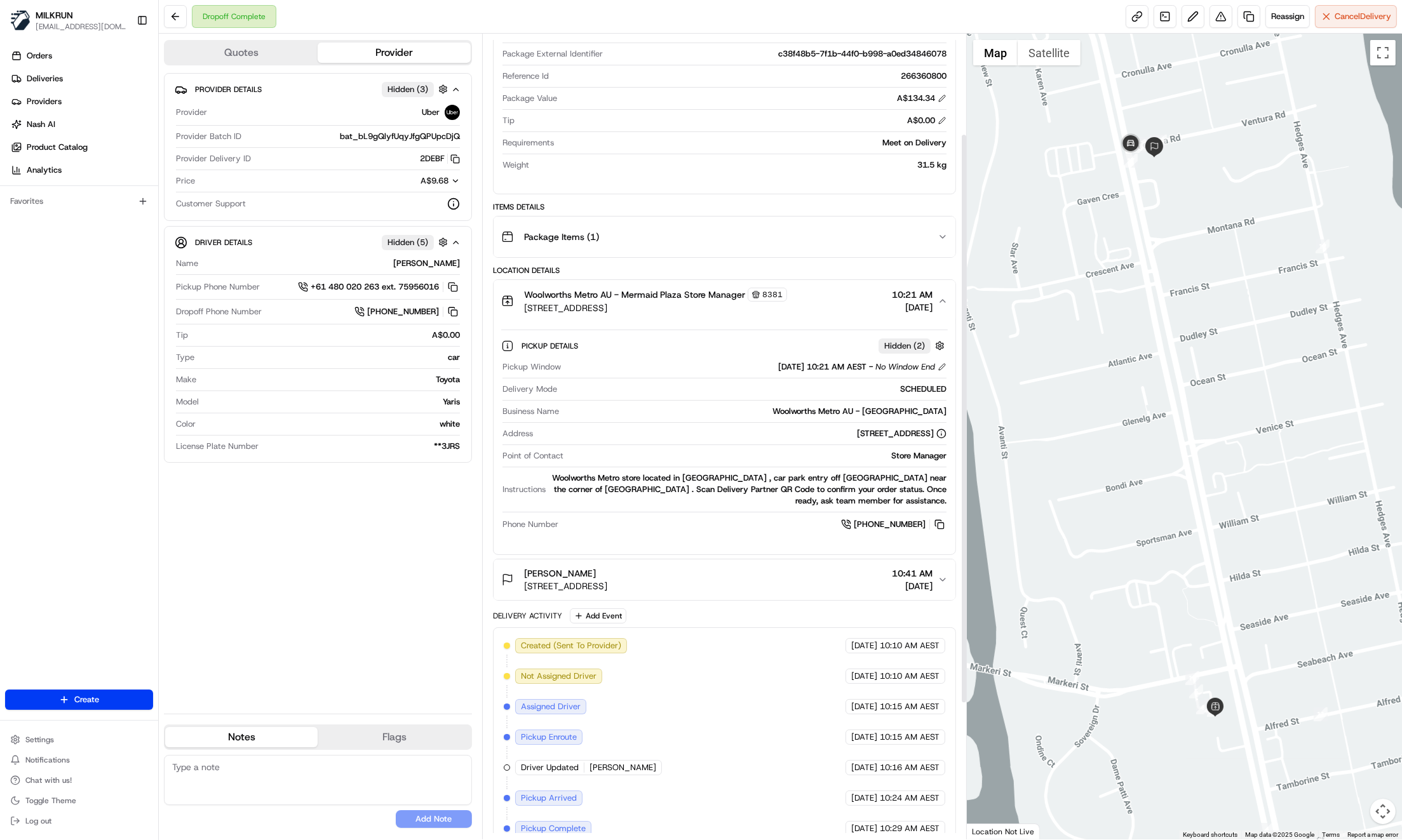
scroll to position [98, 0]
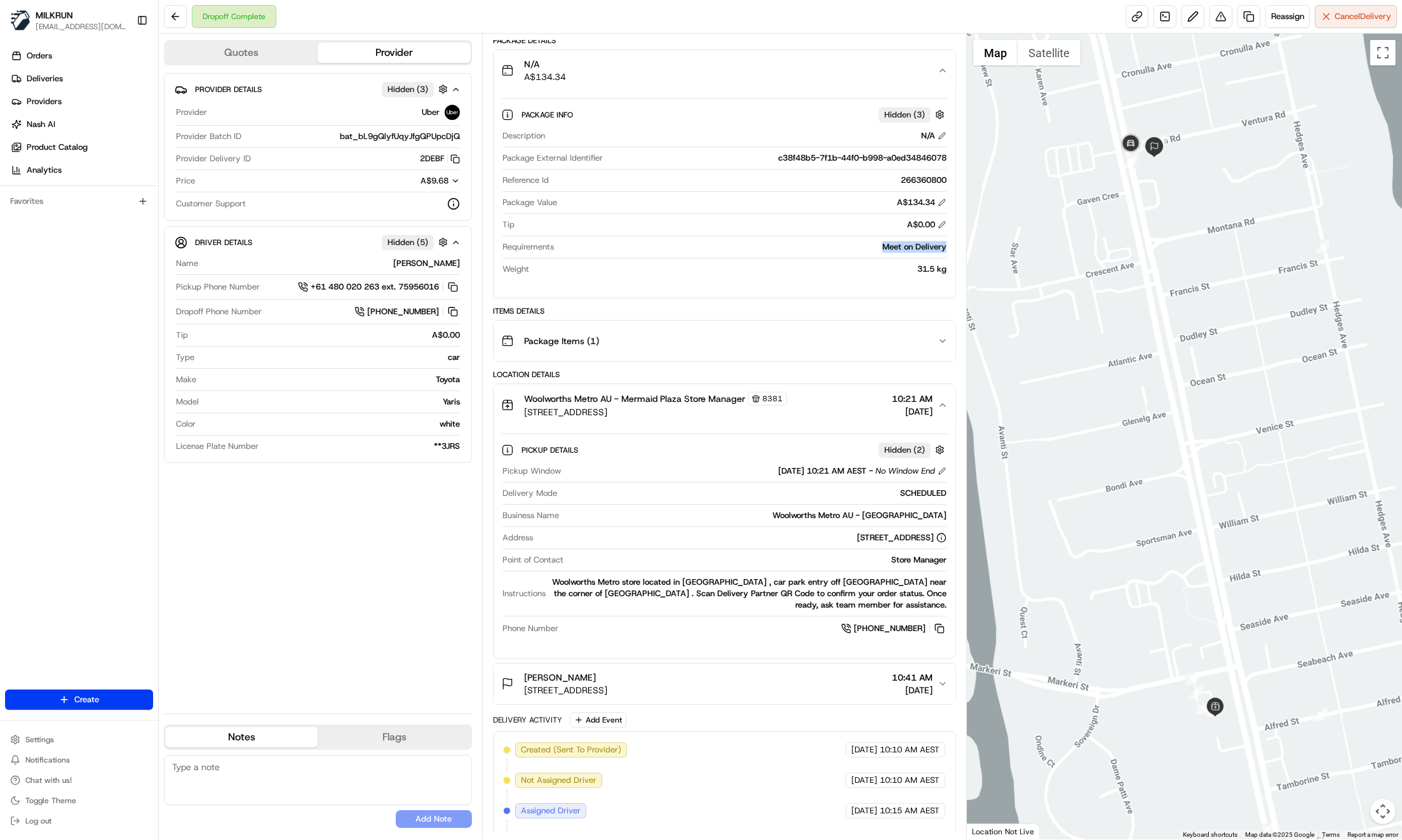
drag, startPoint x: 882, startPoint y: 245, endPoint x: 944, endPoint y: 244, distance: 62.0
click at [944, 244] on div "Meet on Delivery" at bounding box center [752, 247] width 387 height 12
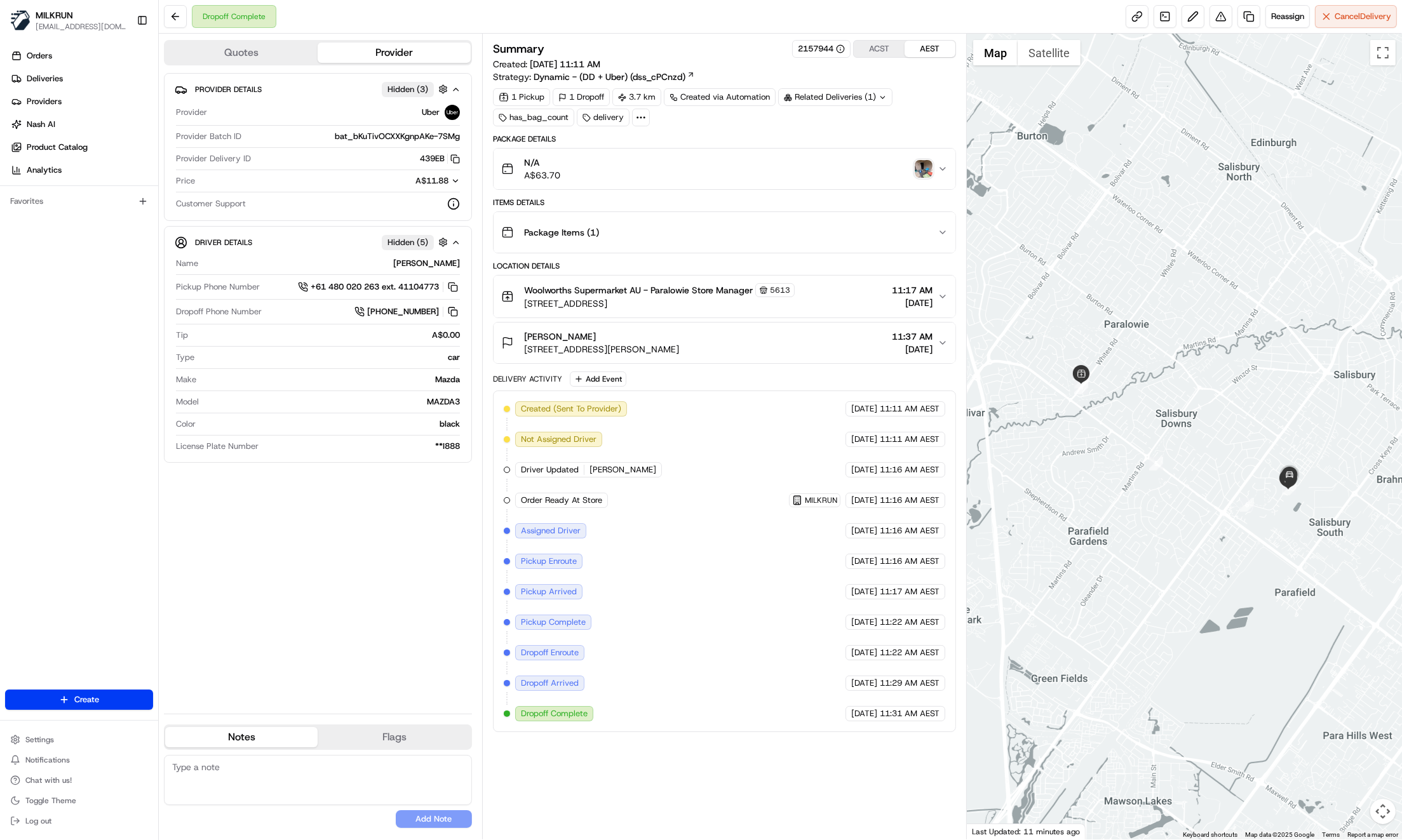
drag, startPoint x: 353, startPoint y: 587, endPoint x: 360, endPoint y: 585, distance: 7.3
click at [354, 581] on div "Provider Details Hidden ( 3 ) Provider Uber Provider Batch ID bat_bKuTivOCXXKgn…" at bounding box center [318, 388] width 308 height 630
click at [922, 174] on img "button" at bounding box center [923, 169] width 18 height 18
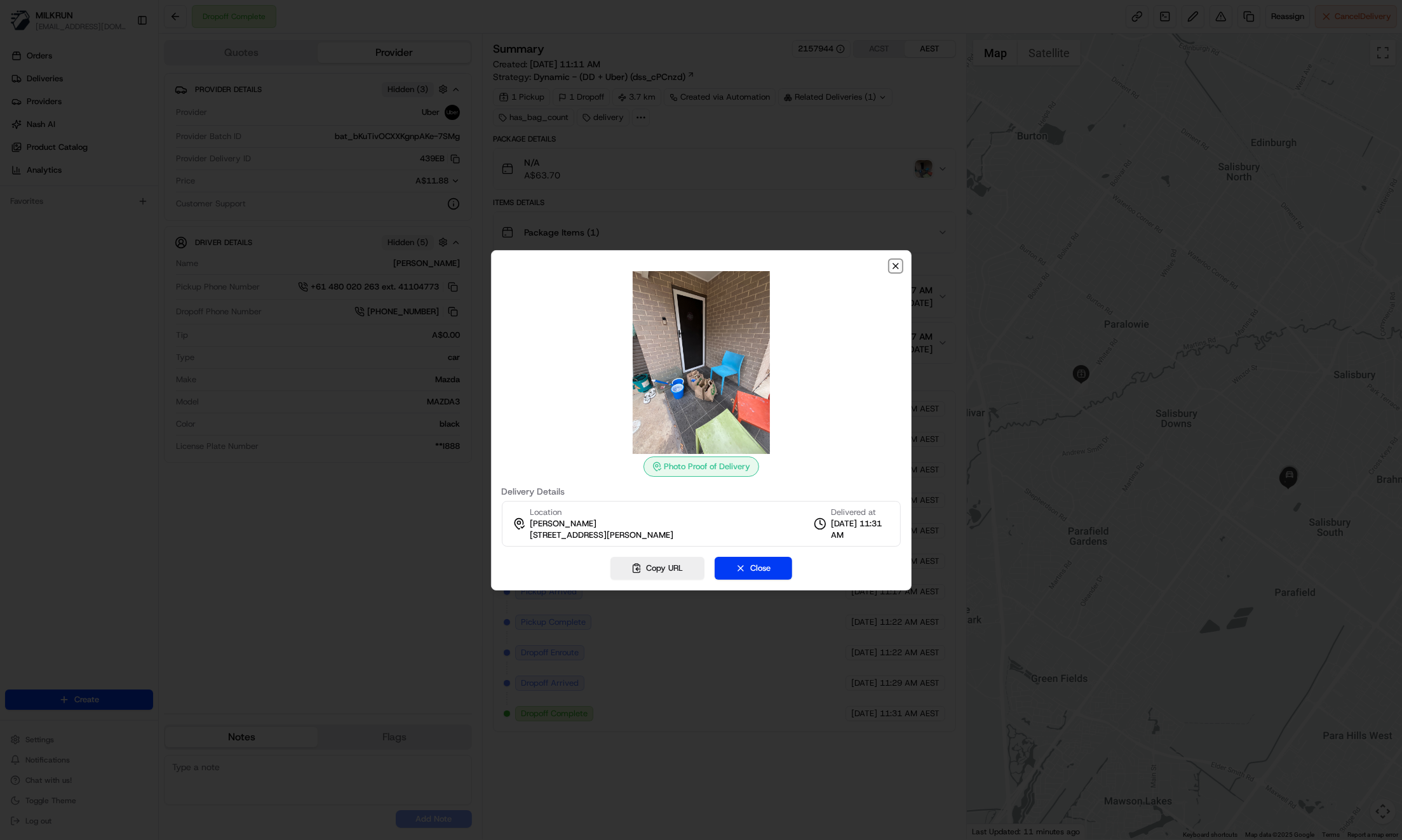
click at [895, 265] on icon "button" at bounding box center [895, 265] width 10 height 10
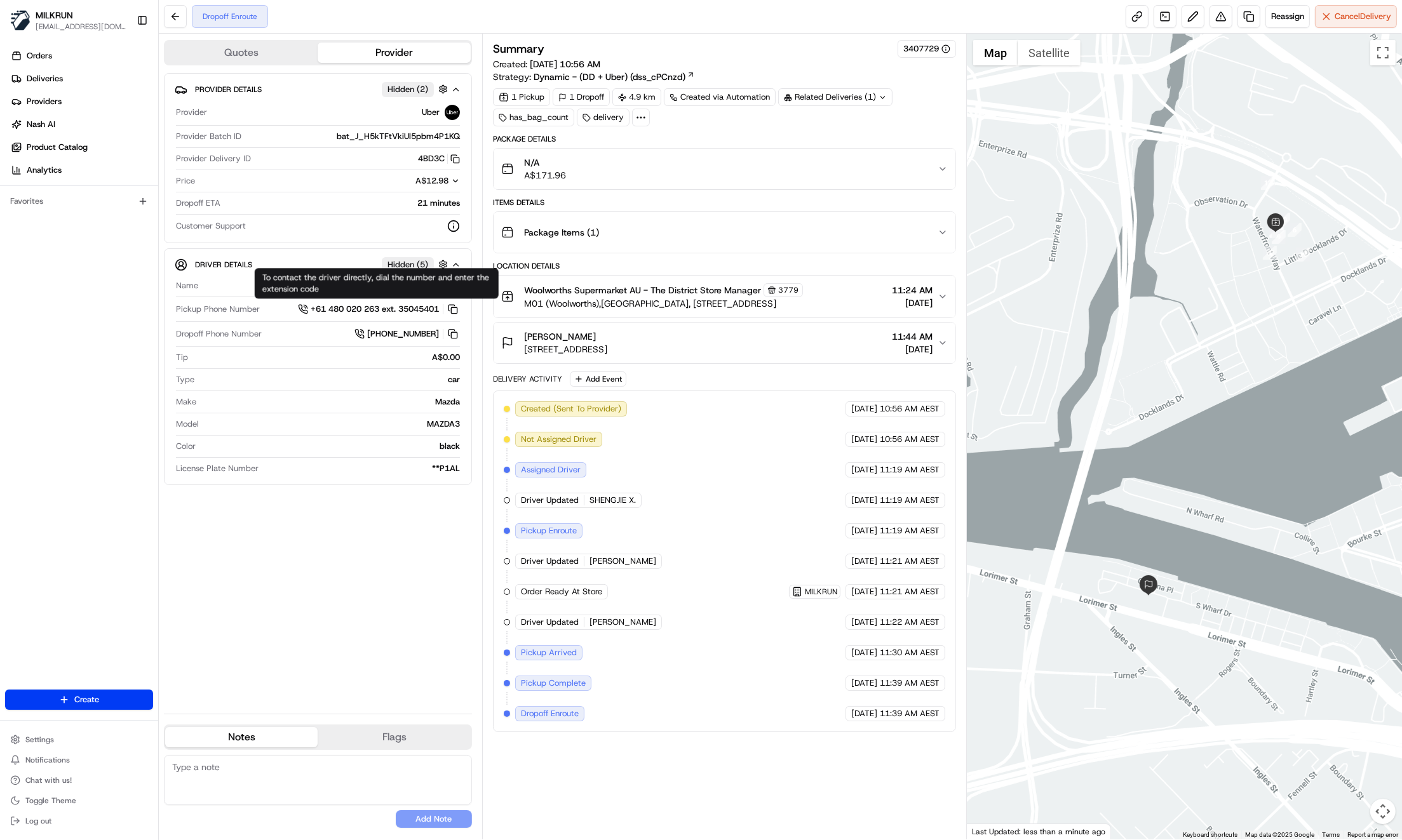
click at [378, 570] on div "Provider Details Hidden ( 2 ) Provider Uber Provider Batch ID bat_J_H5kTFtVkiUl…" at bounding box center [318, 388] width 308 height 630
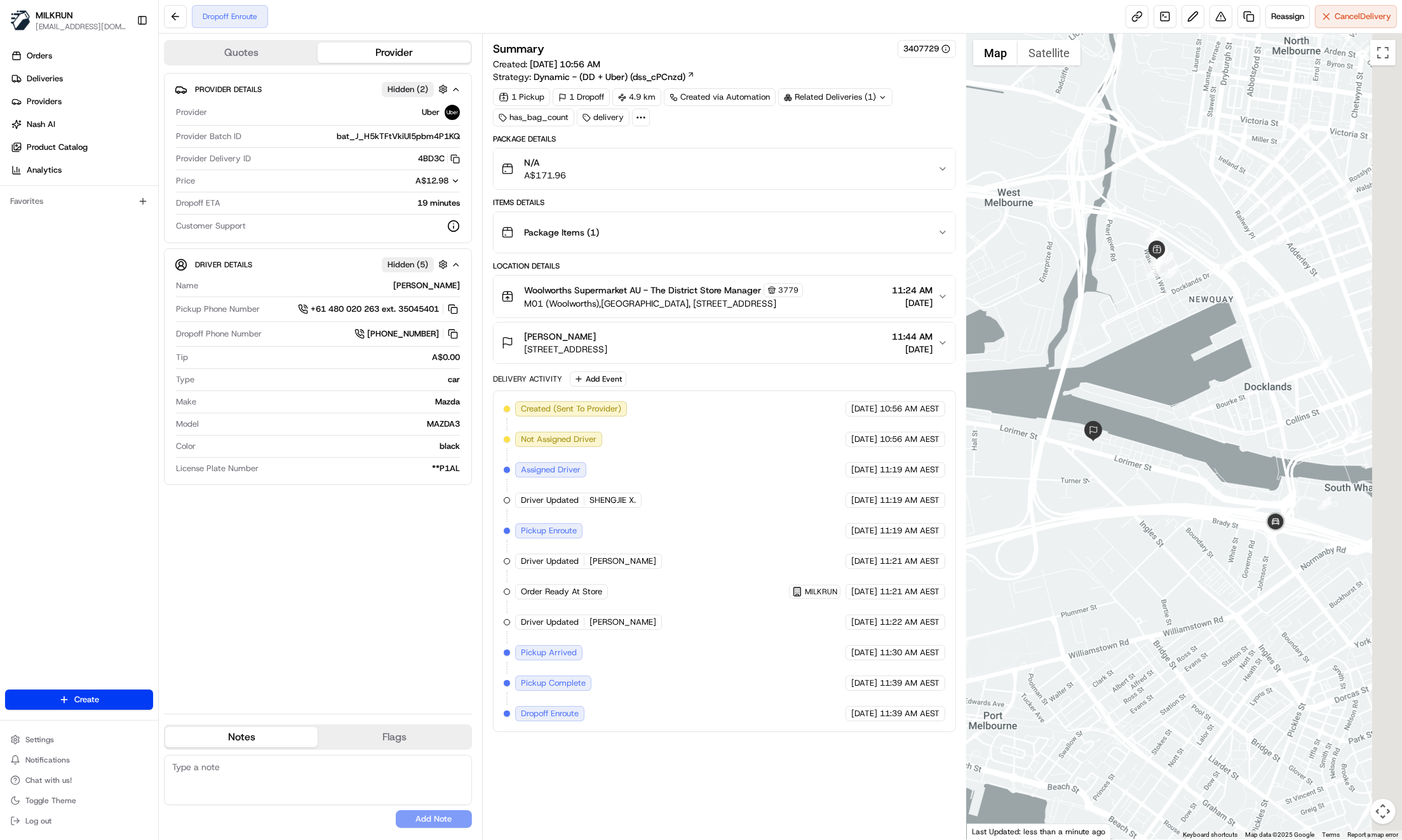
click at [1071, 277] on div at bounding box center [1183, 436] width 435 height 805
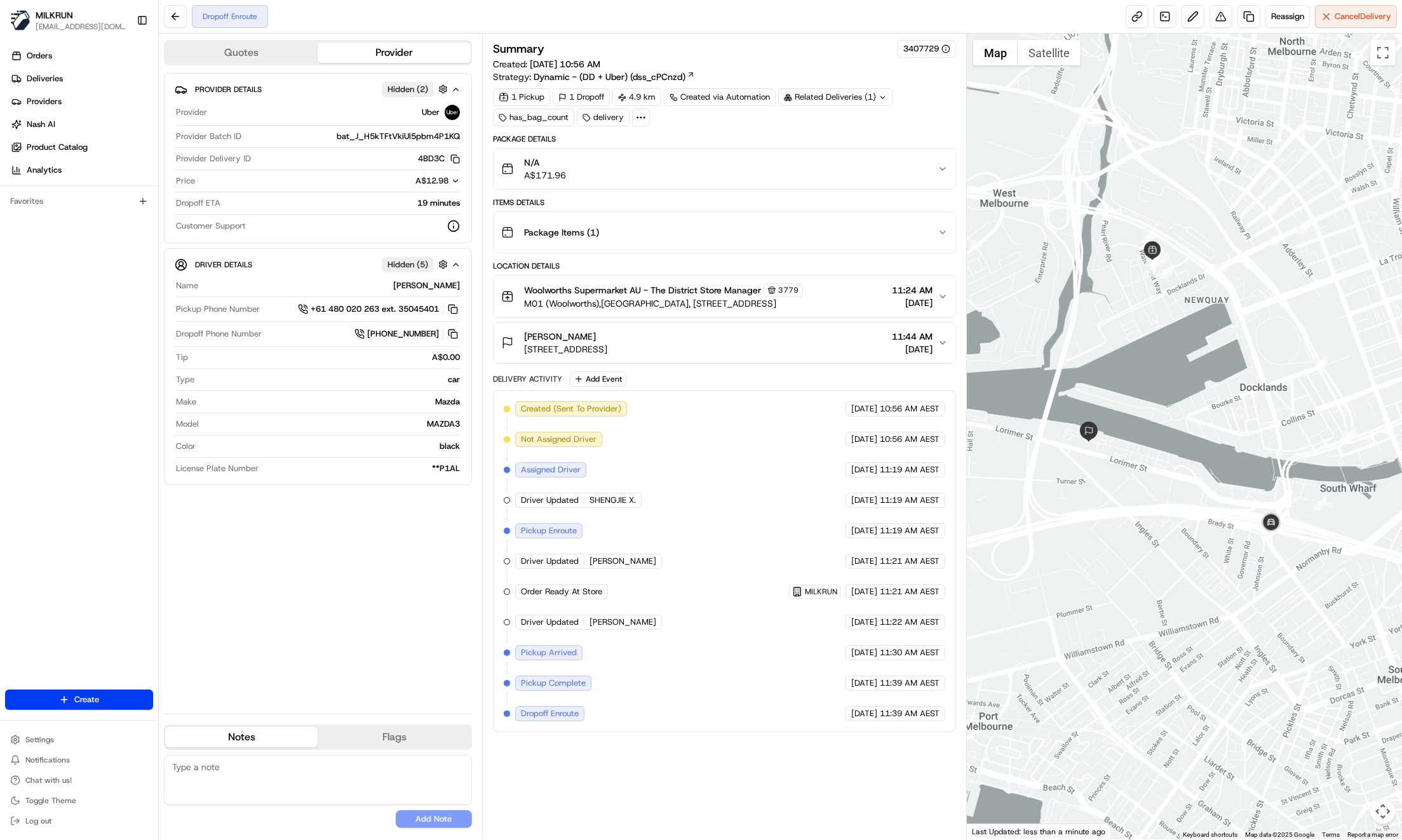
click at [715, 766] on div "Summary 3407729 Created: 25/08/2025 10:56 AM Strategy: Dynamic - (DD + Uber) (d…" at bounding box center [725, 436] width 463 height 793
click at [583, 802] on div "Summary 3407729 Created: 25/08/2025 10:56 AM Strategy: Dynamic - (DD + Uber) (d…" at bounding box center [725, 436] width 463 height 793
drag, startPoint x: 1145, startPoint y: 362, endPoint x: 1201, endPoint y: 356, distance: 56.3
click at [1200, 356] on div at bounding box center [1183, 436] width 435 height 805
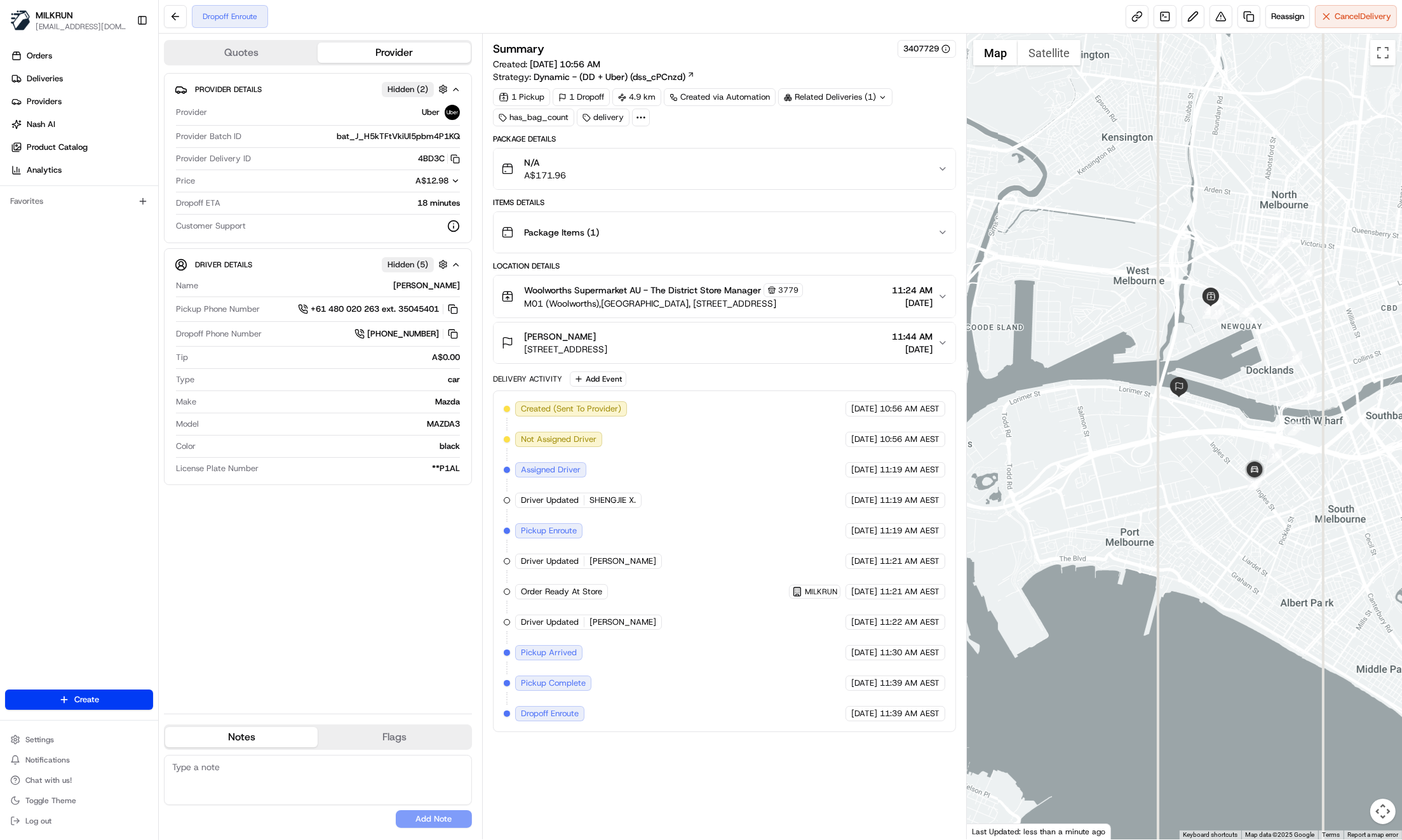
click at [379, 576] on div "Provider Details Hidden ( 2 ) Provider Uber Provider Batch ID bat_J_H5kTFtVkiUl…" at bounding box center [318, 388] width 308 height 630
click at [371, 563] on div "Provider Details Hidden ( 2 ) Provider Uber Provider Batch ID bat_J_H5kTFtVkiUl…" at bounding box center [318, 388] width 308 height 630
click at [299, 578] on div "Provider Details Hidden ( 2 ) Provider Uber Provider Batch ID bat_J_H5kTFtVkiUl…" at bounding box center [318, 388] width 308 height 630
click at [1262, 466] on div "Date : 08/25/2025 11:59 AM" at bounding box center [1183, 436] width 435 height 805
click at [1131, 15] on link at bounding box center [1137, 16] width 23 height 23
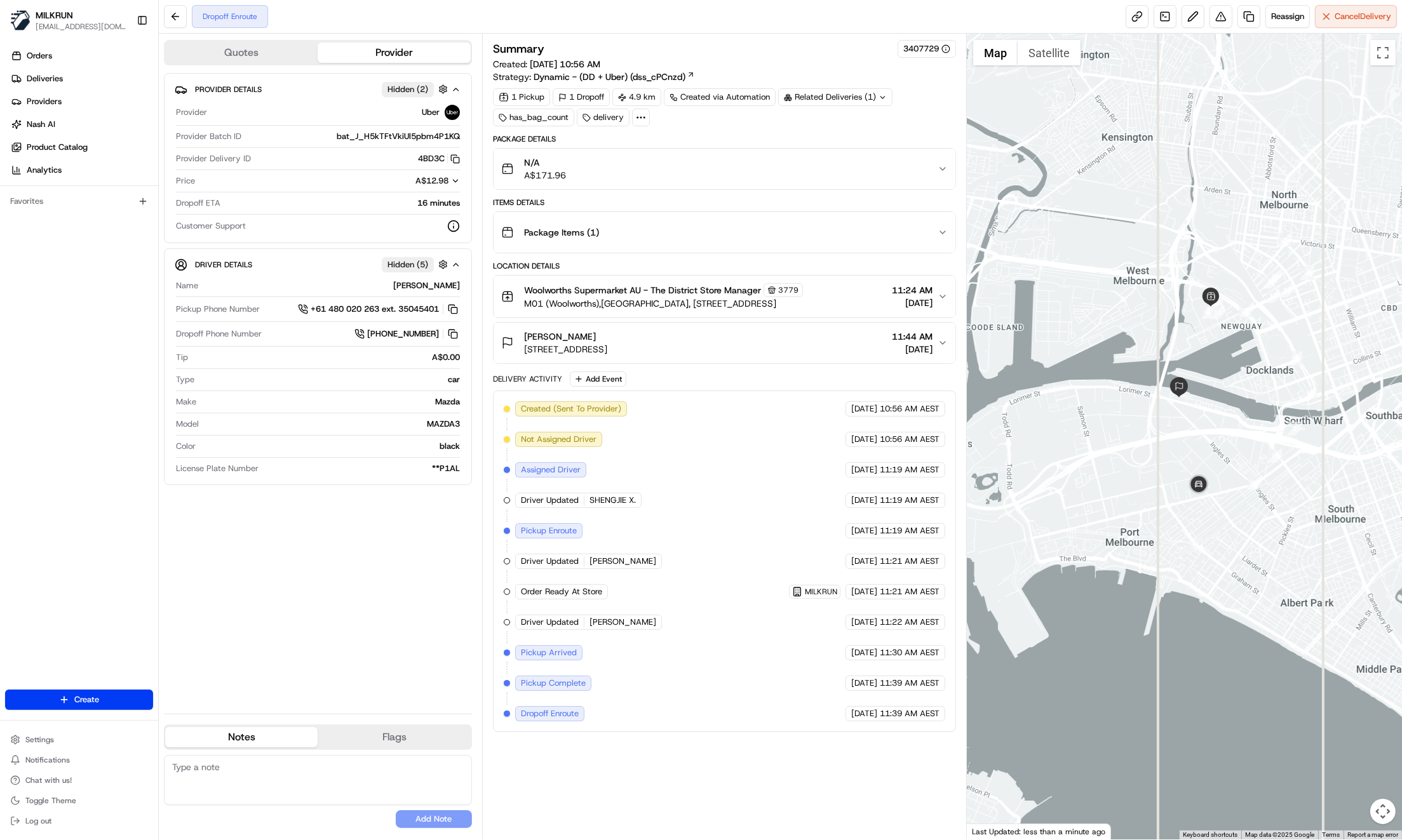
click at [356, 616] on div "Provider Details Hidden ( 2 ) Provider Uber Provider Batch ID bat_J_H5kTFtVkiUl…" at bounding box center [318, 388] width 308 height 630
click at [338, 621] on div "Provider Details Hidden ( 2 ) Provider Uber Provider Batch ID bat_J_H5kTFtVkiUl…" at bounding box center [318, 388] width 308 height 630
click at [1139, 17] on link at bounding box center [1137, 16] width 23 height 23
